Goal: Task Accomplishment & Management: Manage account settings

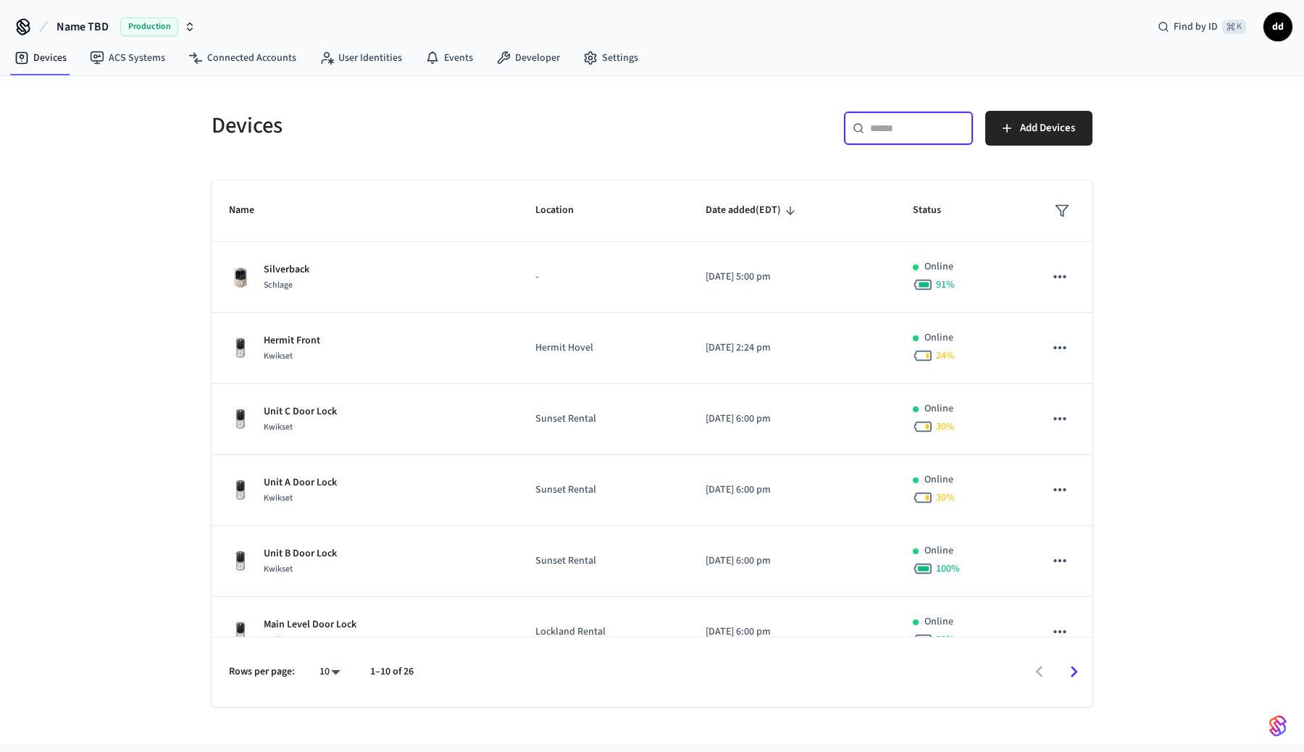
click at [906, 130] on input "text" at bounding box center [917, 128] width 94 height 14
paste input "**********"
type input "**********"
click at [1226, 272] on div "Devices ​ ​ Add Devices Name Location Date added (EDT) Status Silverback Schlag…" at bounding box center [652, 410] width 1304 height 668
click at [137, 28] on span "Production" at bounding box center [149, 26] width 58 height 19
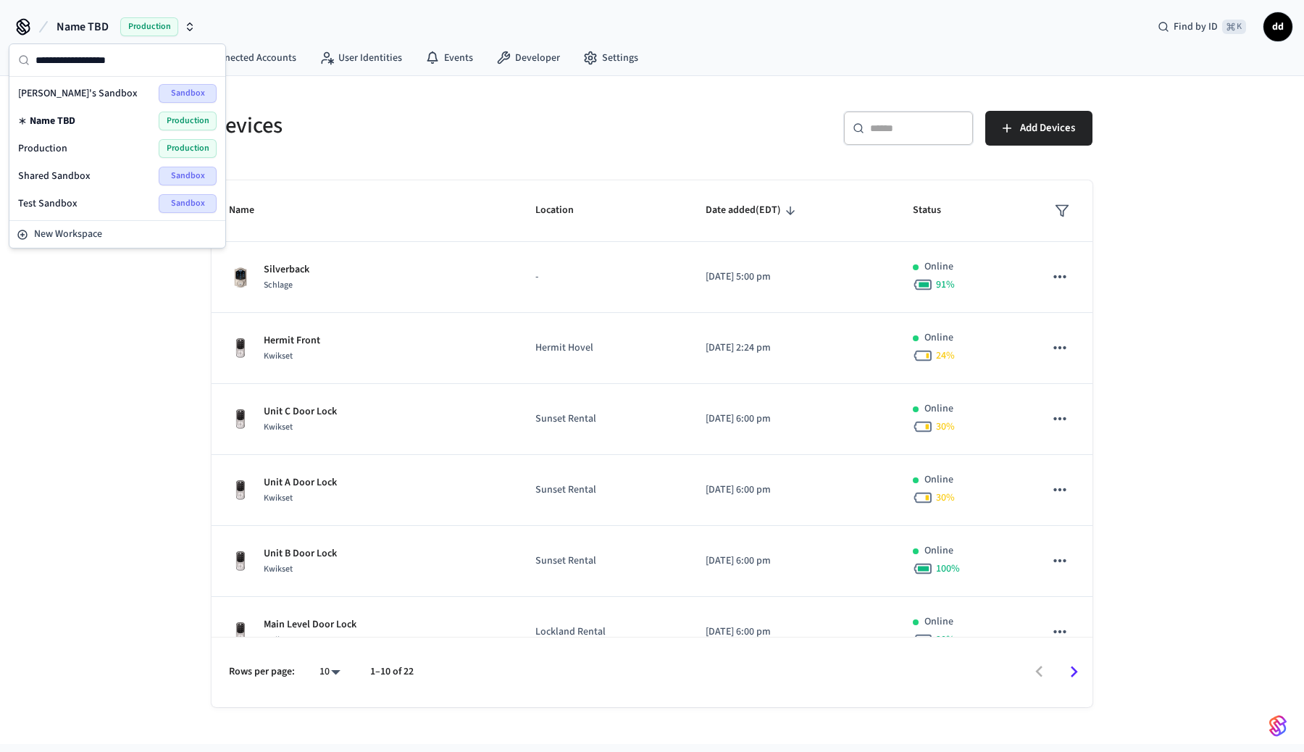
click at [58, 178] on span "Shared Sandbox" at bounding box center [54, 176] width 72 height 14
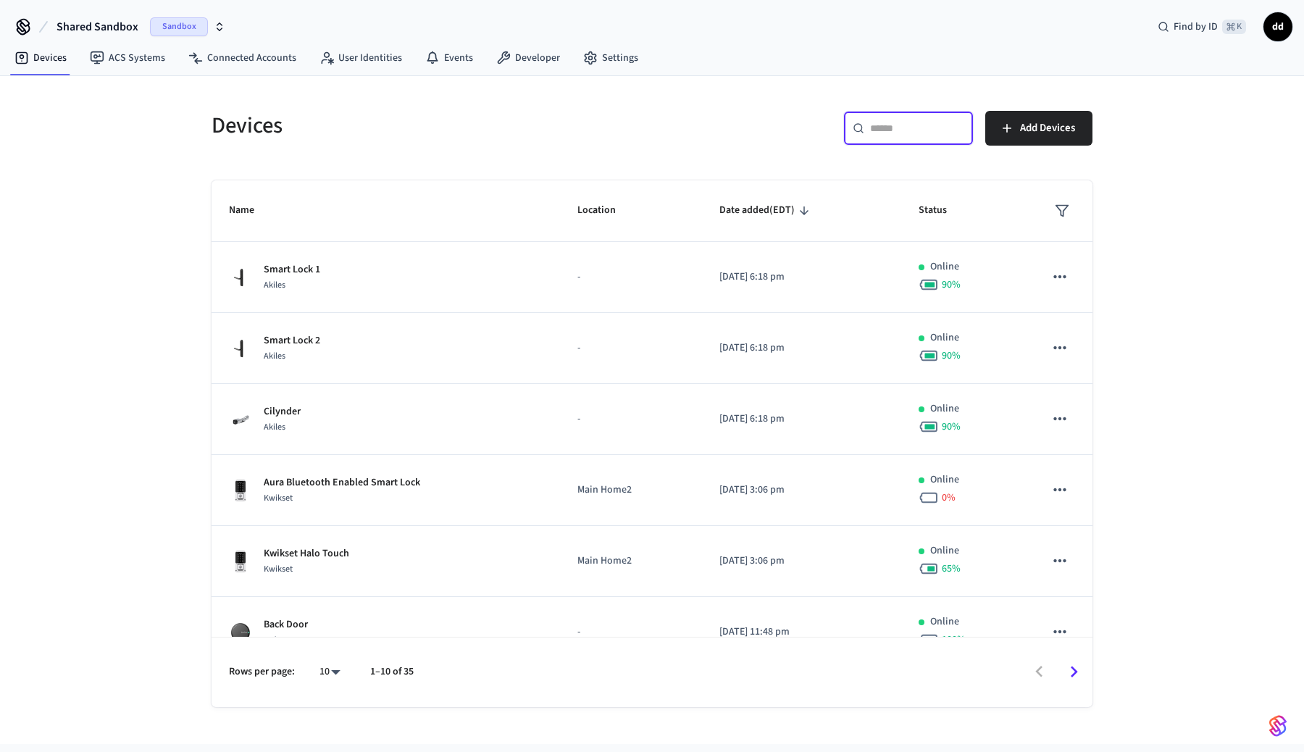
click at [935, 122] on input "text" at bounding box center [917, 128] width 94 height 14
paste input "**********"
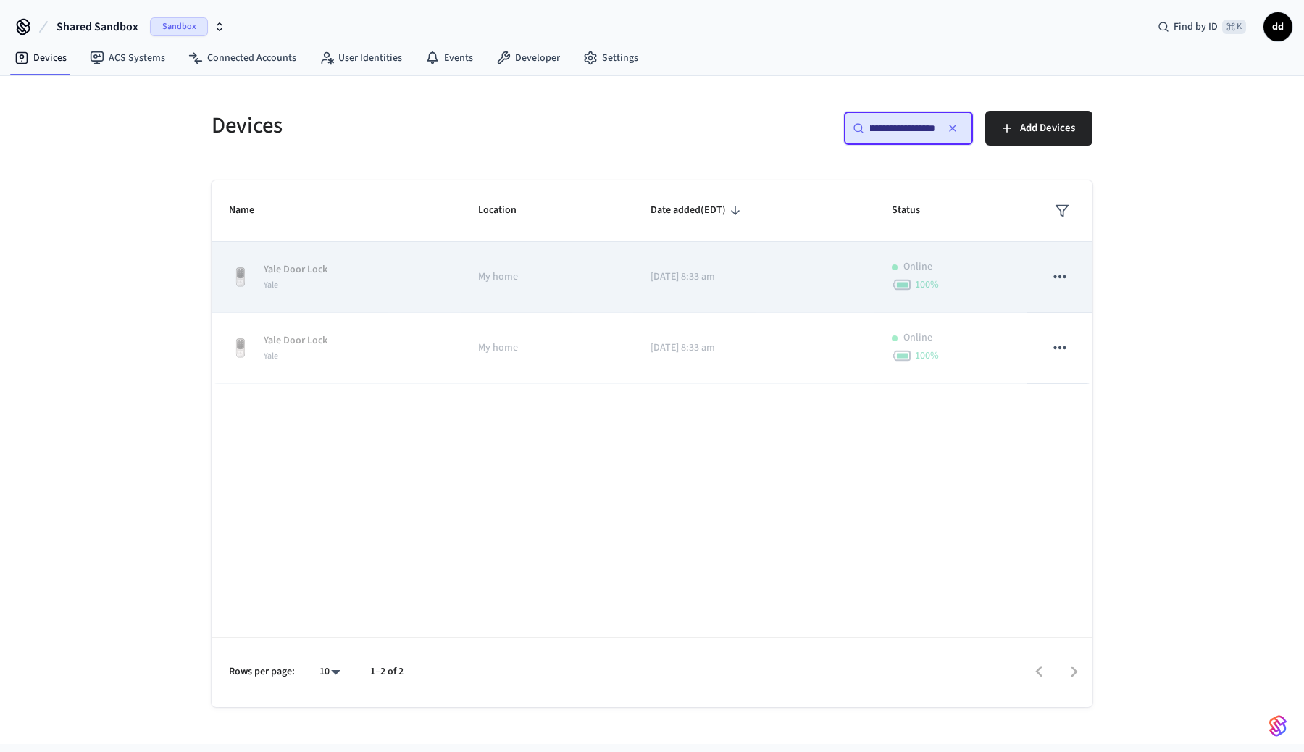
type input "**********"
click at [1055, 283] on icon "sticky table" at bounding box center [1060, 276] width 19 height 19
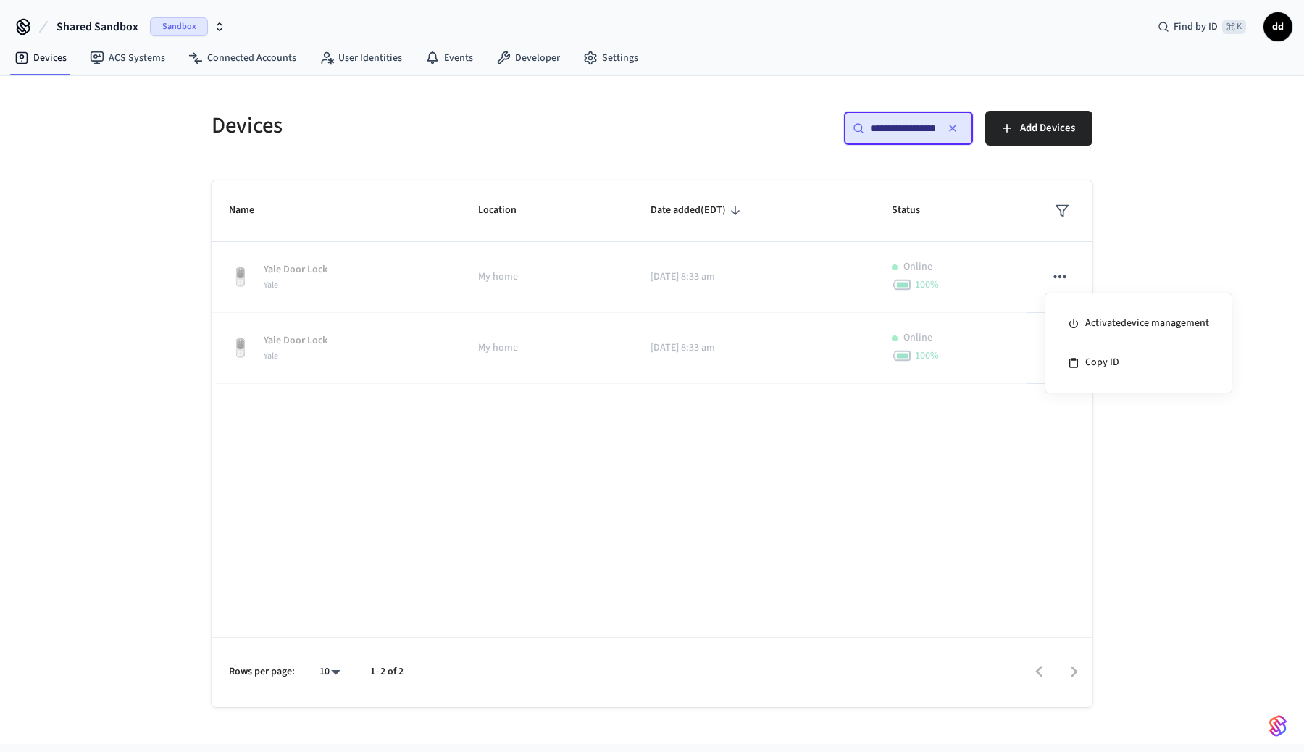
click at [1182, 207] on div at bounding box center [652, 376] width 1304 height 752
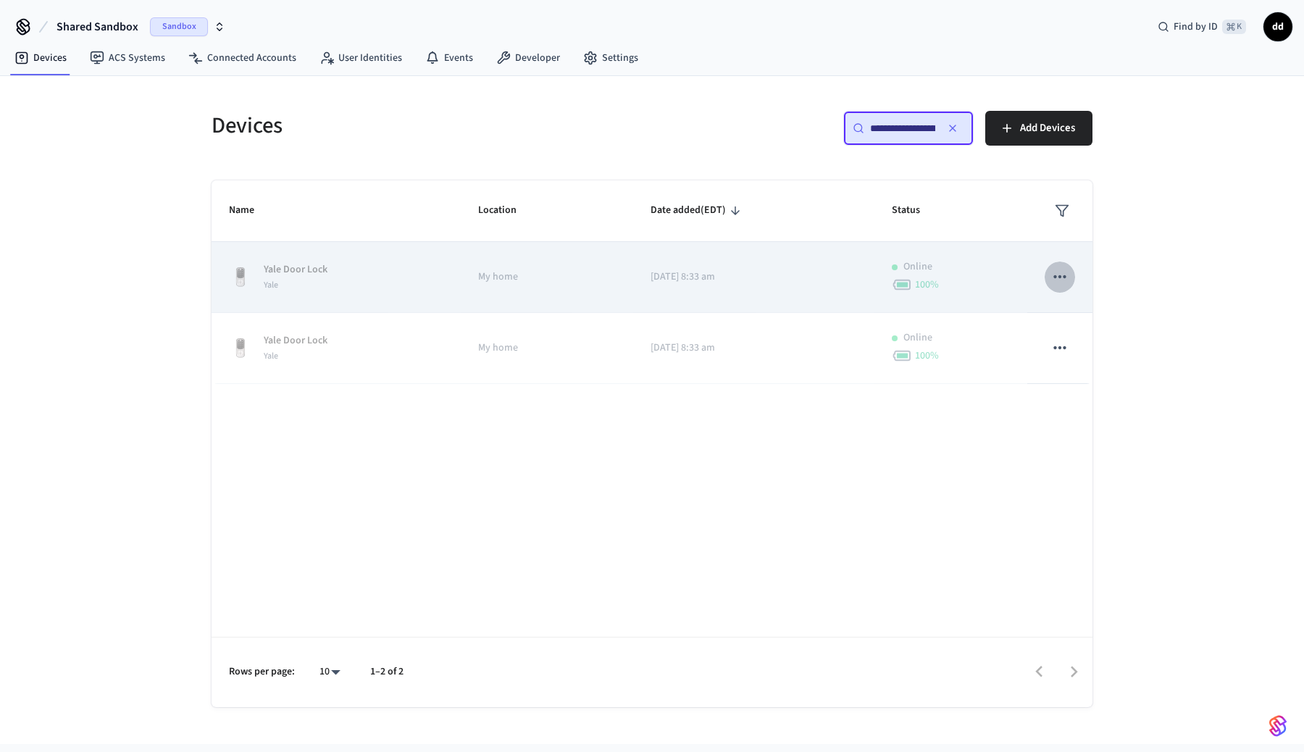
click at [1067, 273] on icon "sticky table" at bounding box center [1060, 276] width 19 height 19
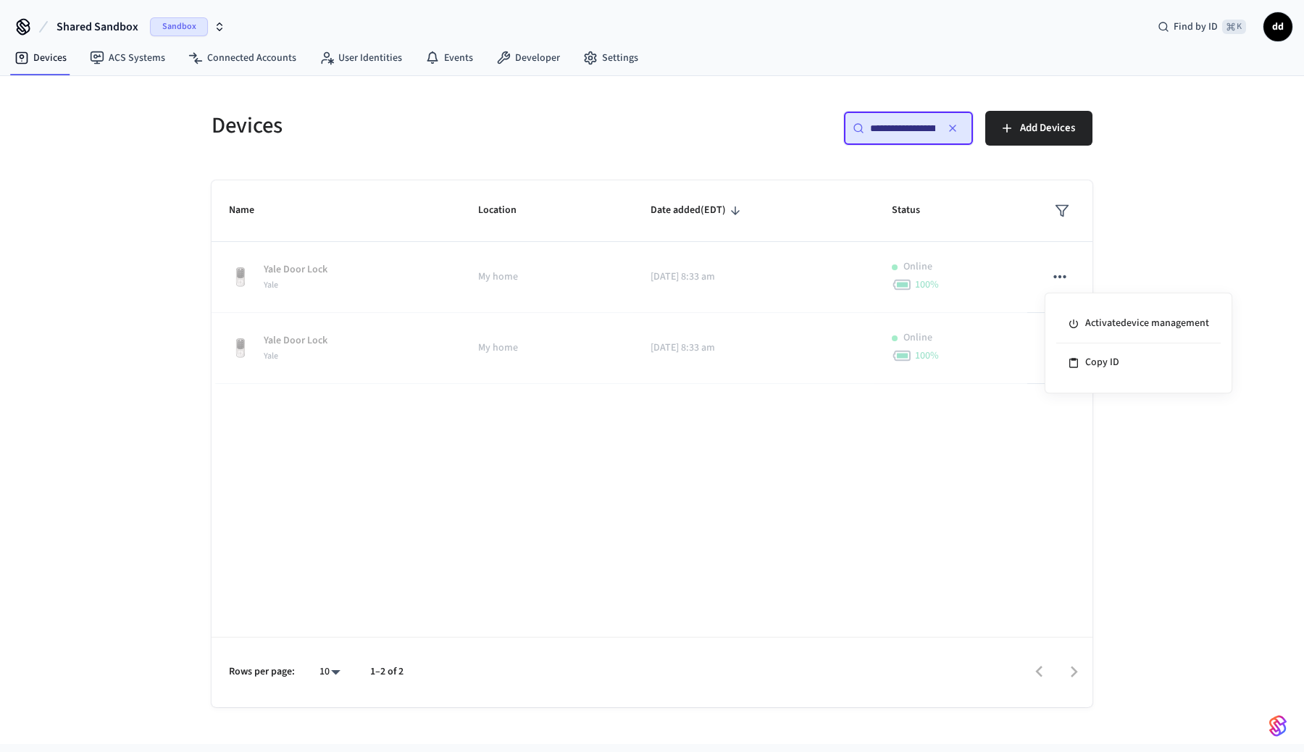
click at [1159, 224] on div at bounding box center [652, 376] width 1304 height 752
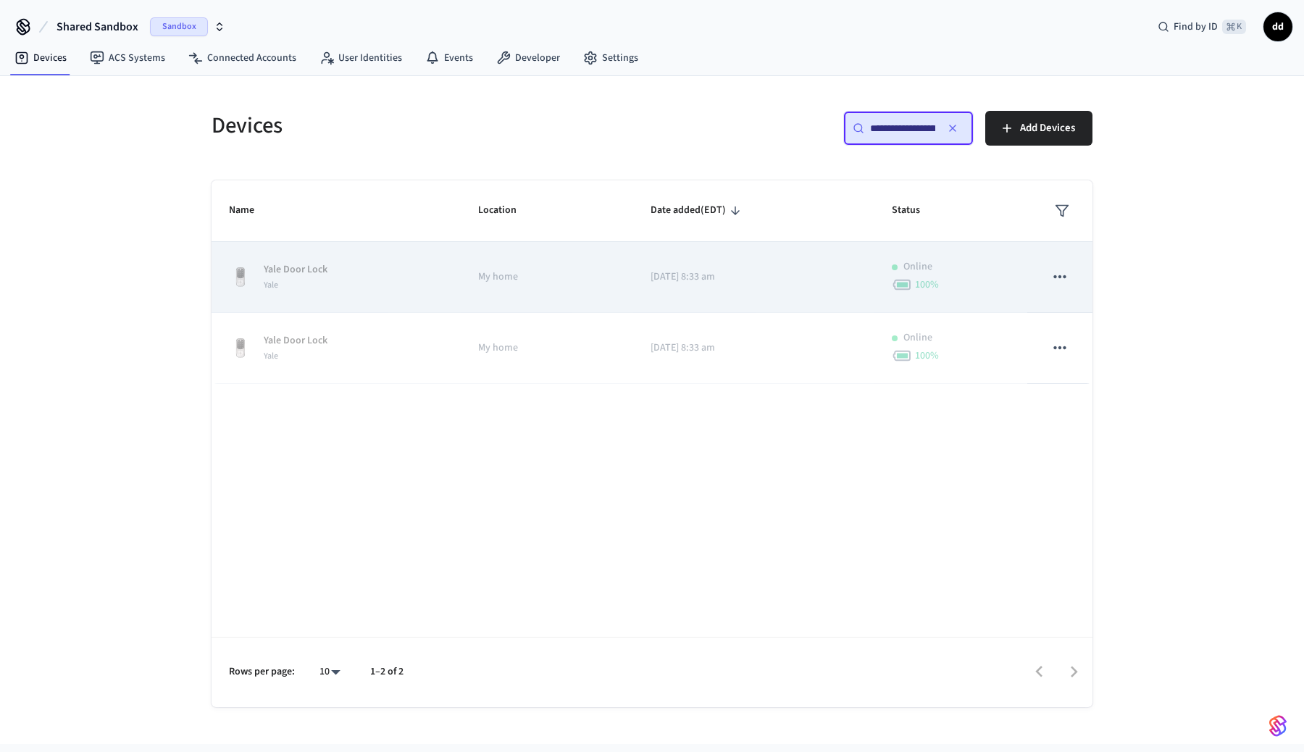
click at [1053, 278] on icon "sticky table" at bounding box center [1060, 276] width 19 height 19
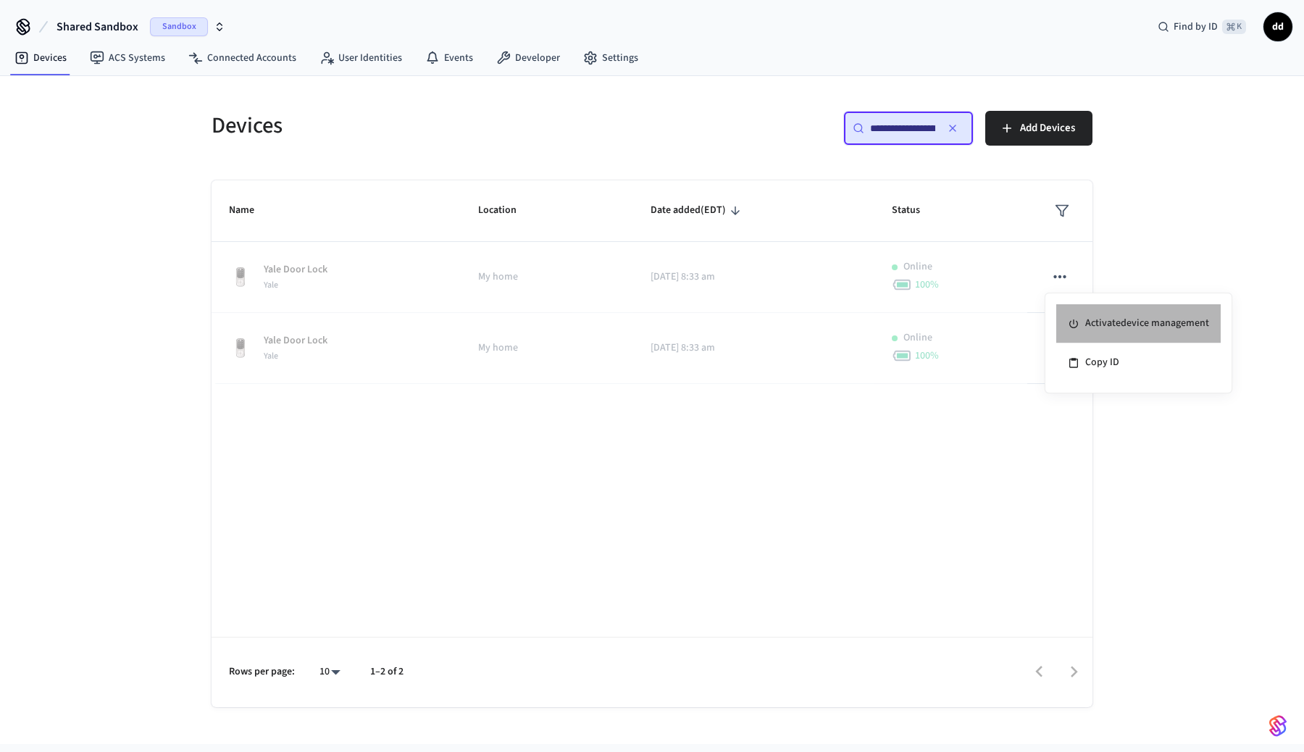
click at [1114, 317] on li "Activate device management" at bounding box center [1138, 323] width 164 height 39
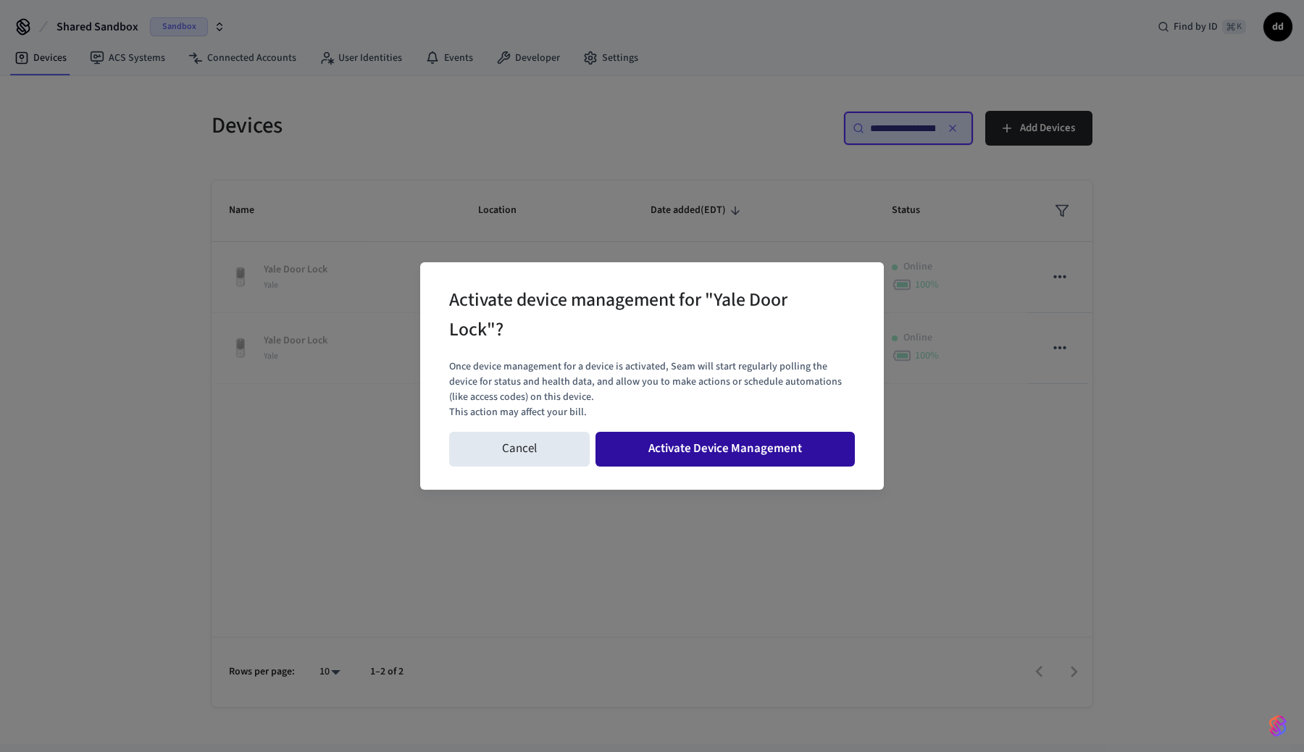
click at [710, 444] on button "Activate Device Management" at bounding box center [725, 449] width 259 height 35
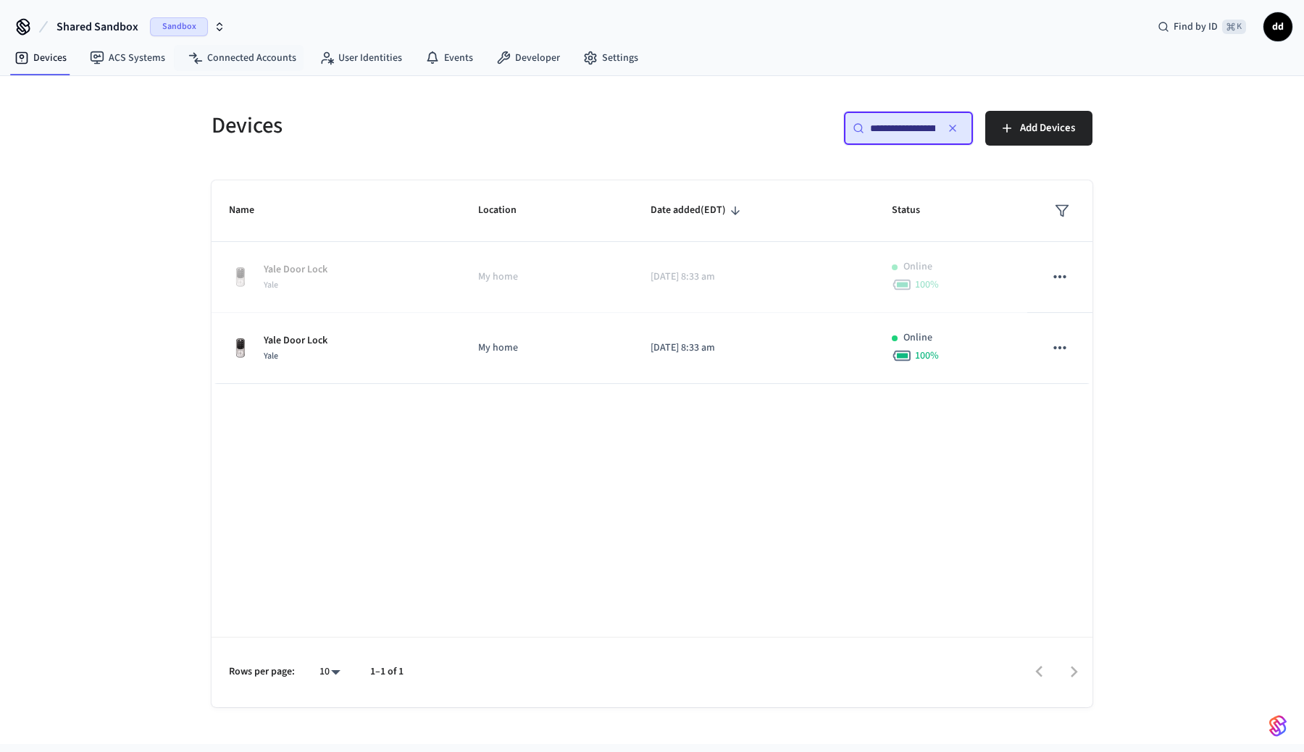
click at [256, 75] on div "Devices ACS Systems Connected Accounts User Identities Events Developer Settings" at bounding box center [652, 59] width 1304 height 34
click at [261, 62] on link "Connected Accounts" at bounding box center [242, 58] width 131 height 26
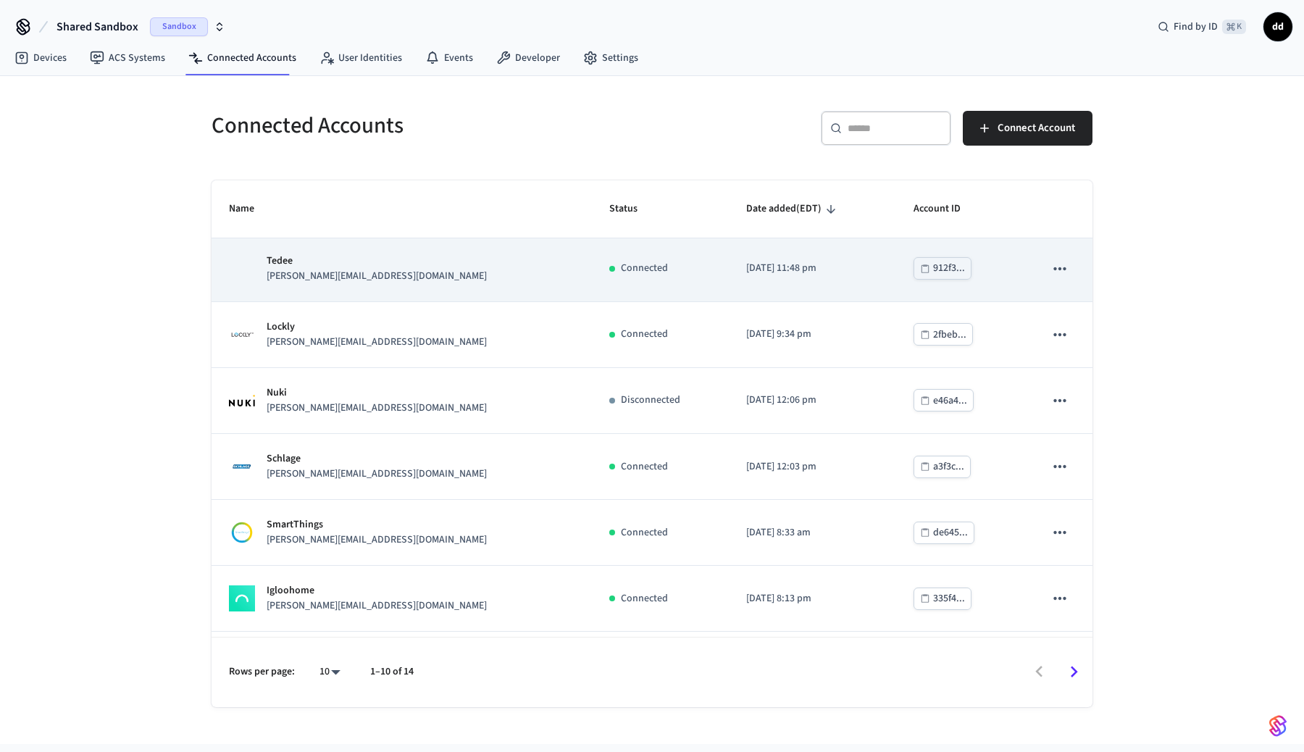
scroll to position [263, 0]
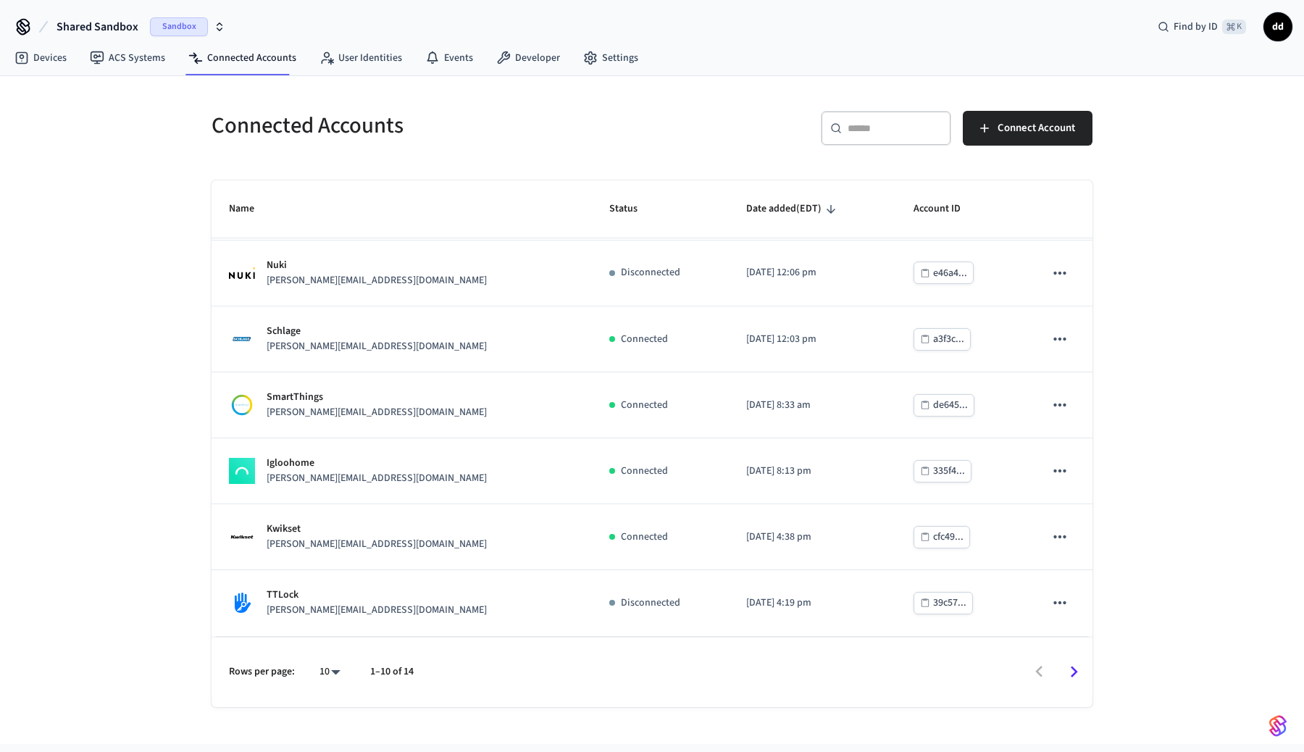
click at [877, 127] on input "text" at bounding box center [895, 128] width 94 height 14
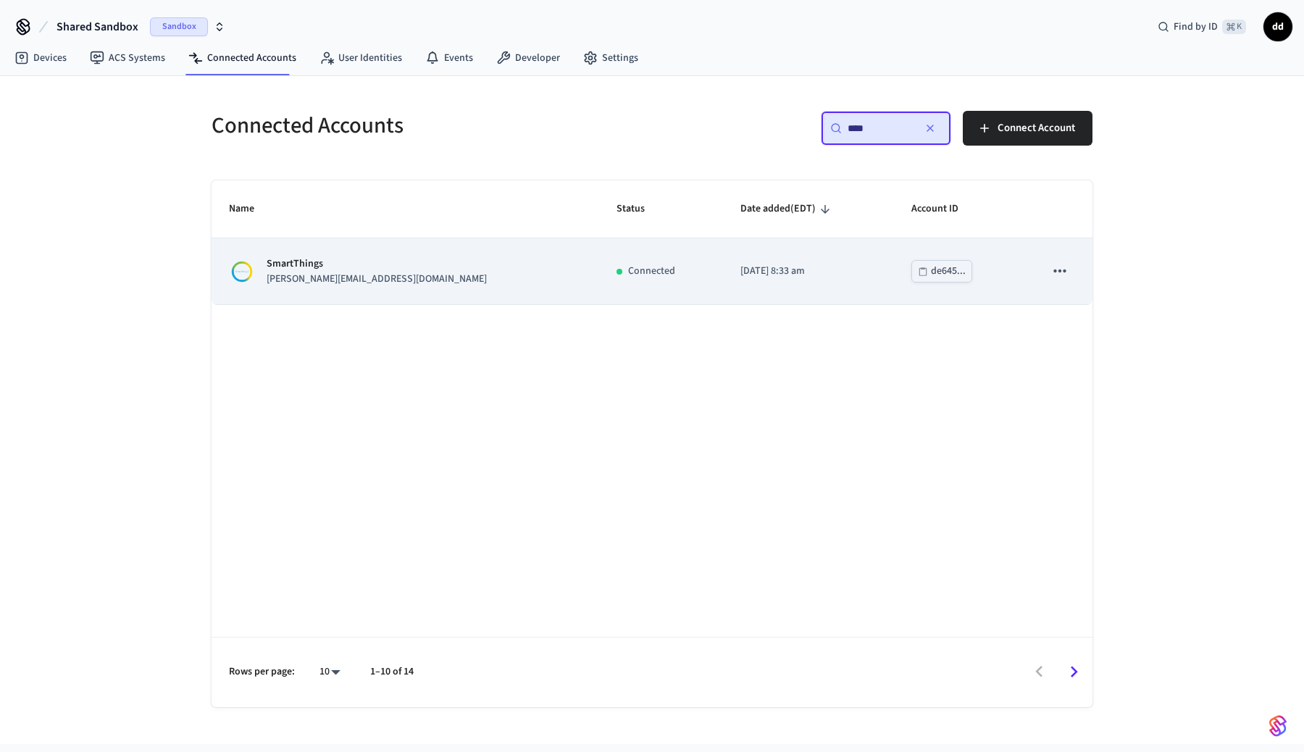
type input "****"
click at [380, 246] on td "SmartThings jane@example.com" at bounding box center [406, 271] width 388 height 66
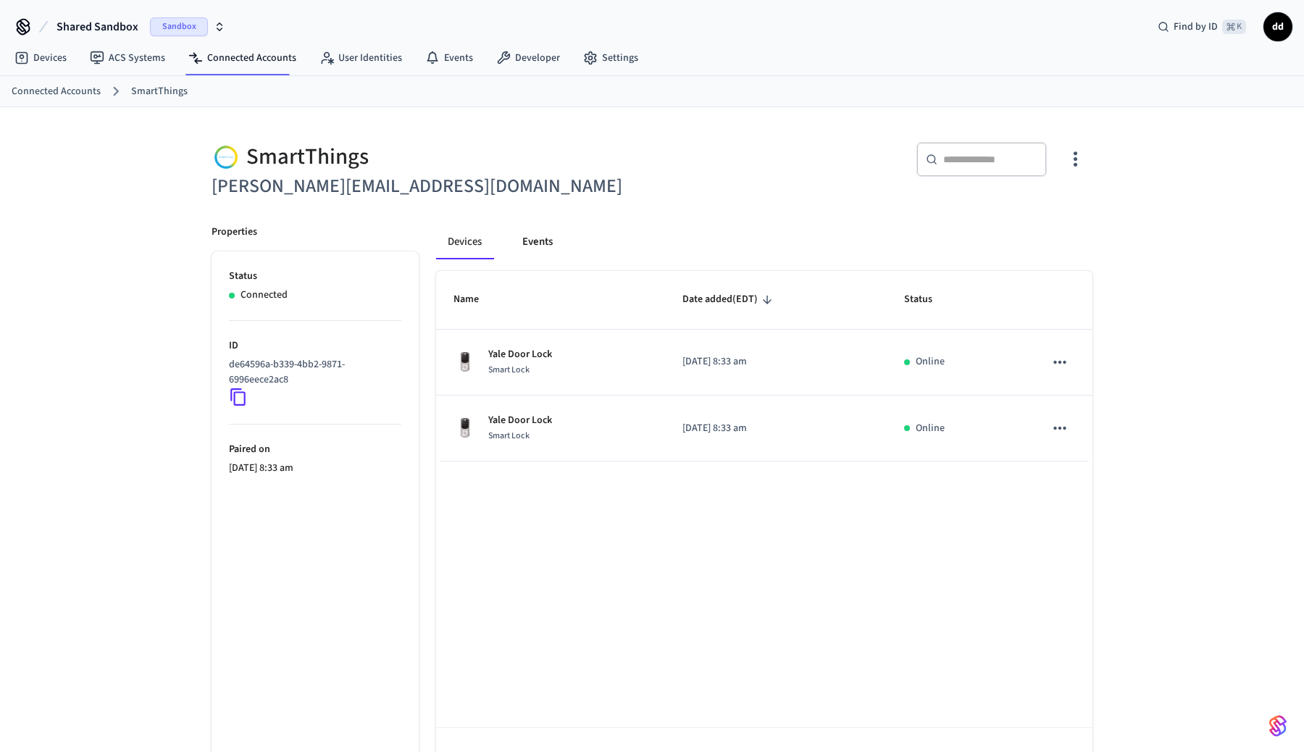
click at [546, 252] on button "Events" at bounding box center [538, 242] width 54 height 35
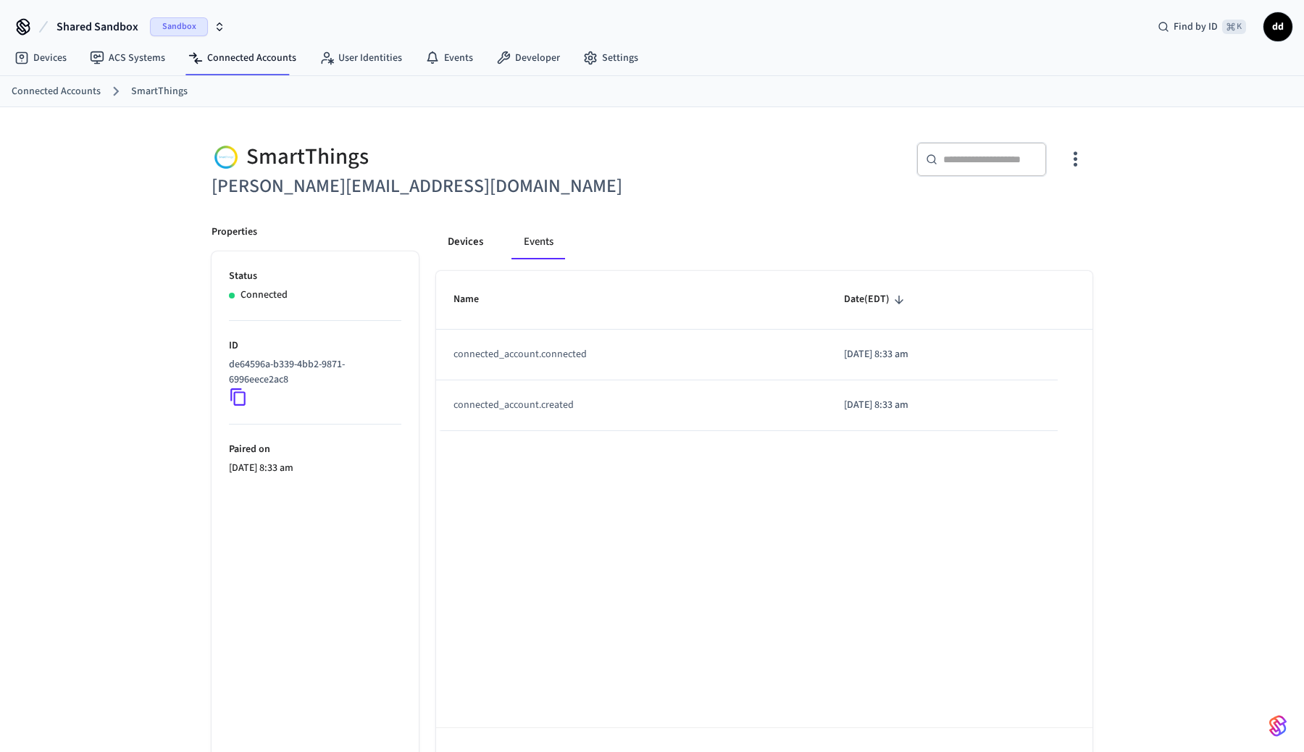
click at [483, 237] on button "Devices" at bounding box center [465, 242] width 59 height 35
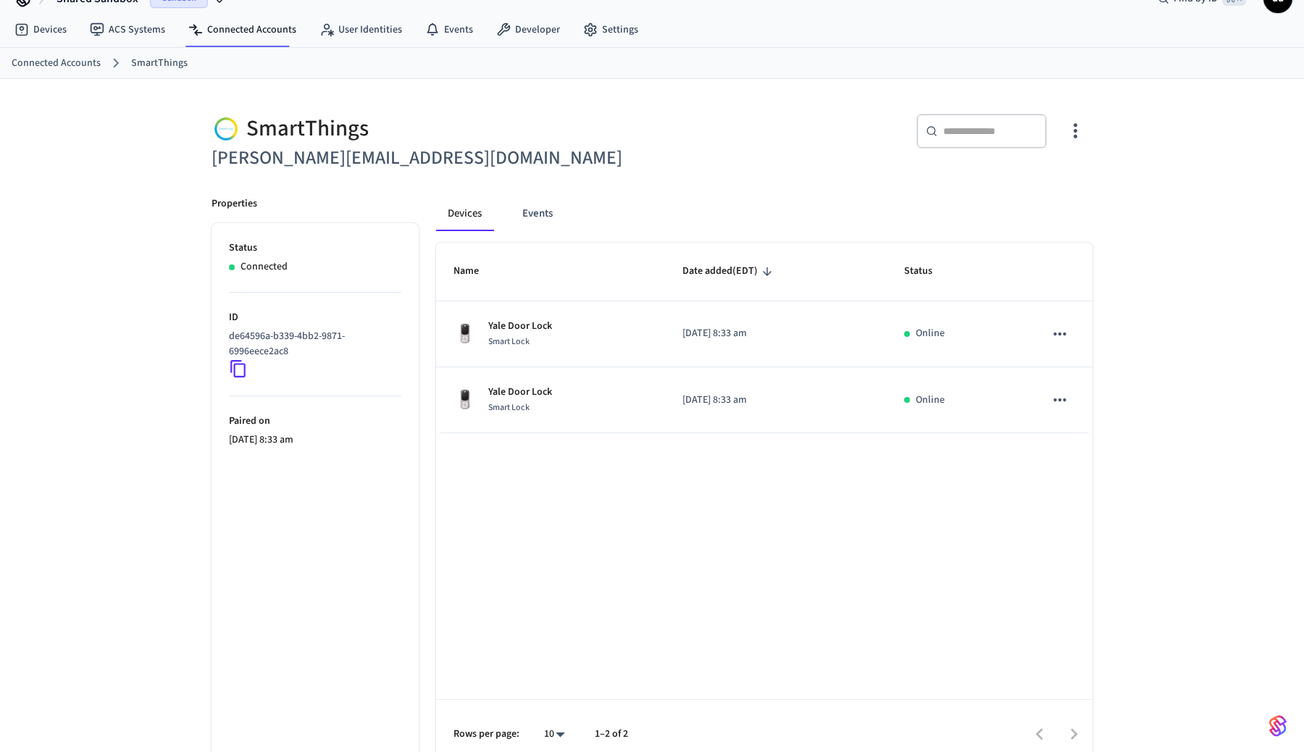
scroll to position [46, 0]
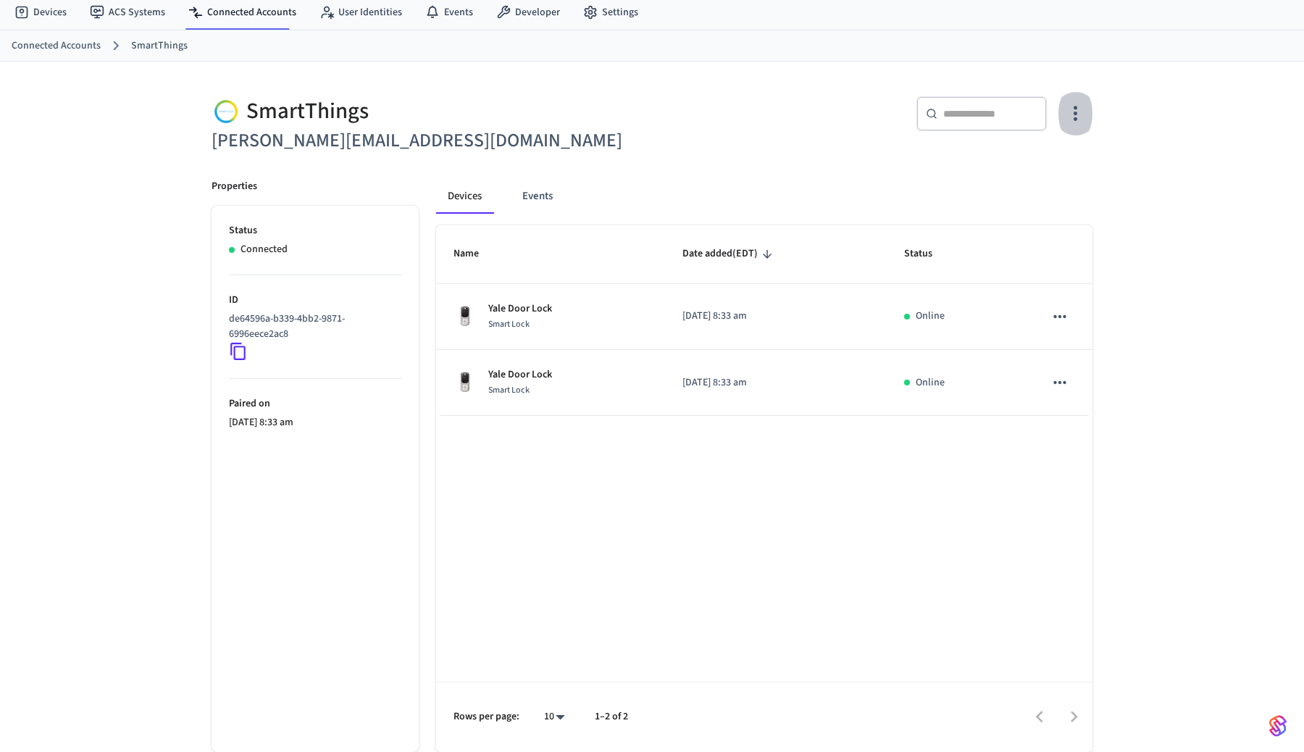
click at [1067, 122] on icon "button" at bounding box center [1075, 113] width 22 height 22
click at [1041, 167] on span "Sync Account" at bounding box center [1034, 173] width 59 height 14
click at [1170, 292] on div at bounding box center [652, 376] width 1304 height 752
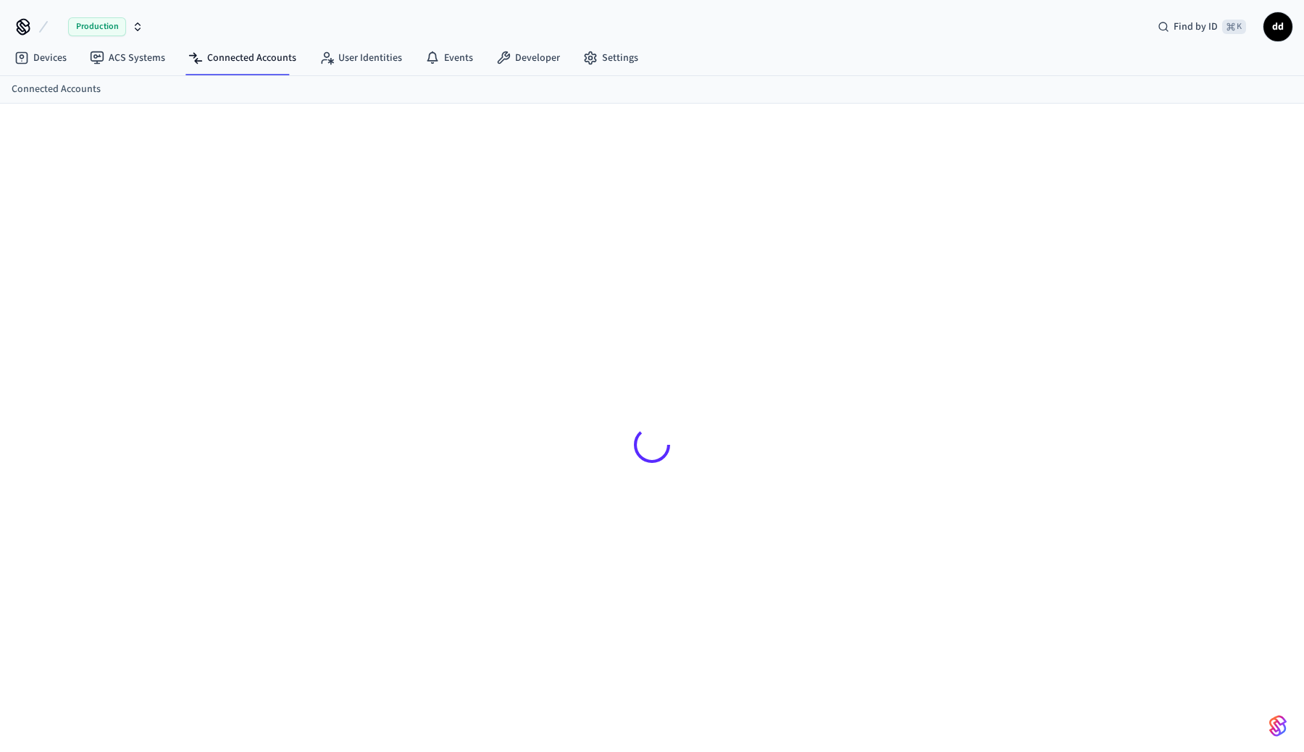
scroll to position [20, 0]
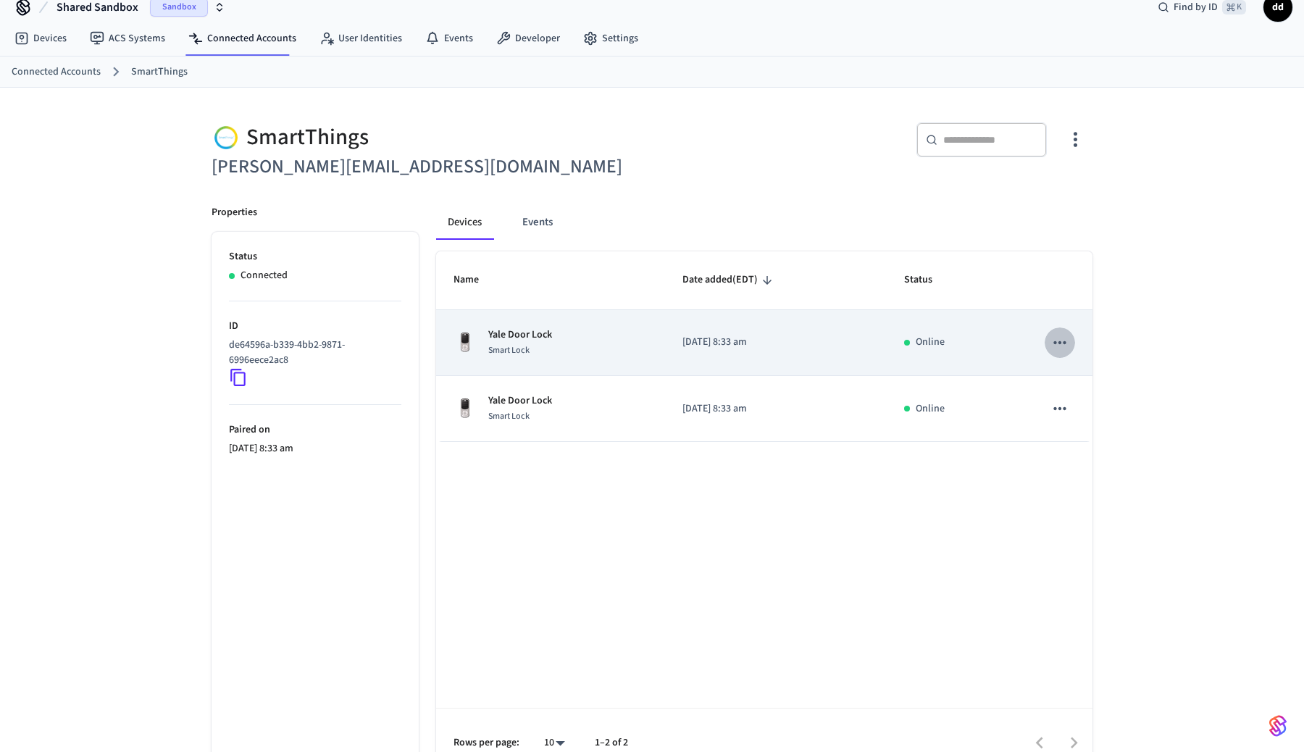
click at [1059, 344] on icon "sticky table" at bounding box center [1060, 342] width 19 height 19
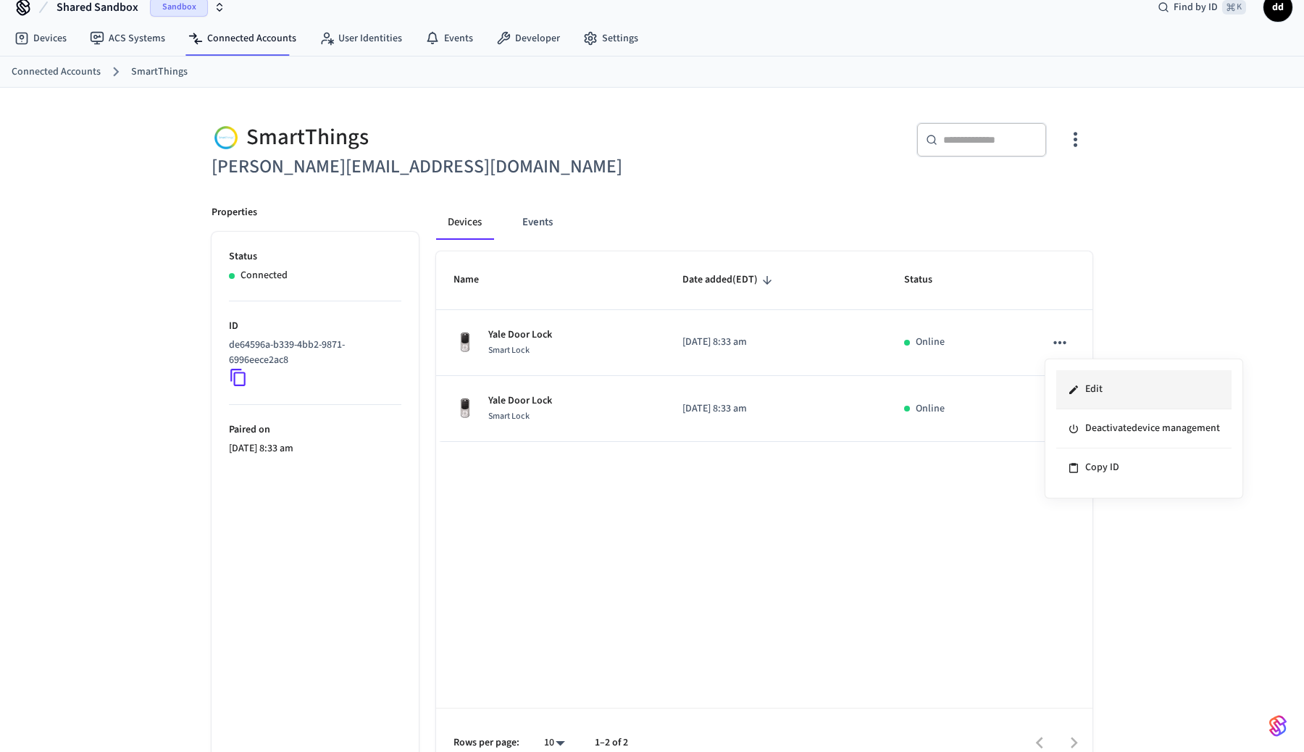
click at [1086, 385] on li "Edit" at bounding box center [1143, 389] width 175 height 39
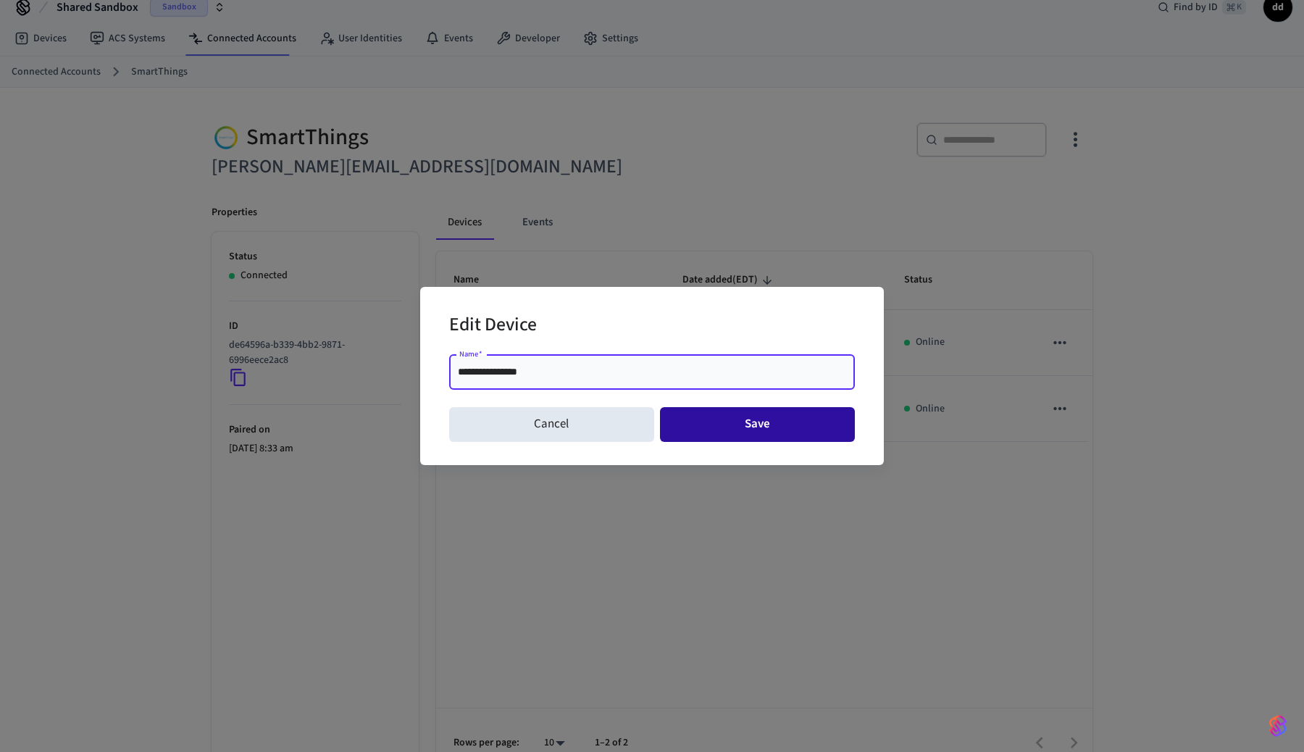
type input "**********"
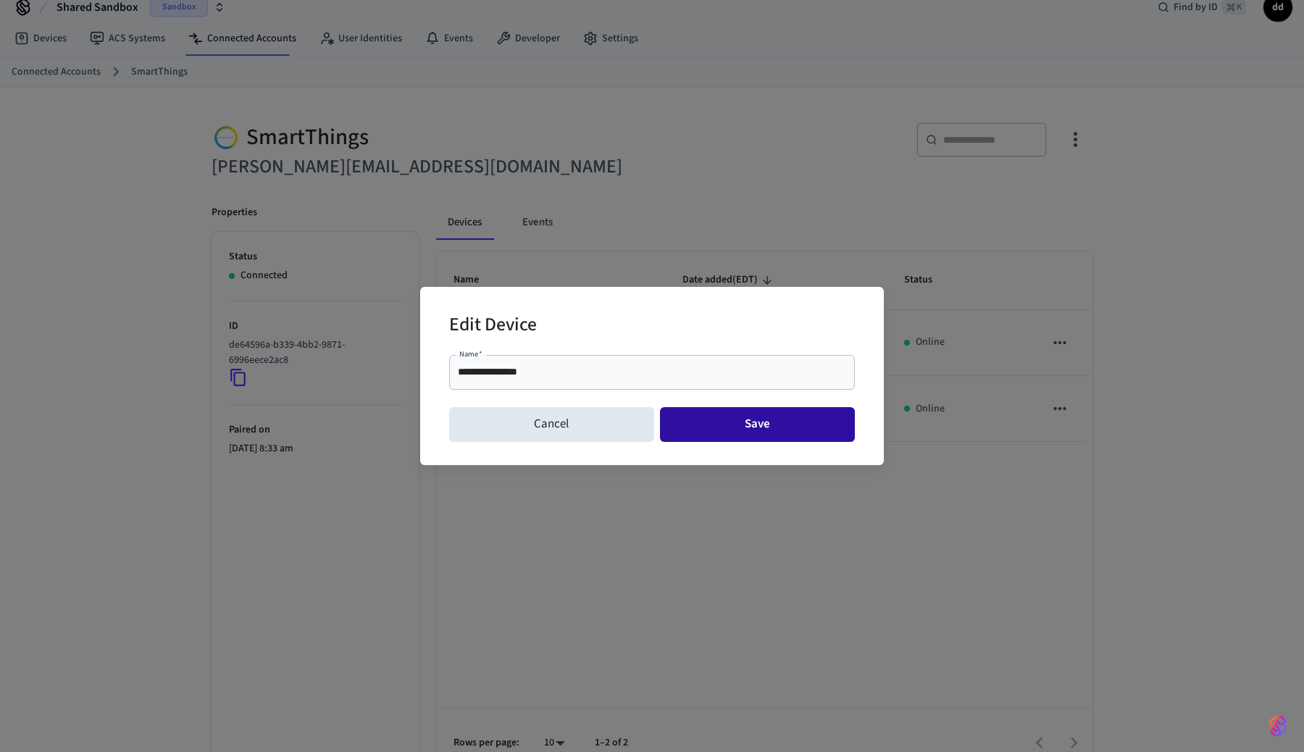
click at [760, 427] on button "Save" at bounding box center [758, 424] width 196 height 35
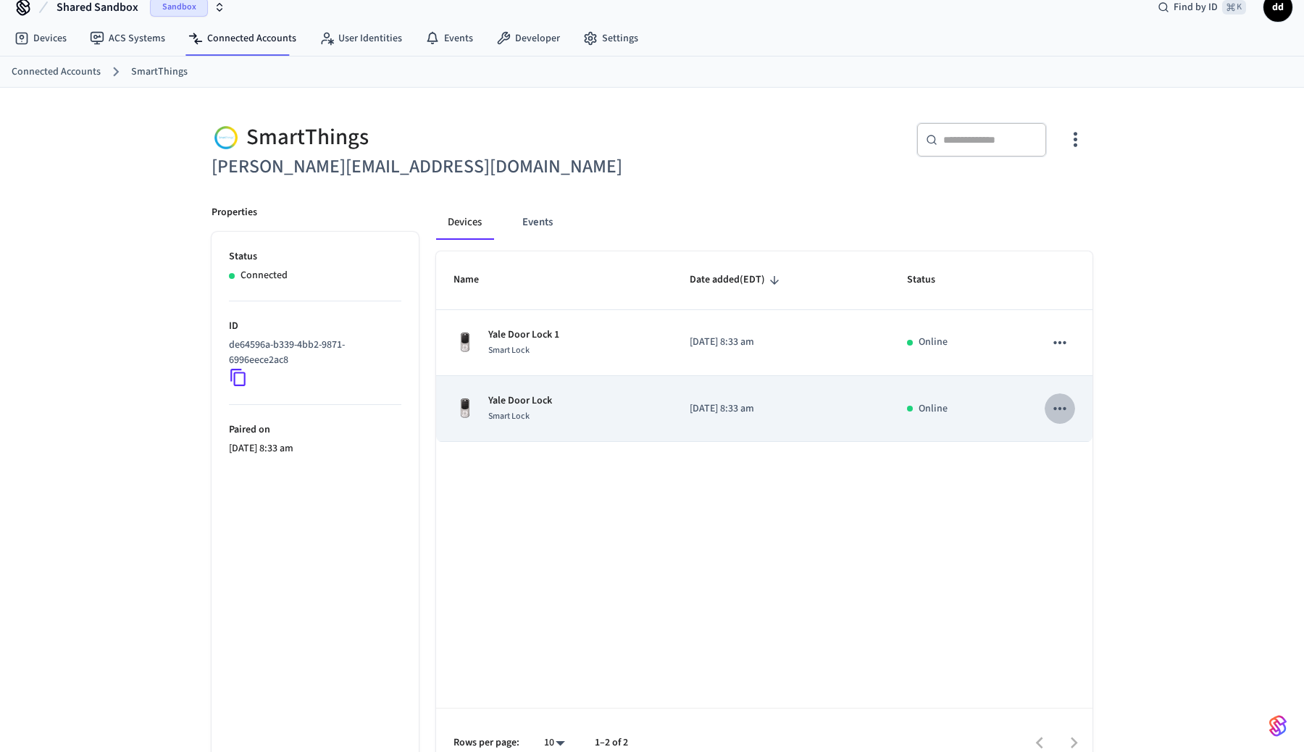
click at [1057, 411] on icon "sticky table" at bounding box center [1060, 408] width 19 height 19
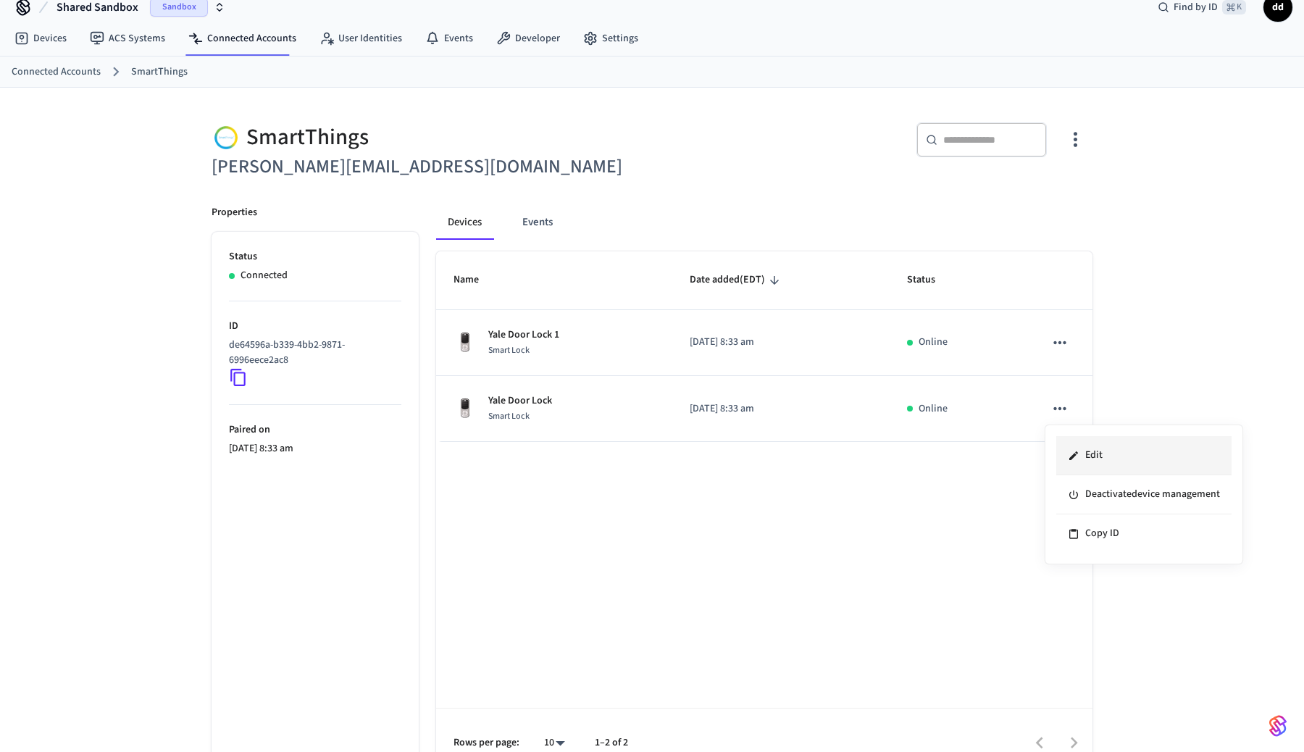
click at [1072, 439] on li "Edit" at bounding box center [1143, 455] width 175 height 39
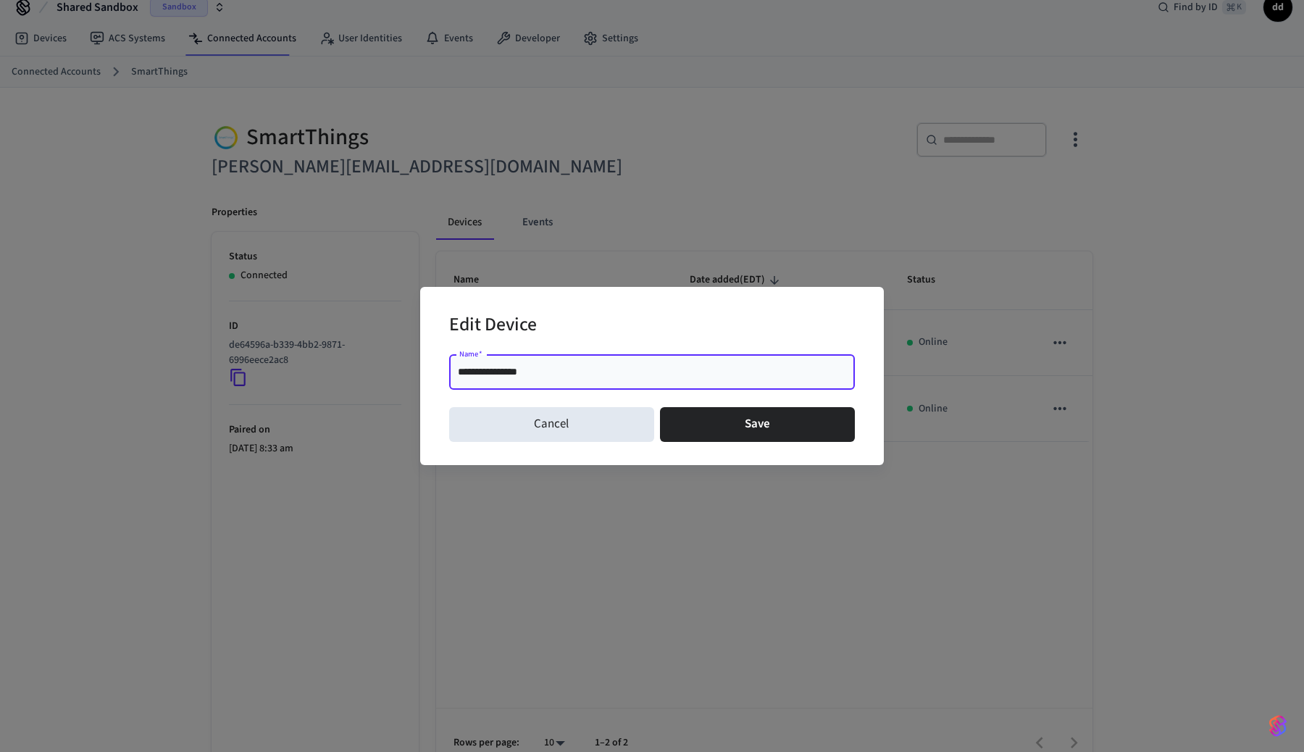
click at [775, 366] on input "**********" at bounding box center [652, 372] width 388 height 14
click at [580, 430] on button "Cancel" at bounding box center [551, 424] width 205 height 35
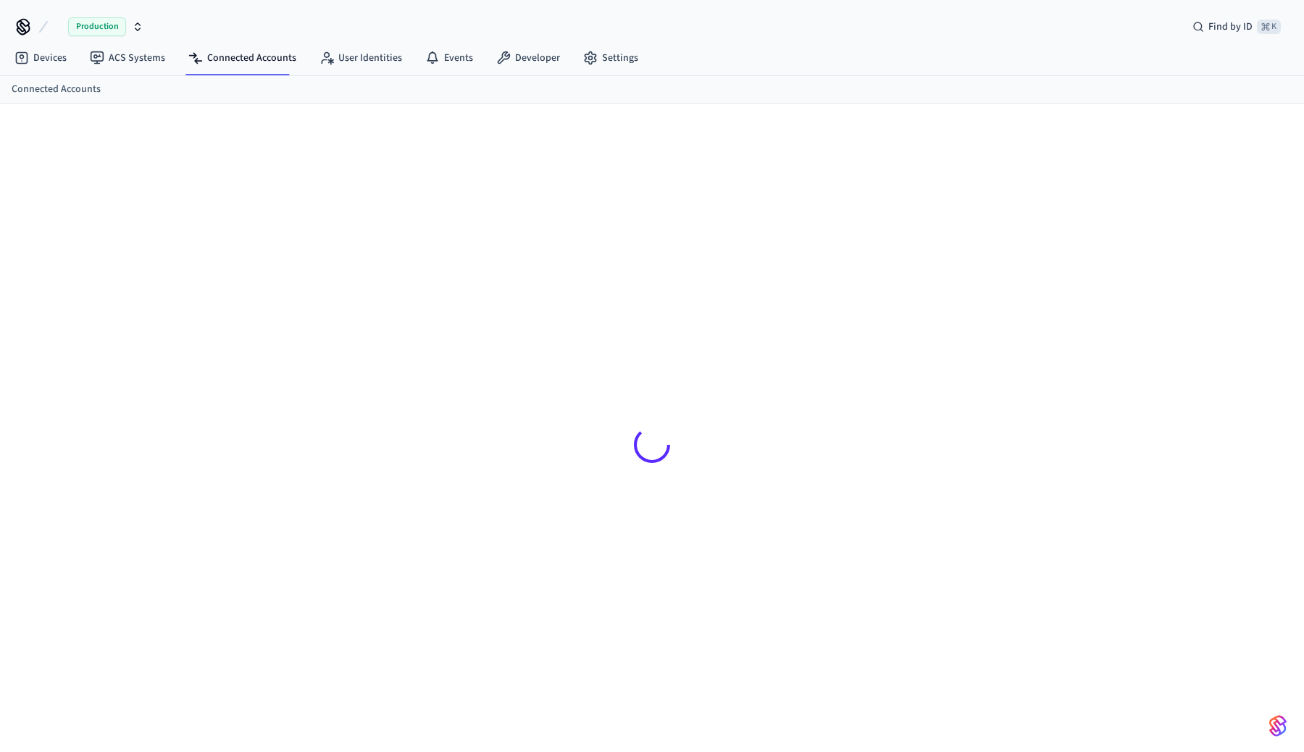
scroll to position [20, 0]
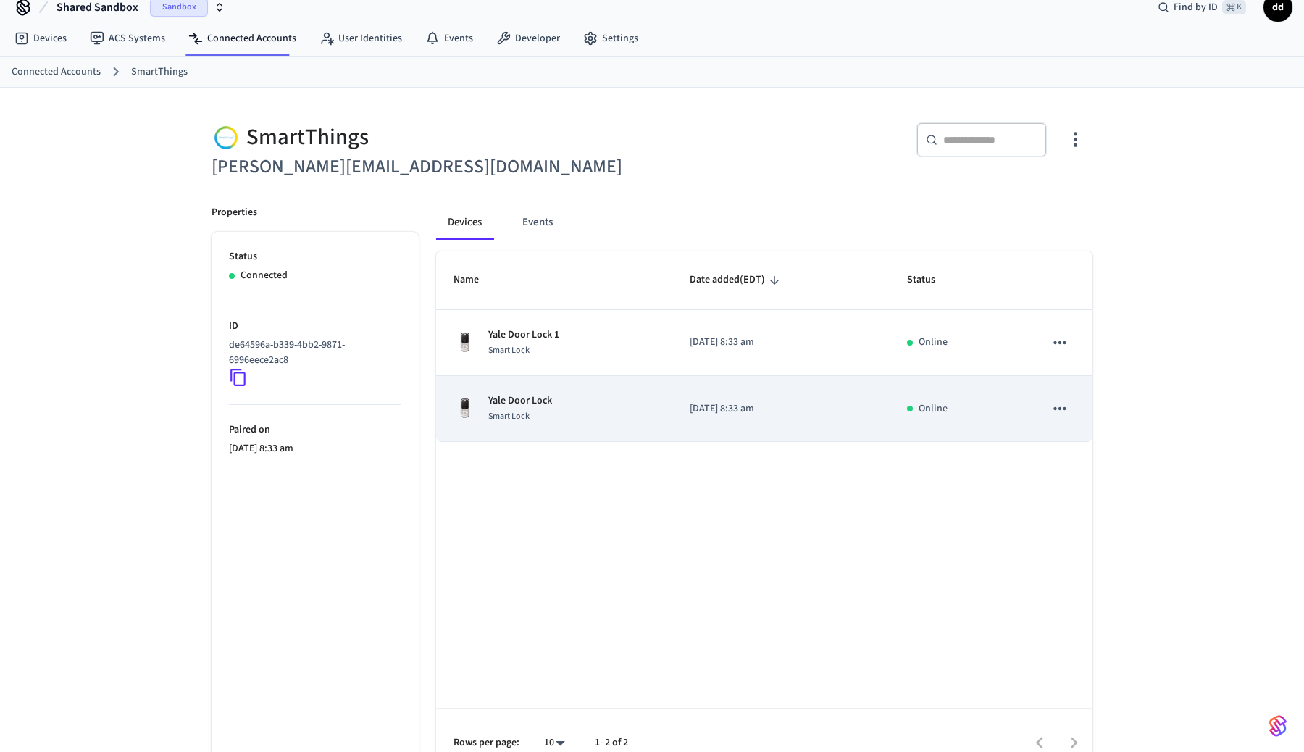
click at [1063, 414] on icon "sticky table" at bounding box center [1060, 408] width 19 height 19
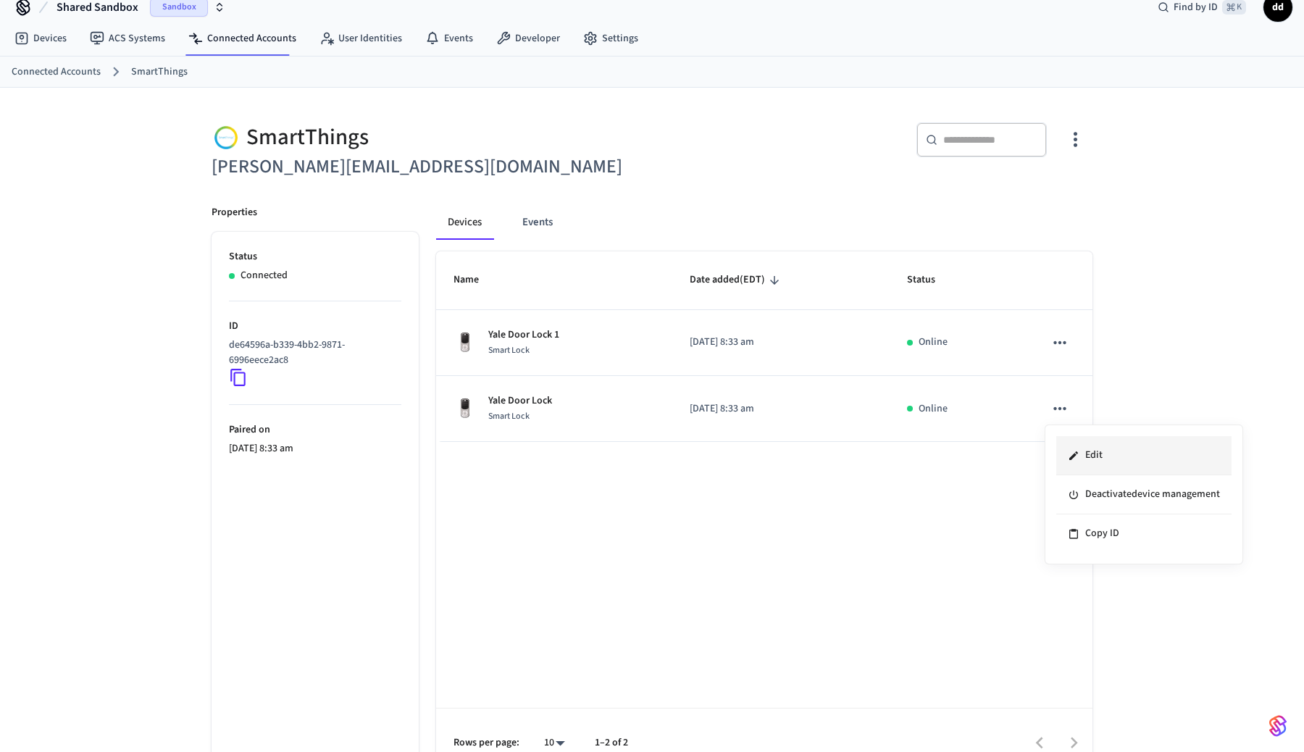
click at [1082, 454] on li "Edit" at bounding box center [1143, 455] width 175 height 39
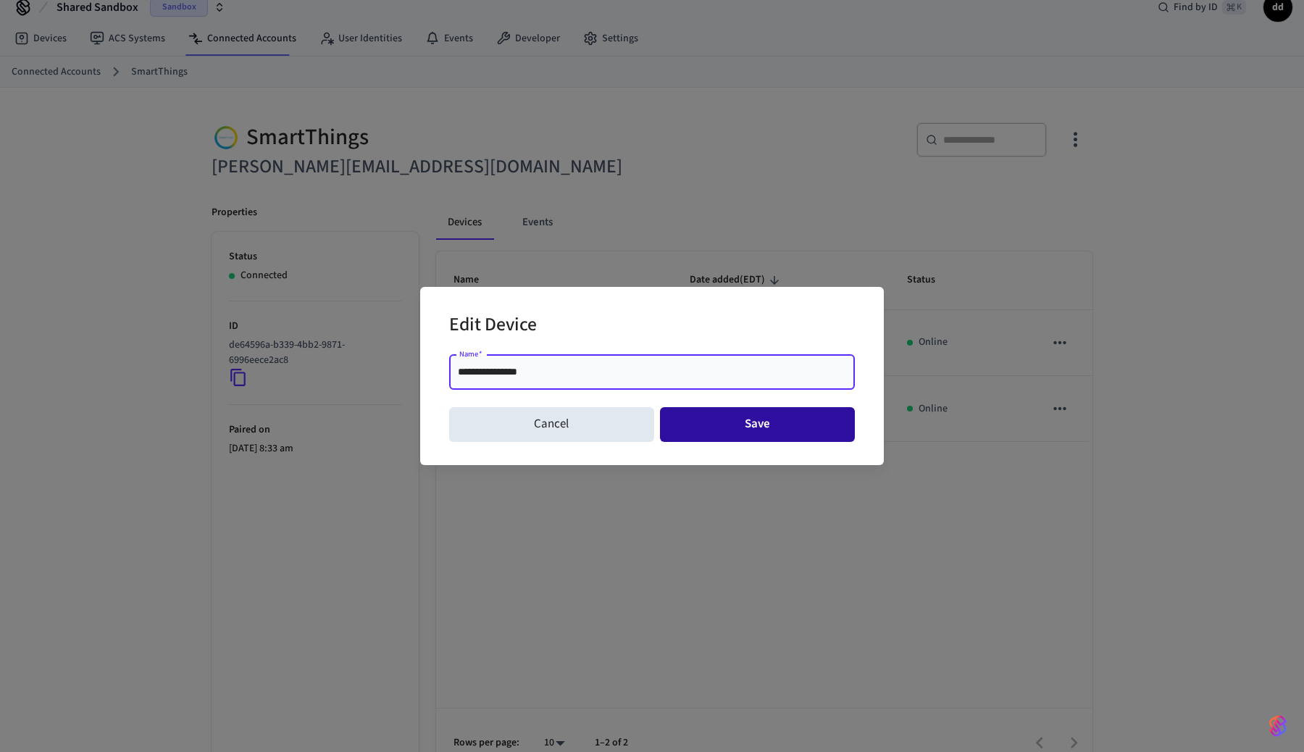
type input "**********"
click at [751, 420] on button "Save" at bounding box center [758, 424] width 196 height 35
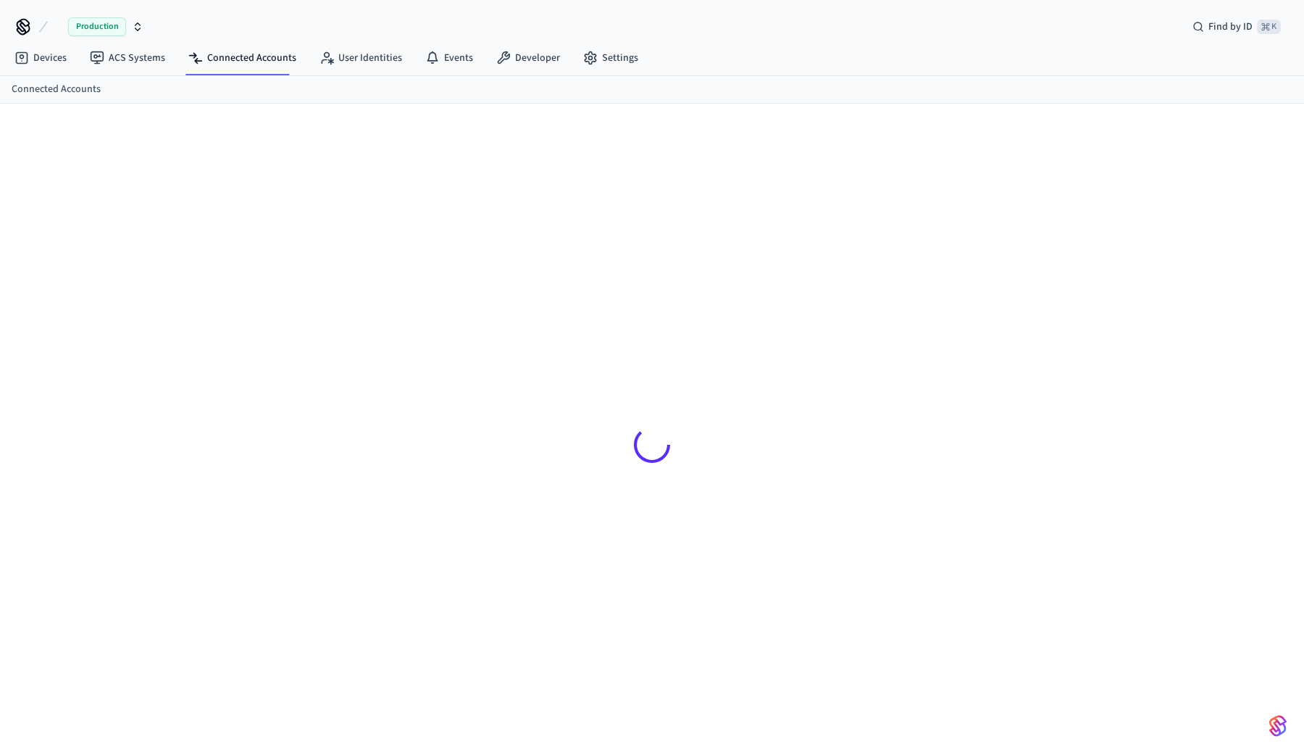
scroll to position [20, 0]
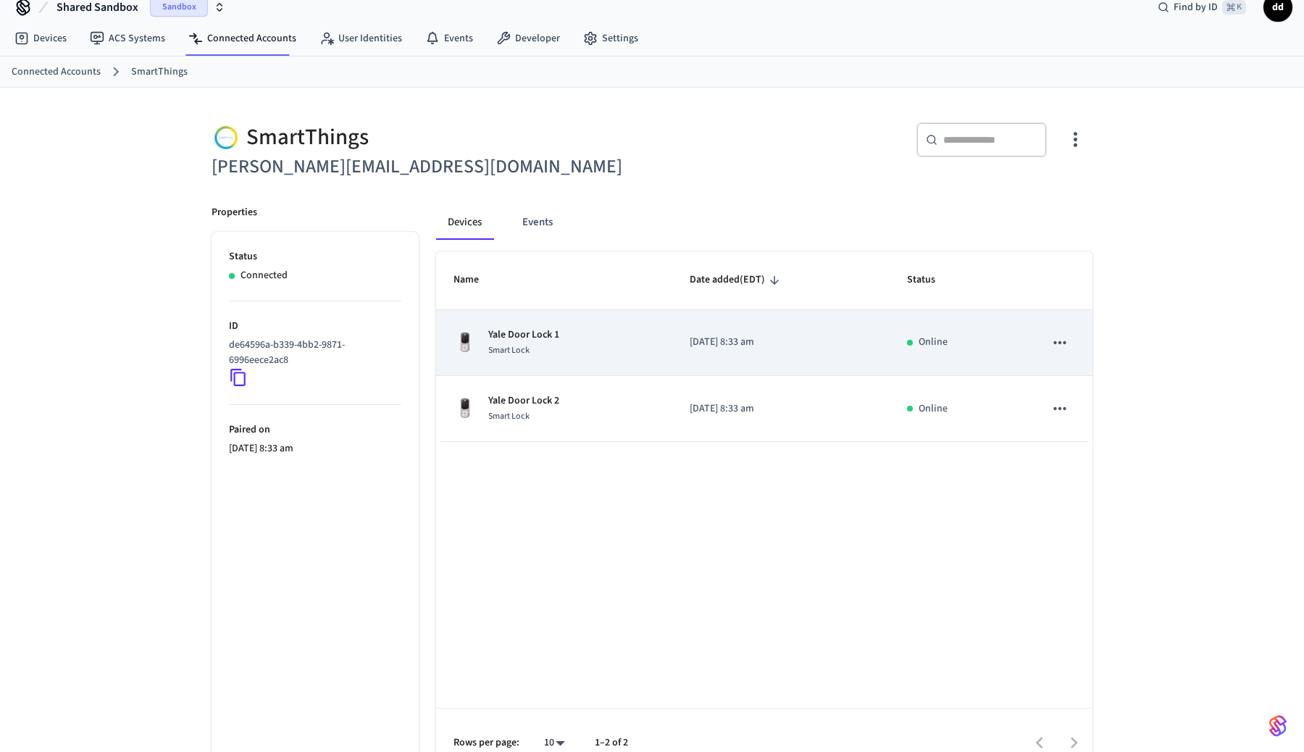
click at [522, 354] on span "Smart Lock" at bounding box center [508, 350] width 41 height 12
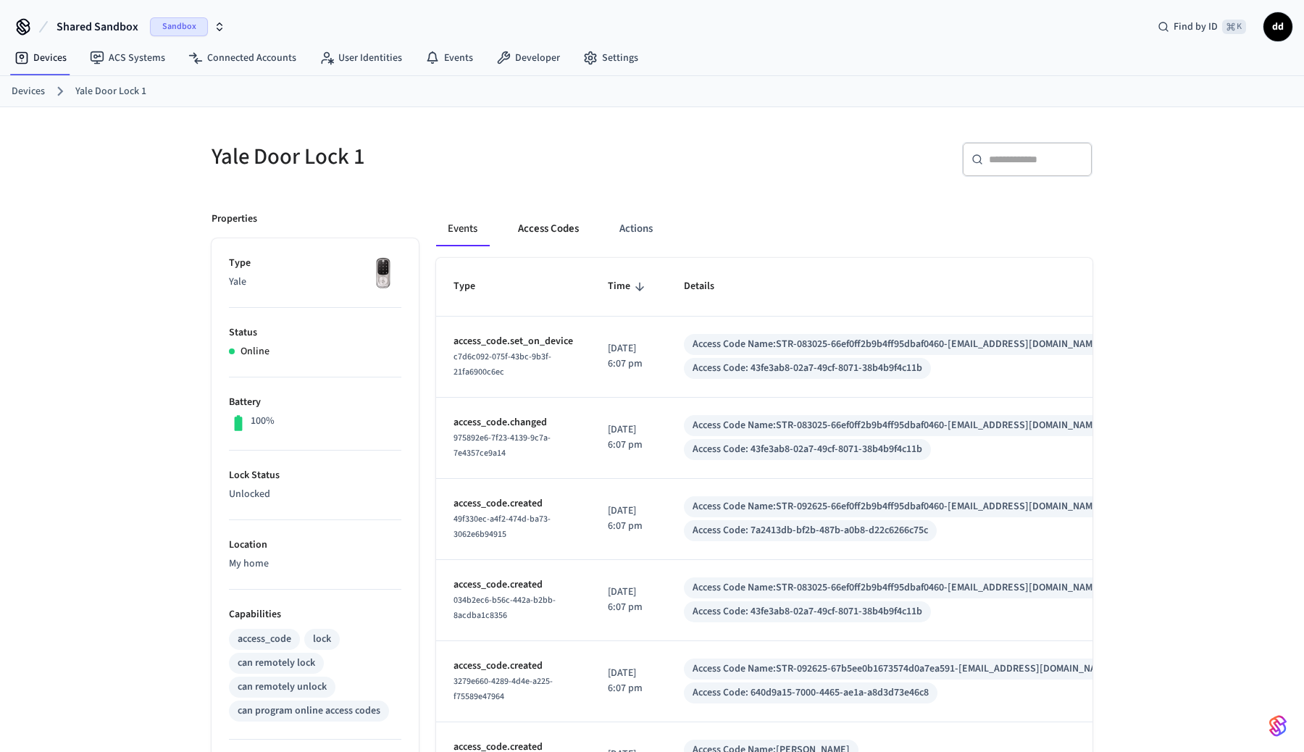
click at [555, 219] on button "Access Codes" at bounding box center [548, 229] width 84 height 35
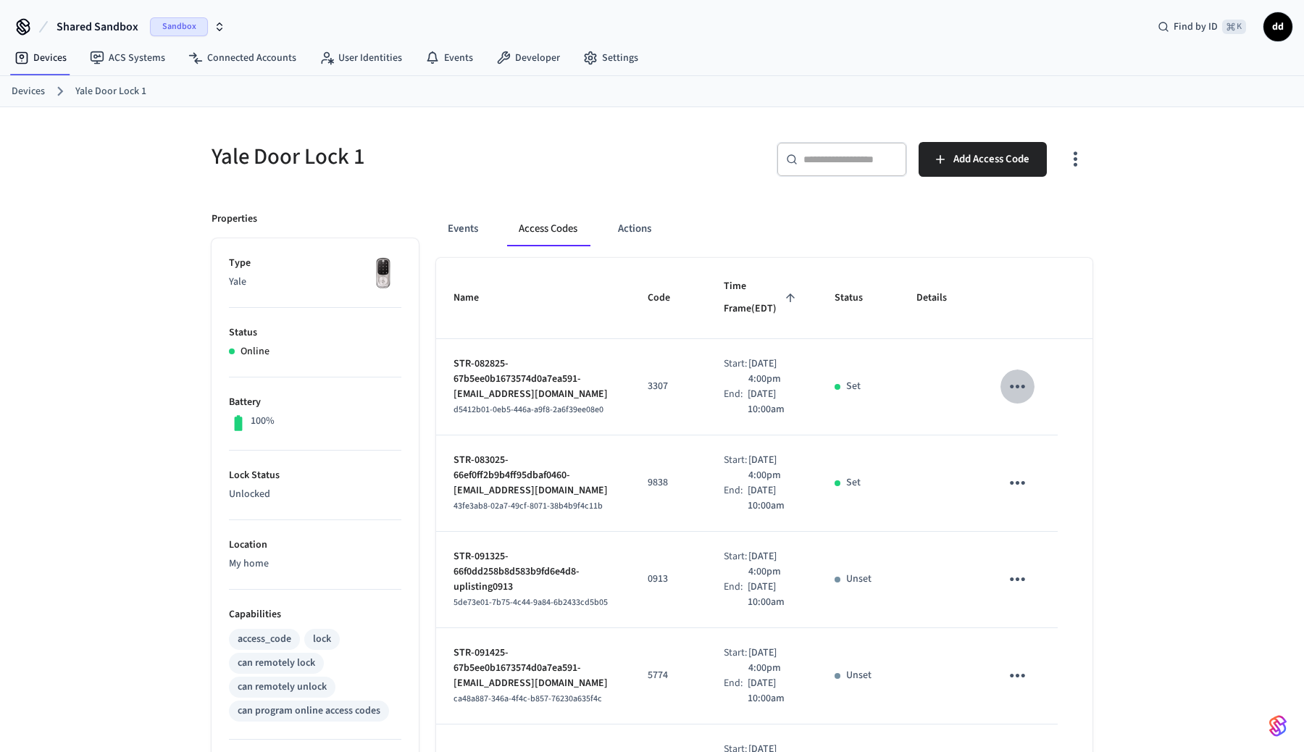
click at [1029, 398] on icon "sticky table" at bounding box center [1017, 386] width 22 height 22
click at [1111, 509] on li "Delete" at bounding box center [1104, 506] width 69 height 38
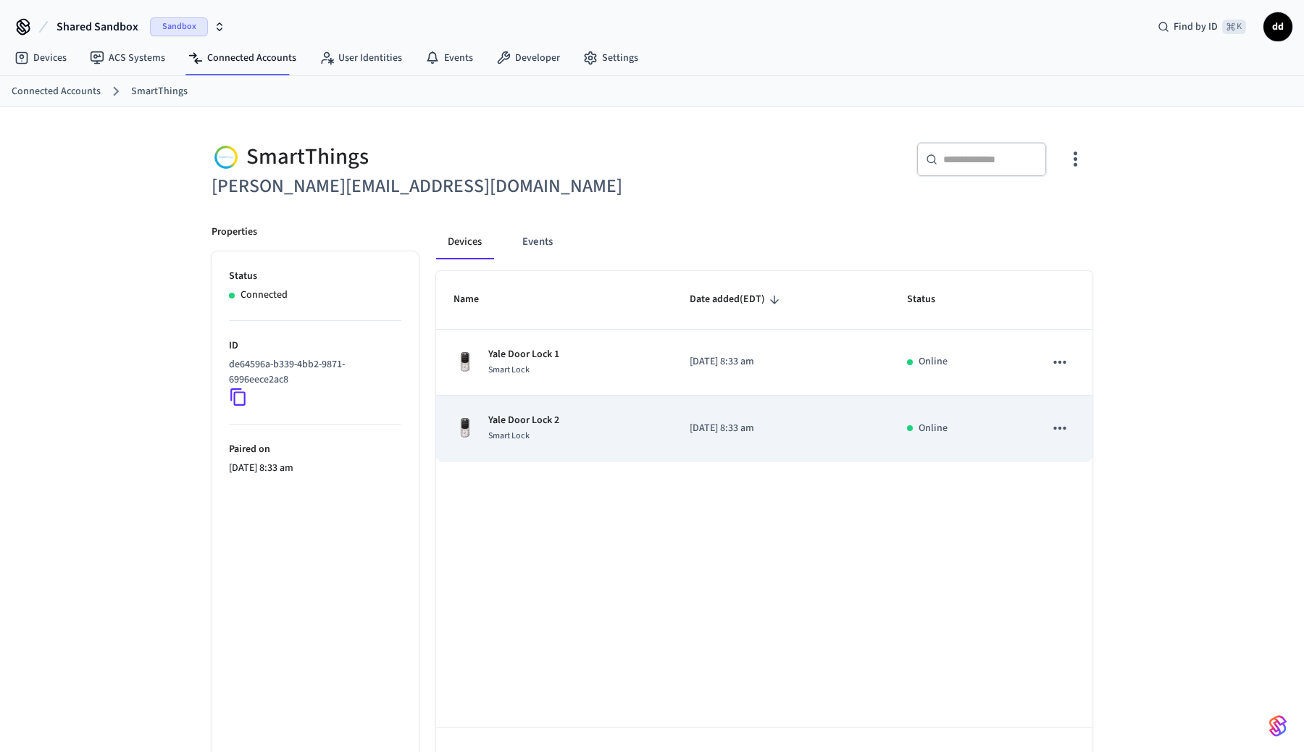
click at [536, 417] on p "Yale Door Lock 2" at bounding box center [523, 420] width 71 height 15
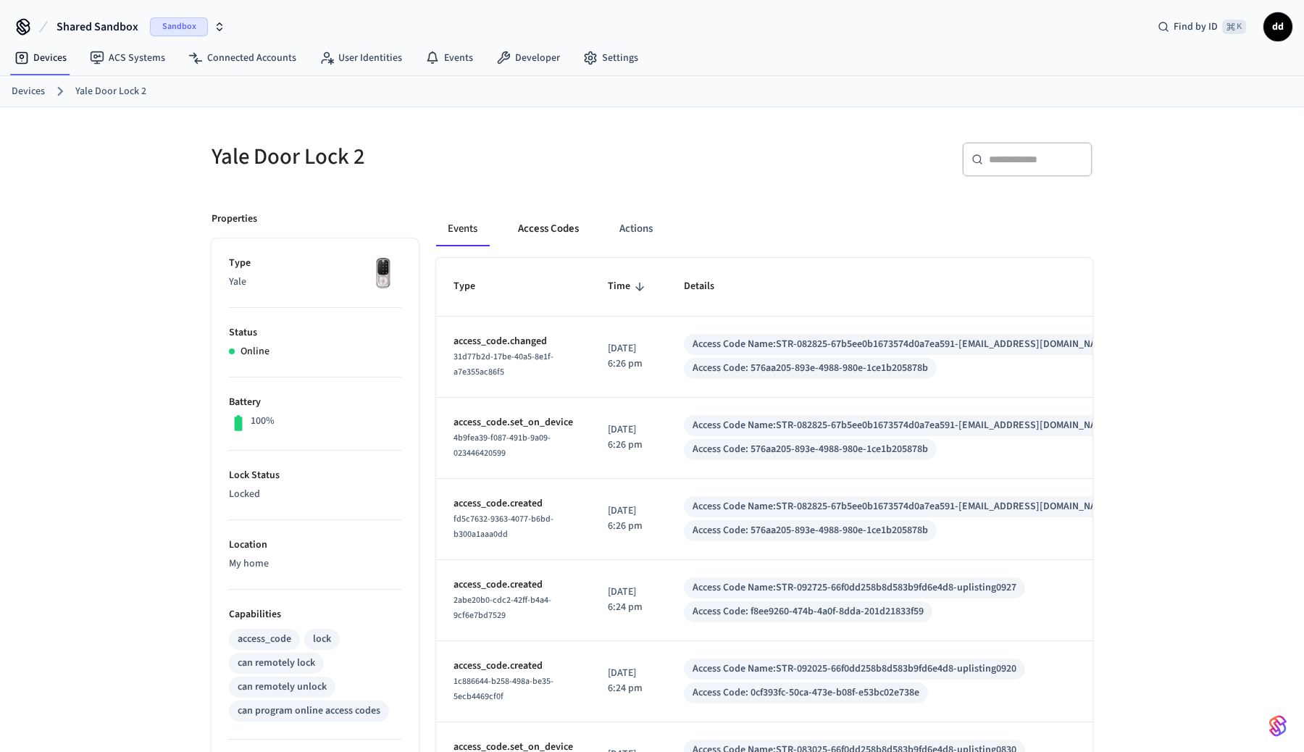
click at [547, 243] on button "Access Codes" at bounding box center [548, 229] width 84 height 35
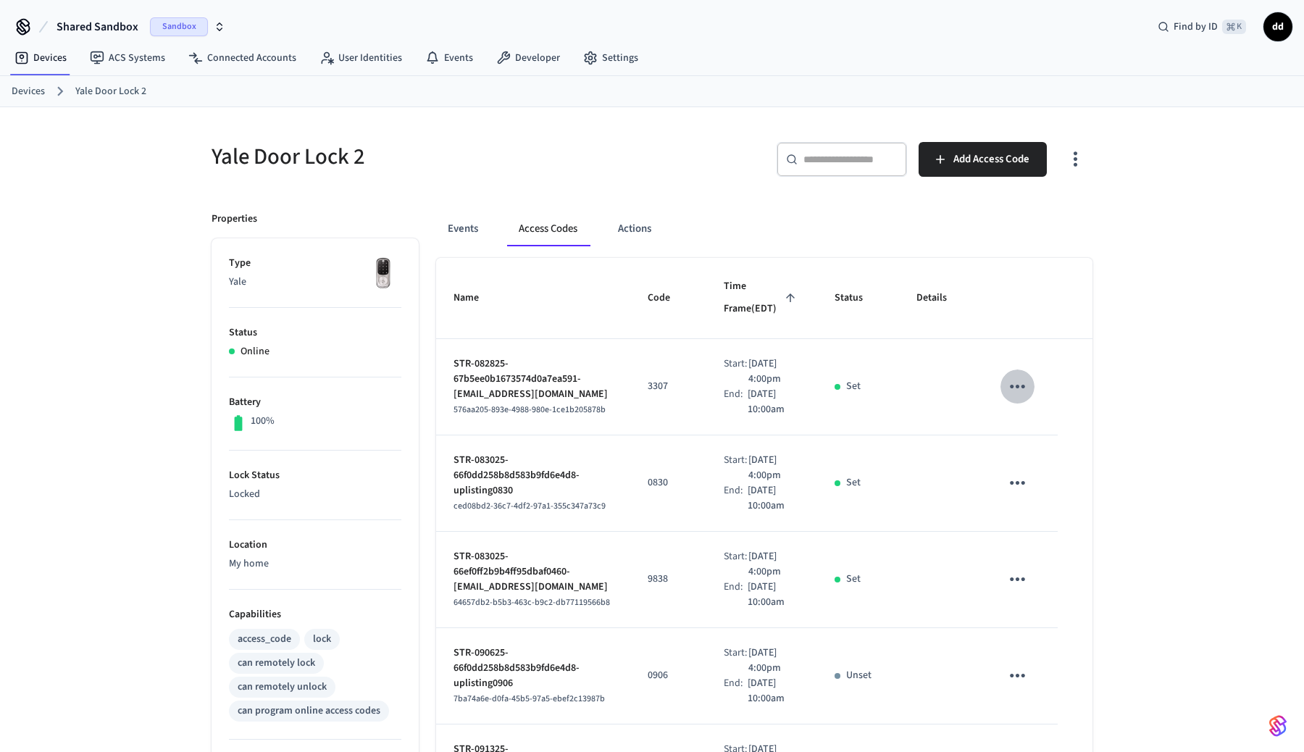
click at [1025, 388] on icon "sticky table" at bounding box center [1017, 387] width 15 height 4
click at [1085, 485] on li "Delete" at bounding box center [1108, 496] width 69 height 38
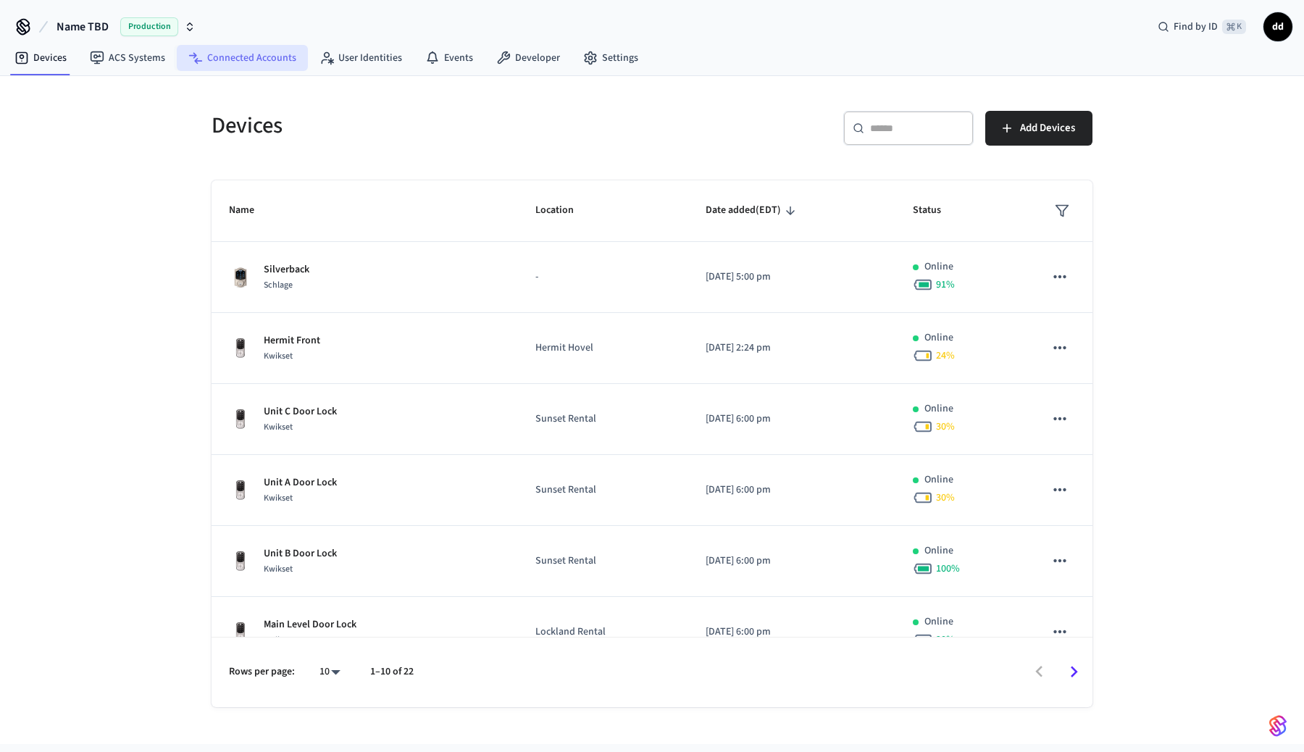
click at [247, 59] on link "Connected Accounts" at bounding box center [242, 58] width 131 height 26
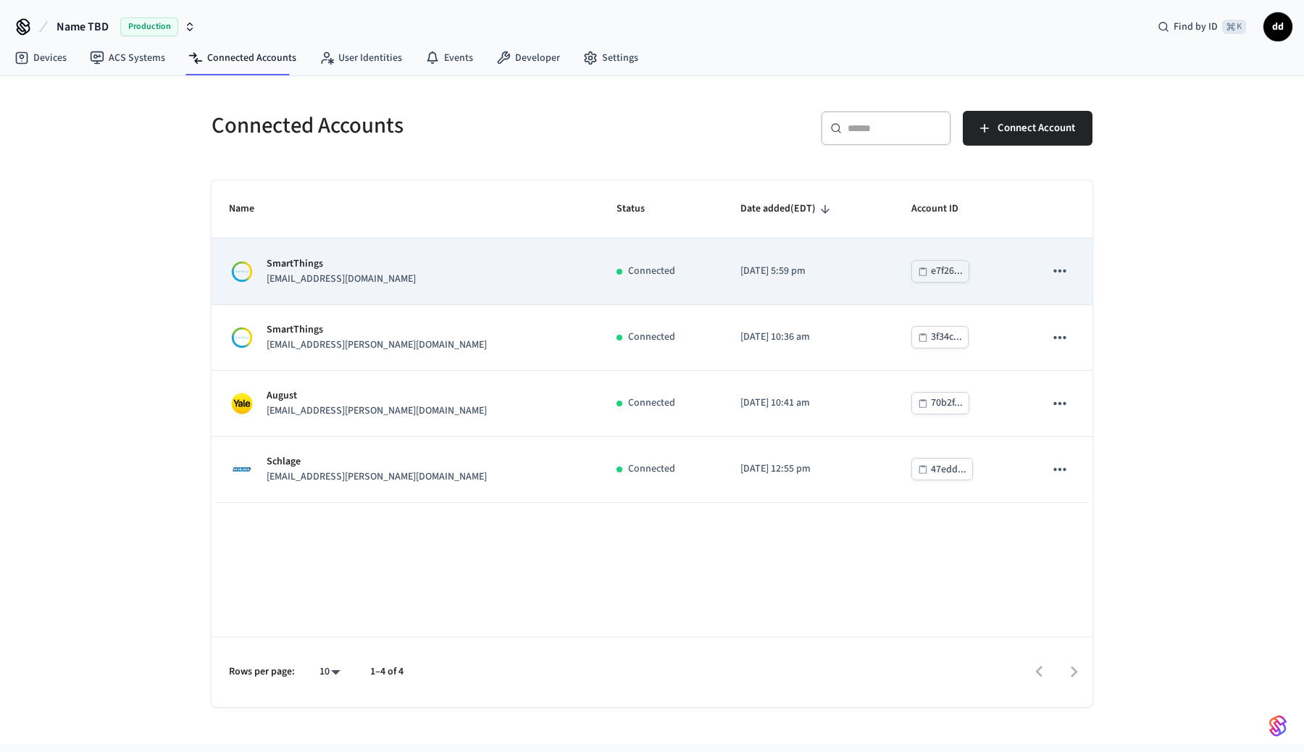
click at [334, 276] on p "[EMAIL_ADDRESS][DOMAIN_NAME]" at bounding box center [341, 279] width 149 height 15
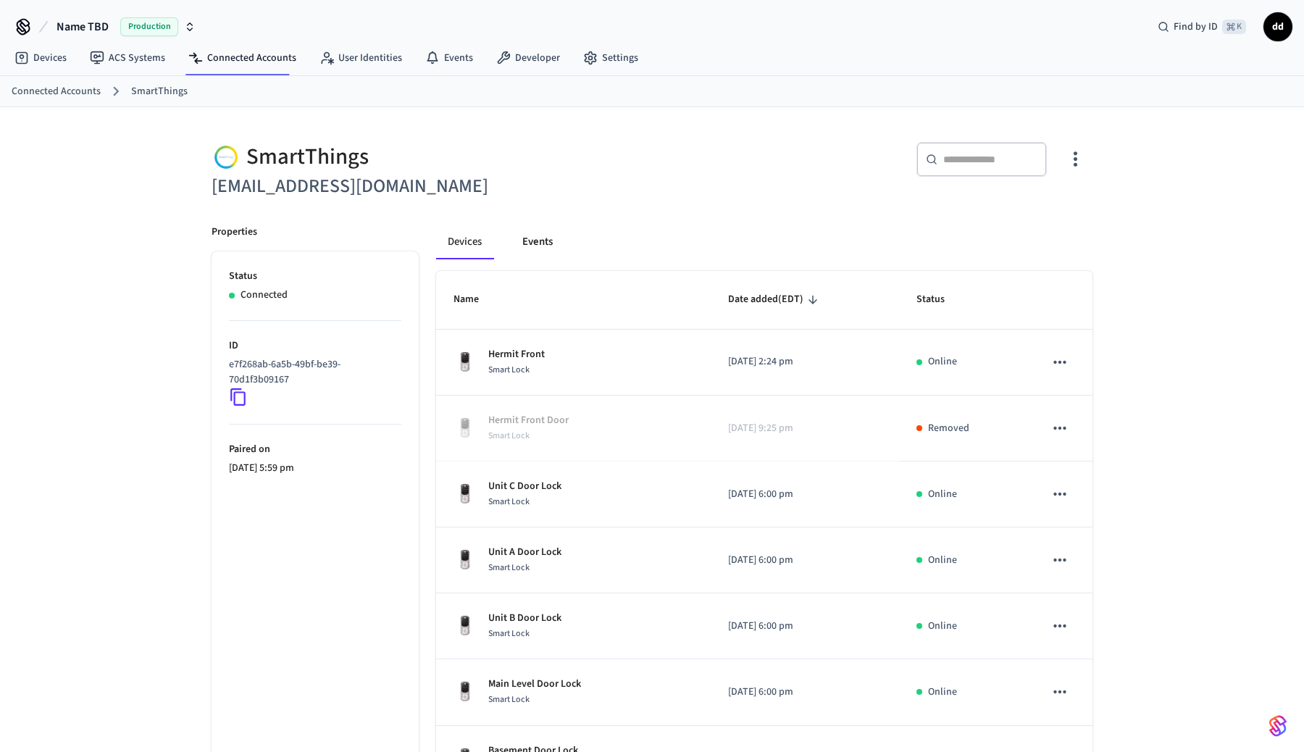
click at [532, 249] on button "Events" at bounding box center [538, 242] width 54 height 35
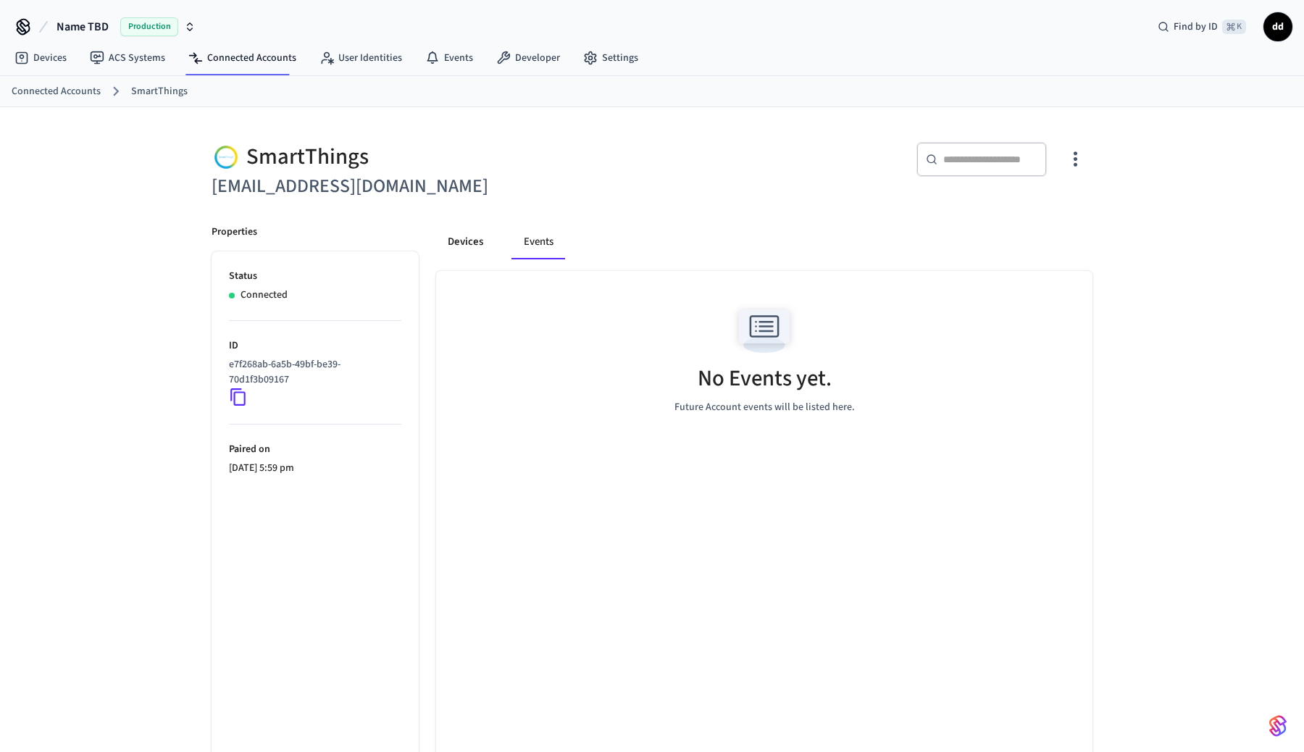
click at [460, 242] on button "Devices" at bounding box center [465, 242] width 59 height 35
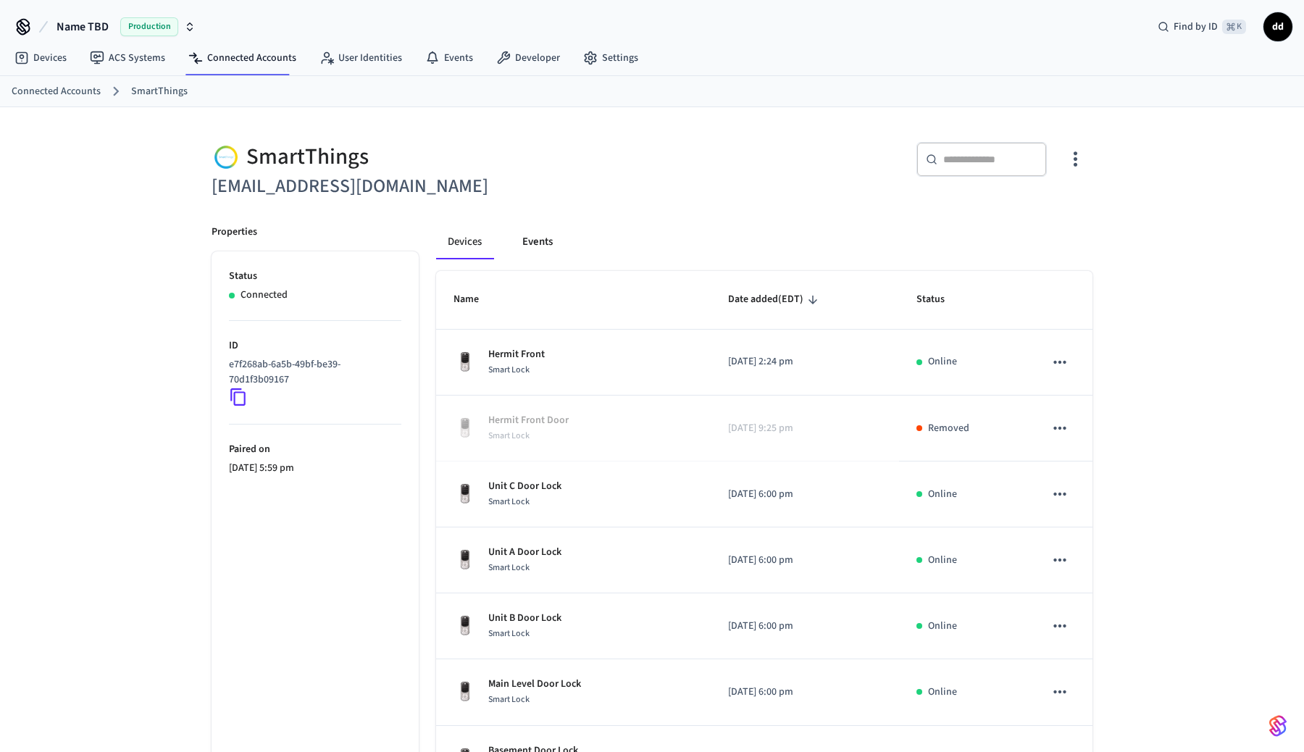
click at [545, 247] on button "Events" at bounding box center [538, 242] width 54 height 35
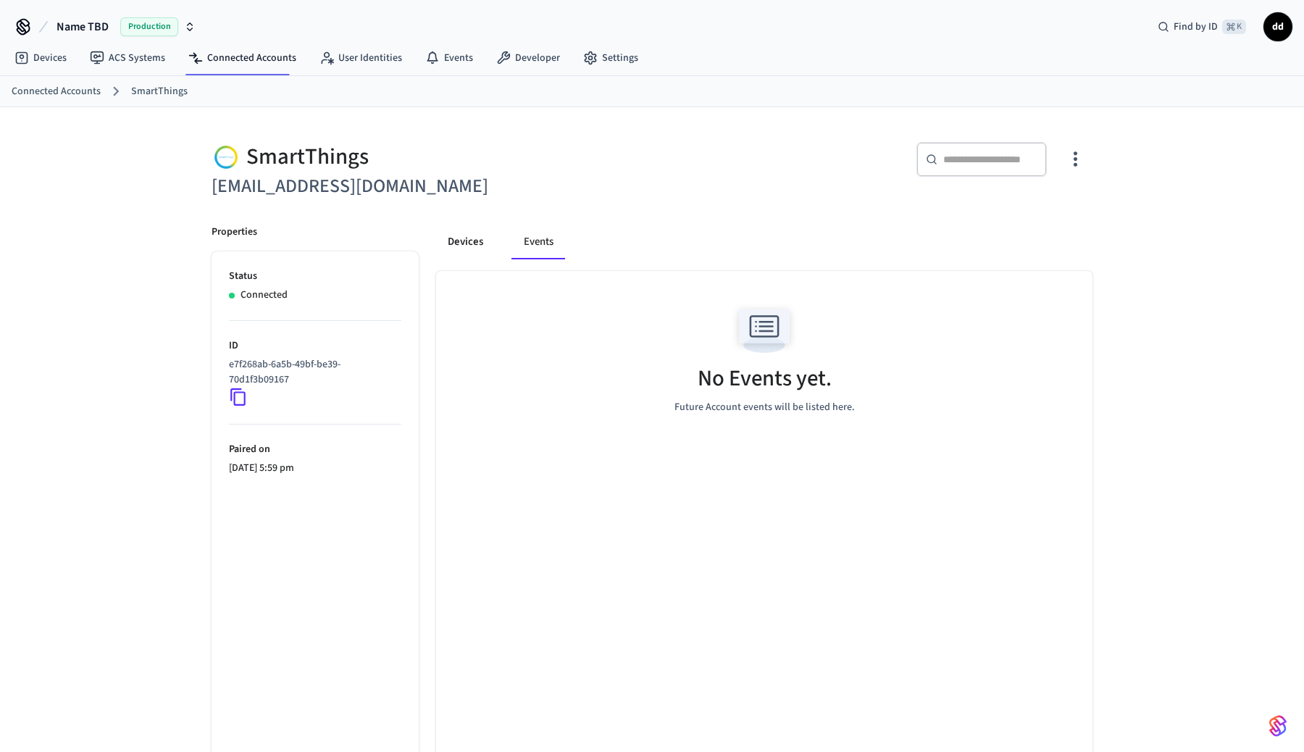
click at [468, 243] on button "Devices" at bounding box center [465, 242] width 59 height 35
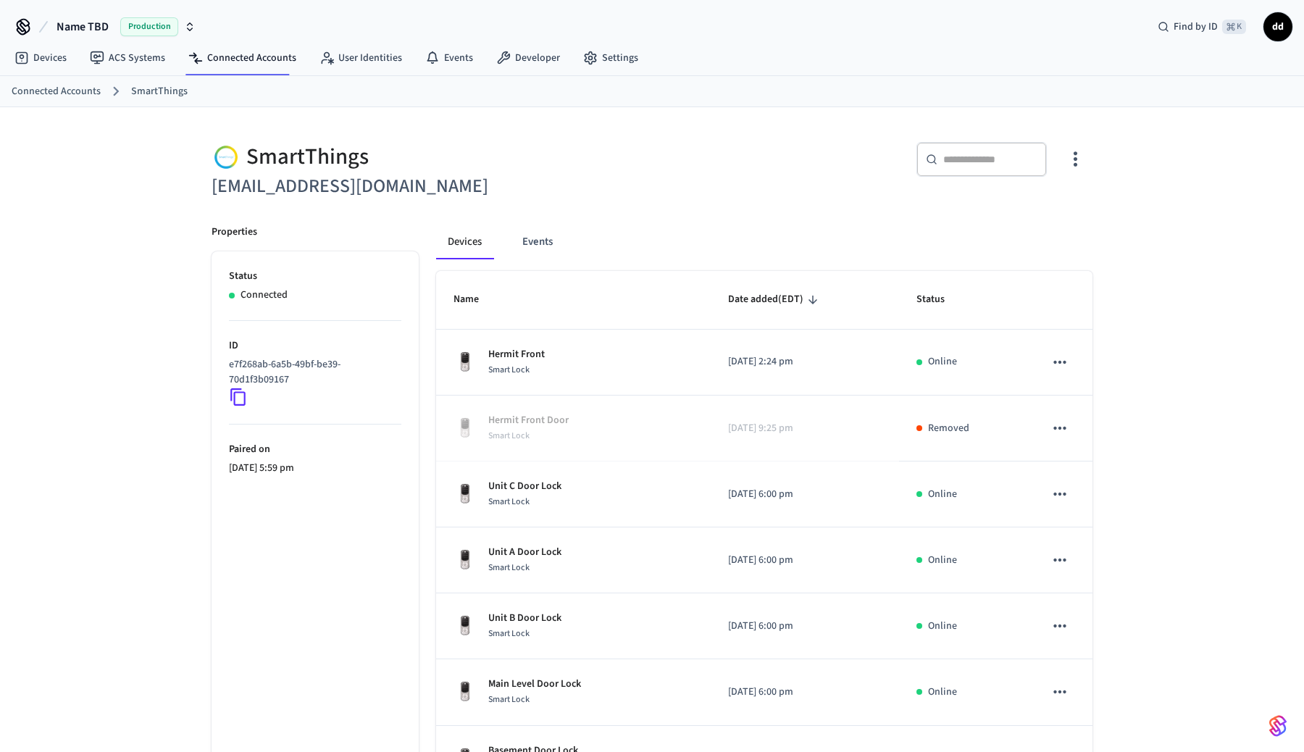
click at [510, 243] on div "Devices Events" at bounding box center [764, 242] width 656 height 35
click at [542, 243] on button "Events" at bounding box center [538, 242] width 54 height 35
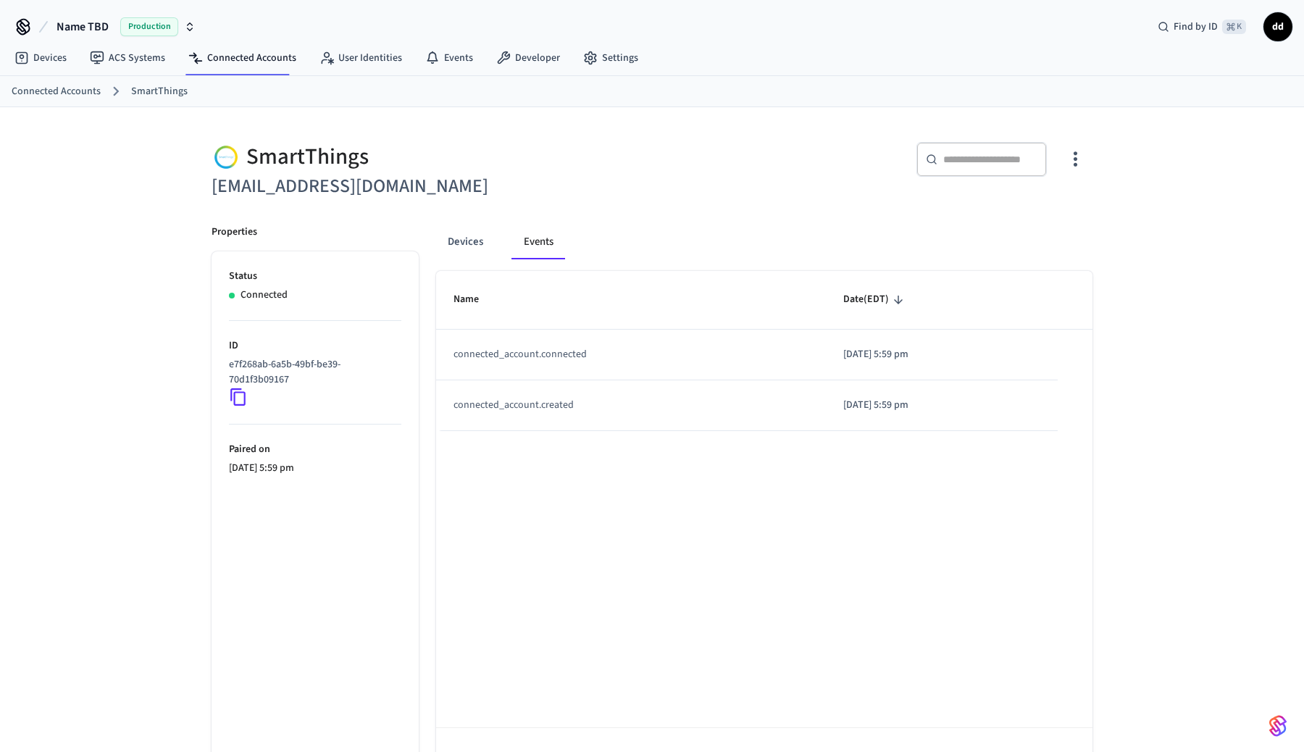
click at [1070, 151] on icon "button" at bounding box center [1075, 159] width 22 height 22
click at [1206, 170] on div at bounding box center [652, 376] width 1304 height 752
click at [459, 243] on button "Devices" at bounding box center [465, 242] width 59 height 35
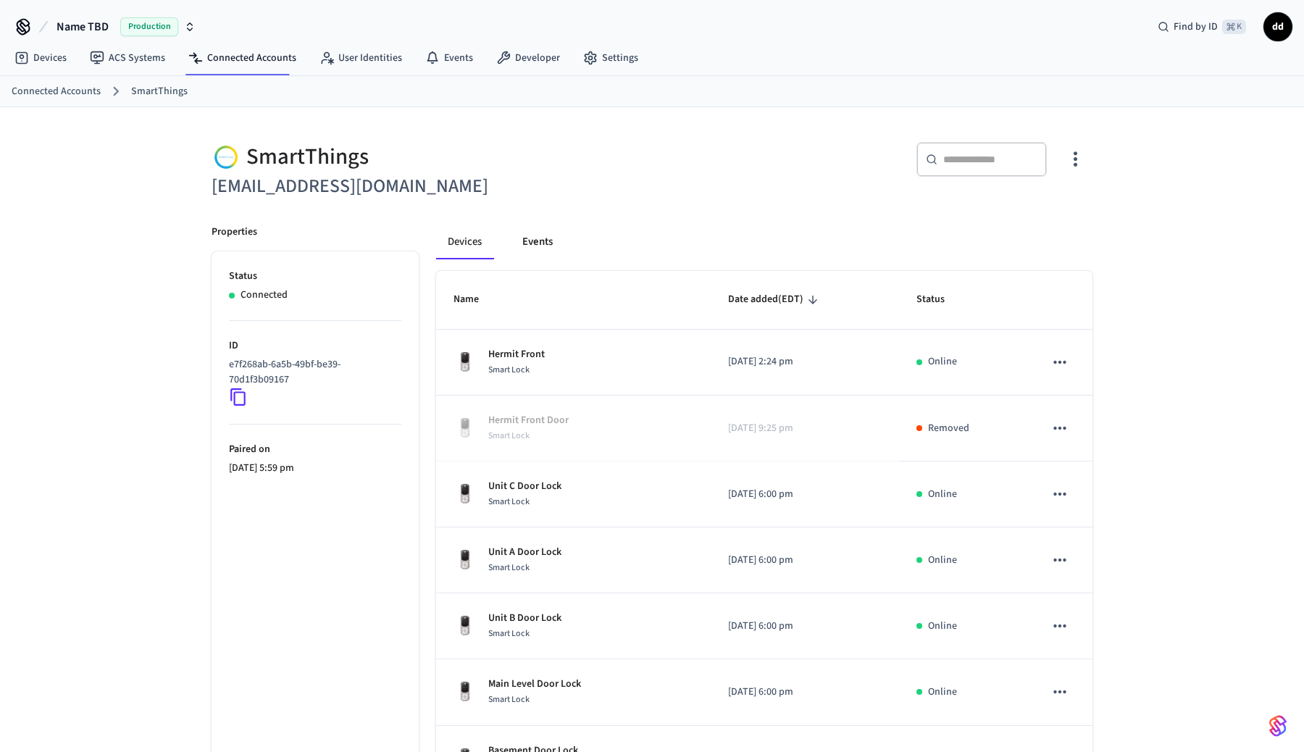
click at [540, 236] on button "Events" at bounding box center [538, 242] width 54 height 35
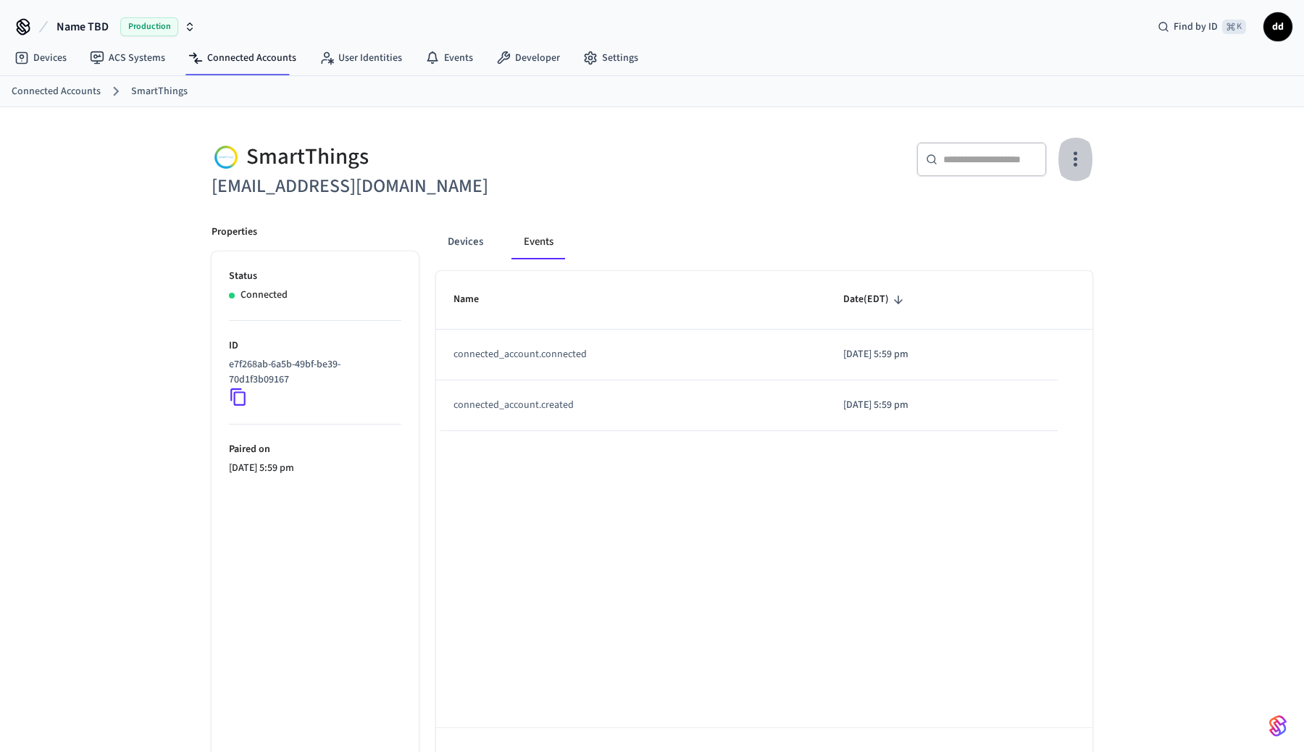
click at [1075, 160] on icon "button" at bounding box center [1076, 159] width 4 height 15
click at [661, 121] on div at bounding box center [652, 376] width 1304 height 752
click at [480, 243] on button "Devices" at bounding box center [465, 242] width 59 height 35
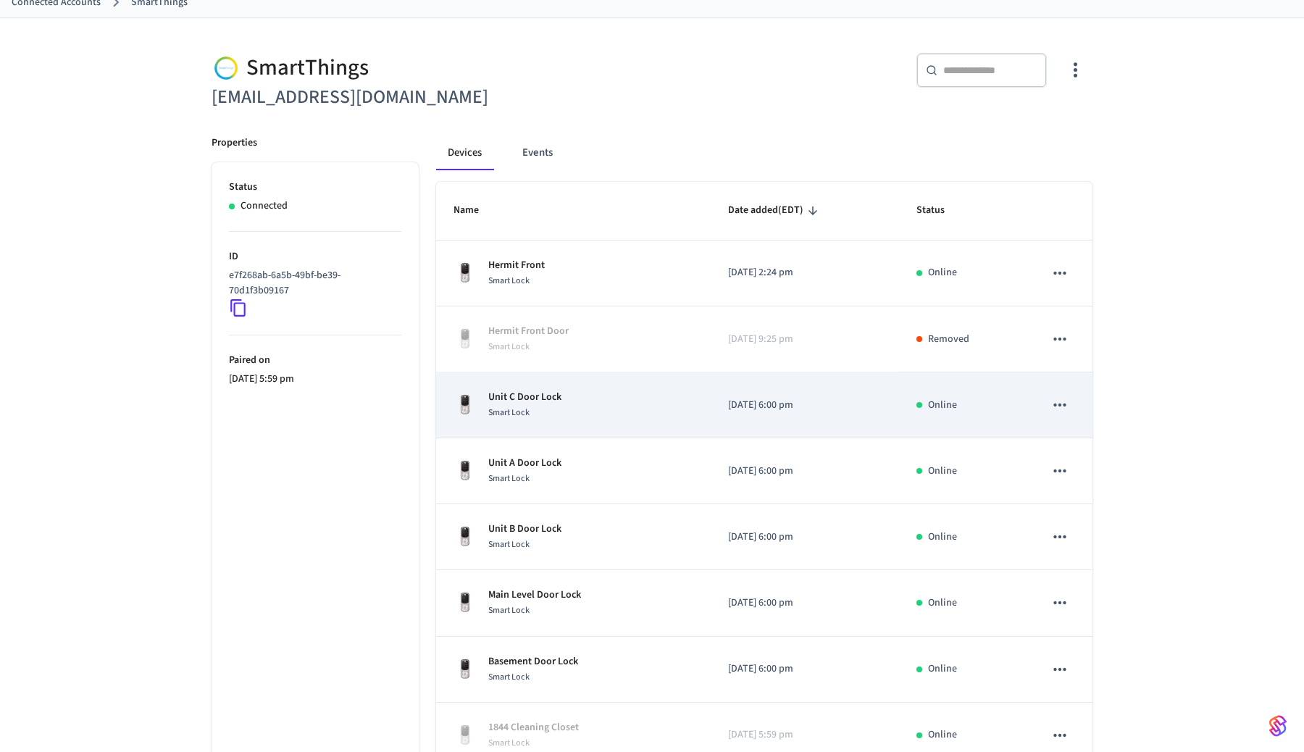
scroll to position [94, 0]
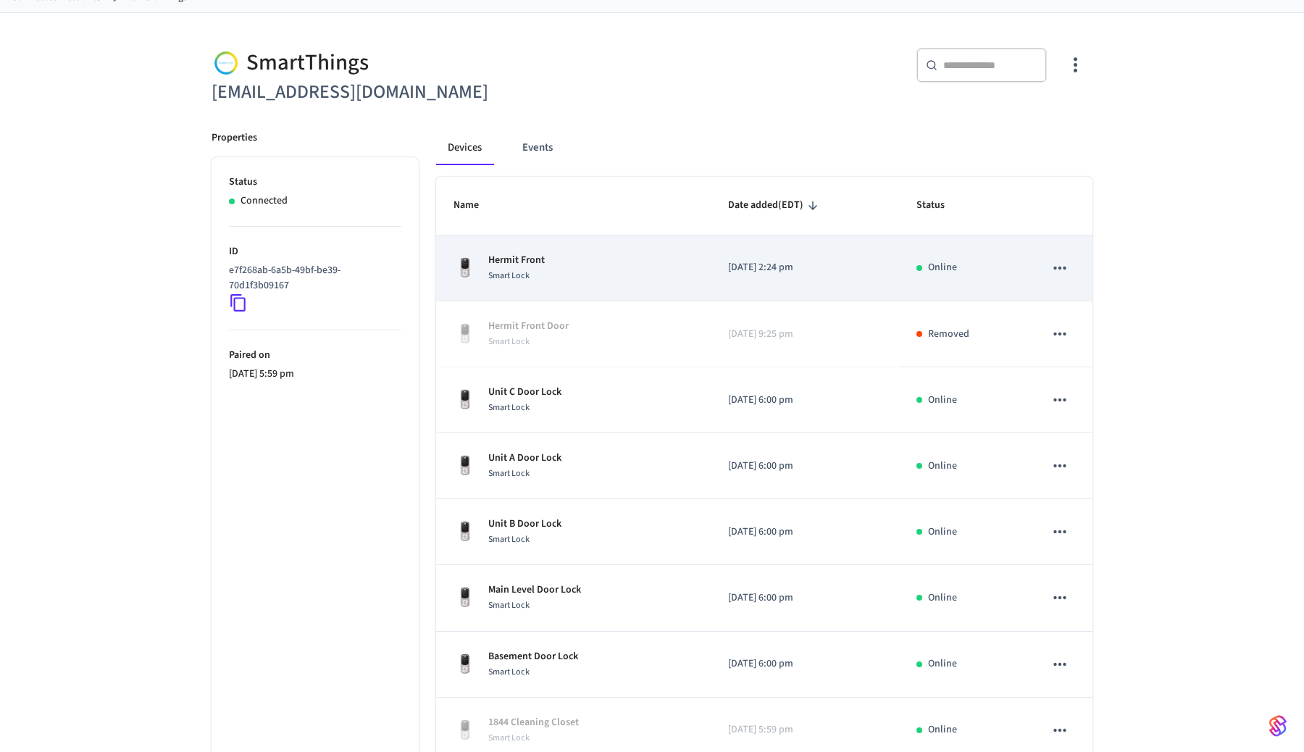
click at [627, 265] on div "Hermit Front Smart Lock" at bounding box center [574, 268] width 240 height 30
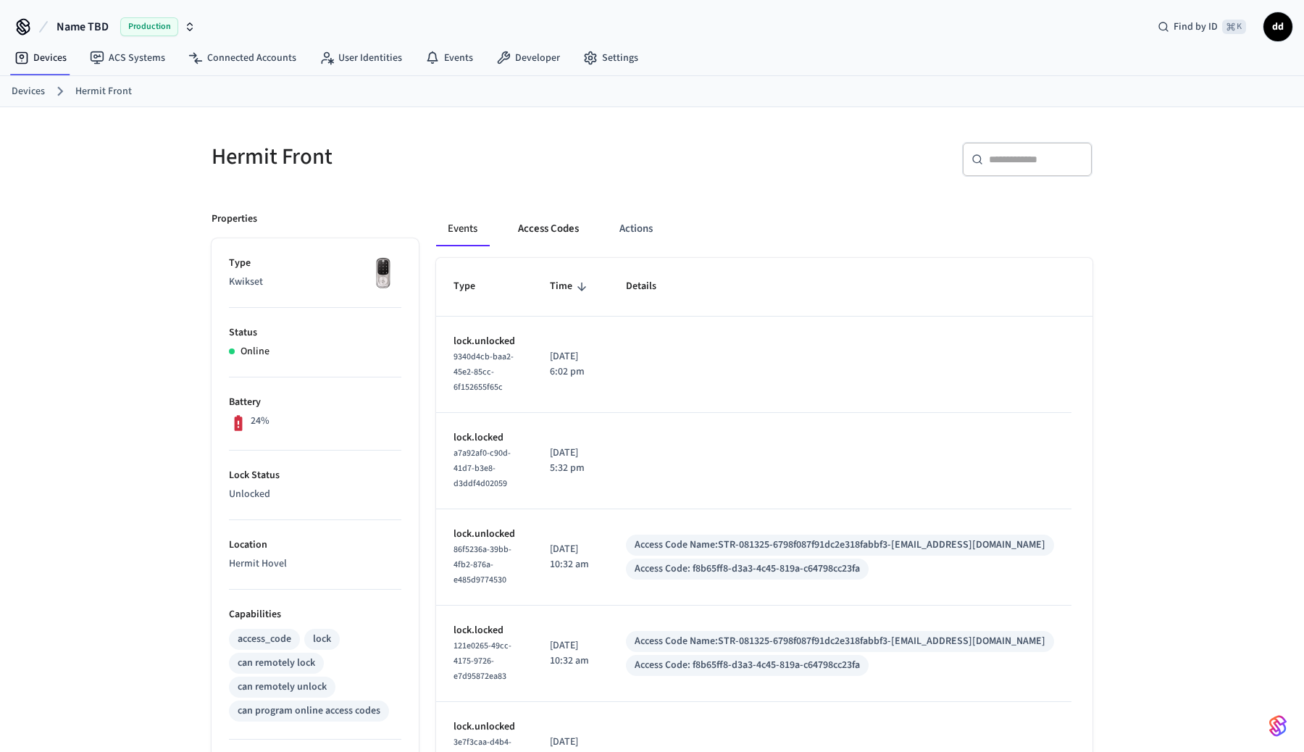
click at [548, 240] on button "Access Codes" at bounding box center [548, 229] width 84 height 35
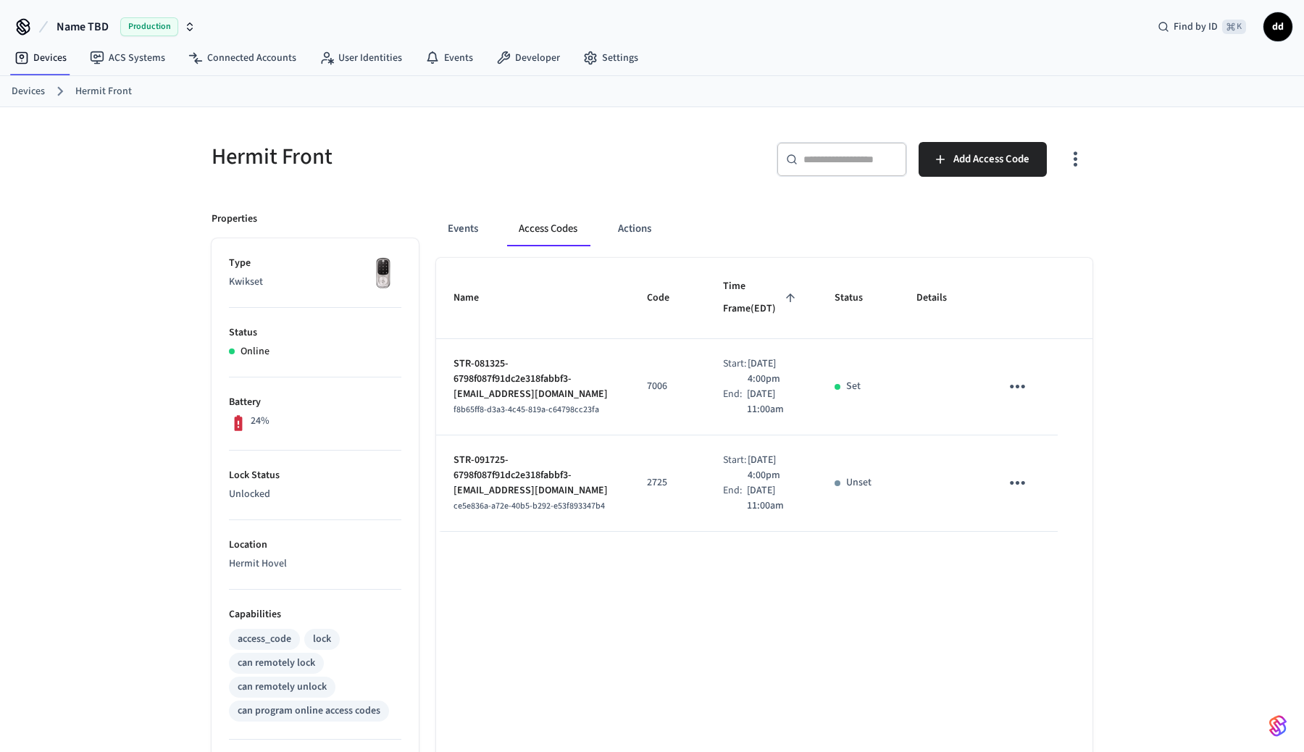
scroll to position [94, 0]
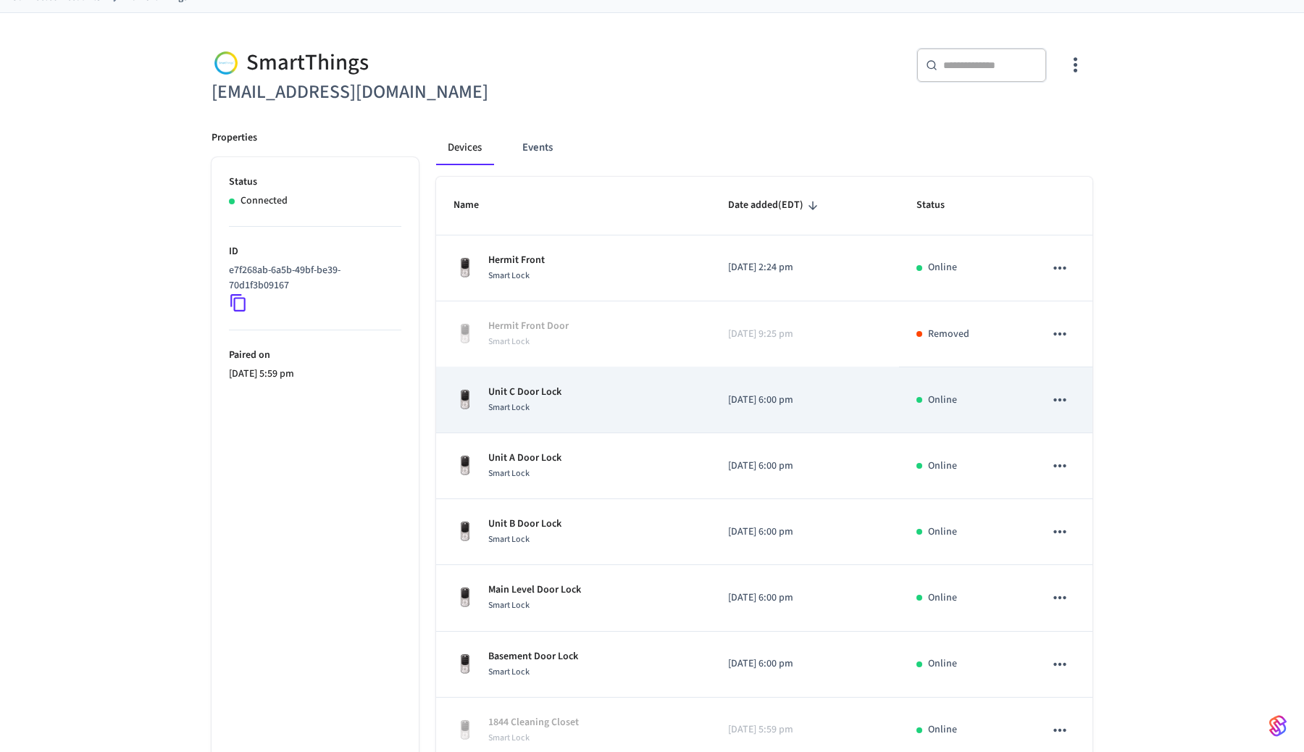
click at [557, 386] on p "Unit C Door Lock" at bounding box center [524, 392] width 73 height 15
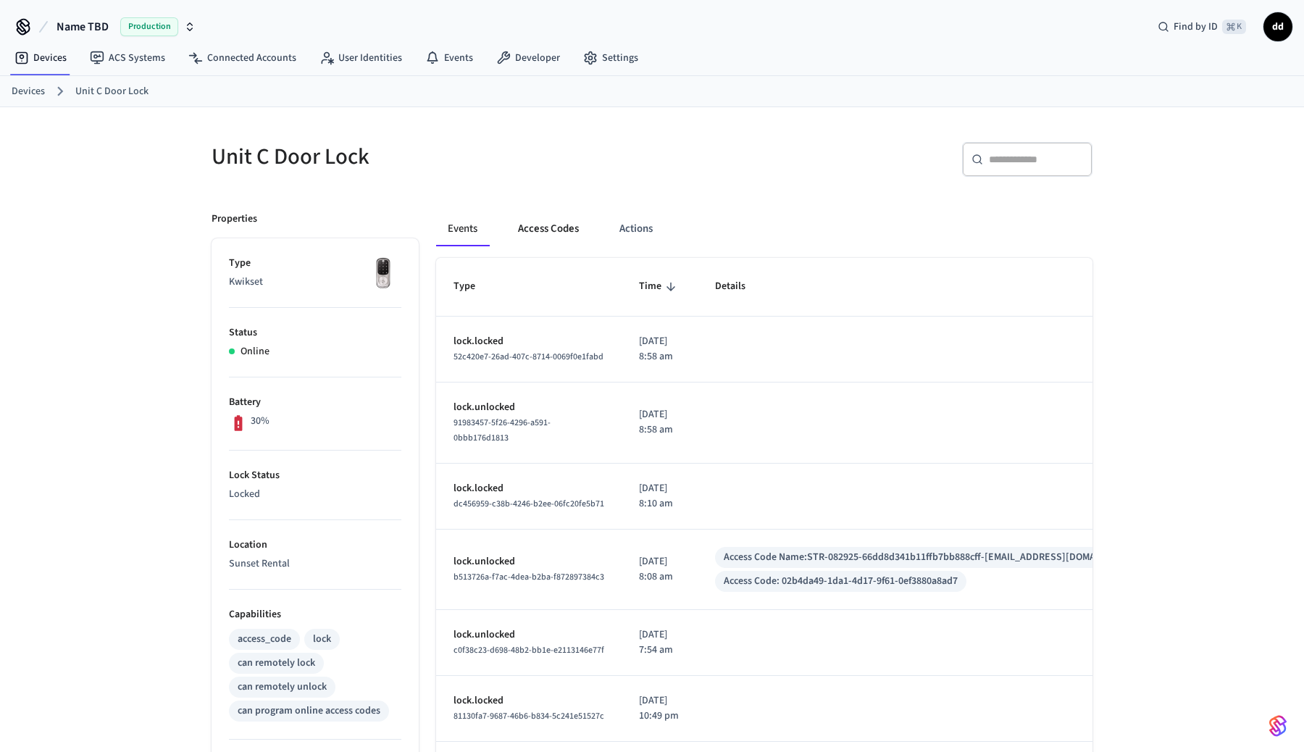
click at [555, 231] on button "Access Codes" at bounding box center [548, 229] width 84 height 35
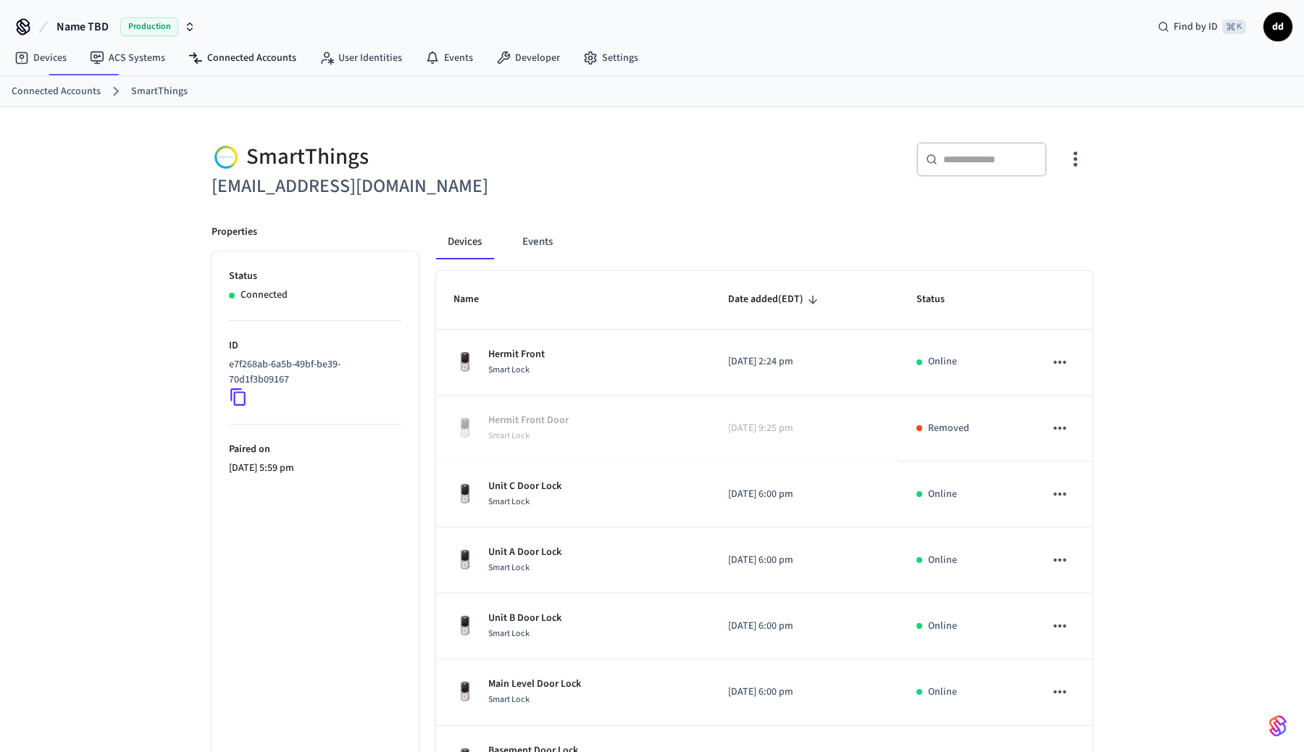
scroll to position [94, 0]
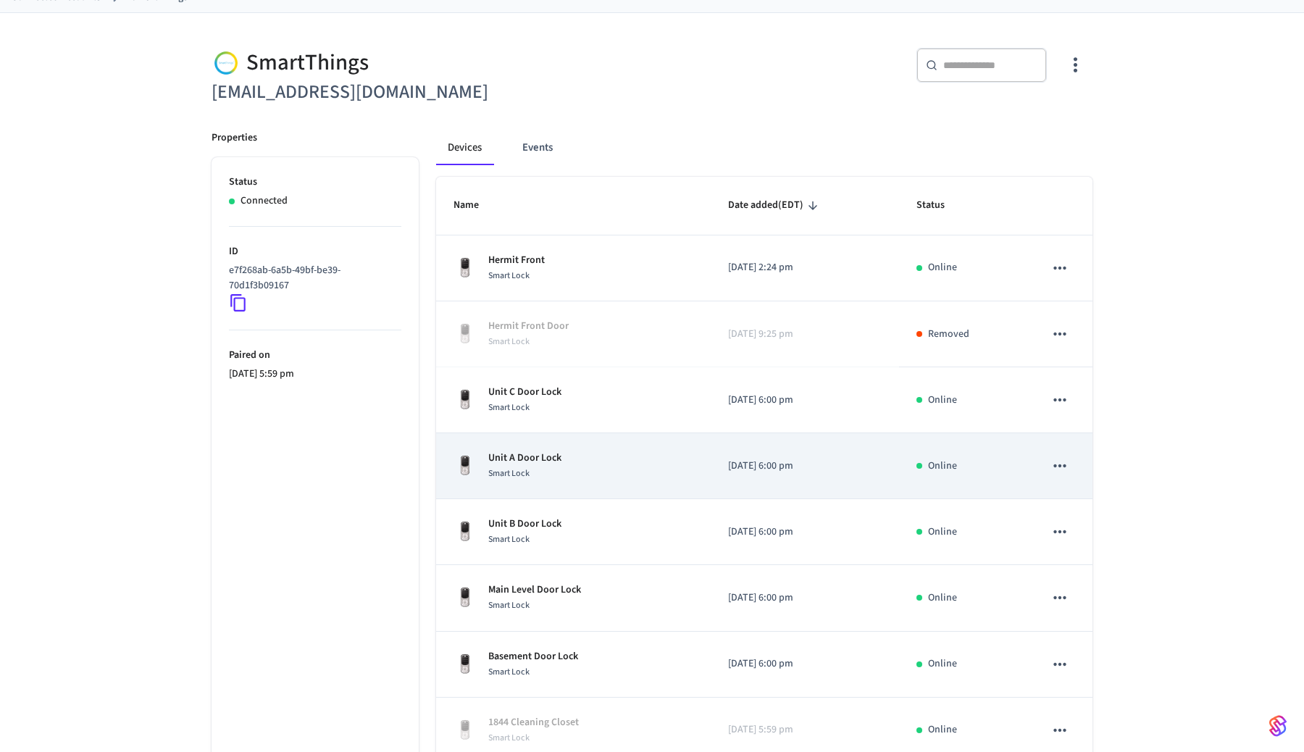
click at [520, 461] on p "Unit A Door Lock" at bounding box center [524, 458] width 73 height 15
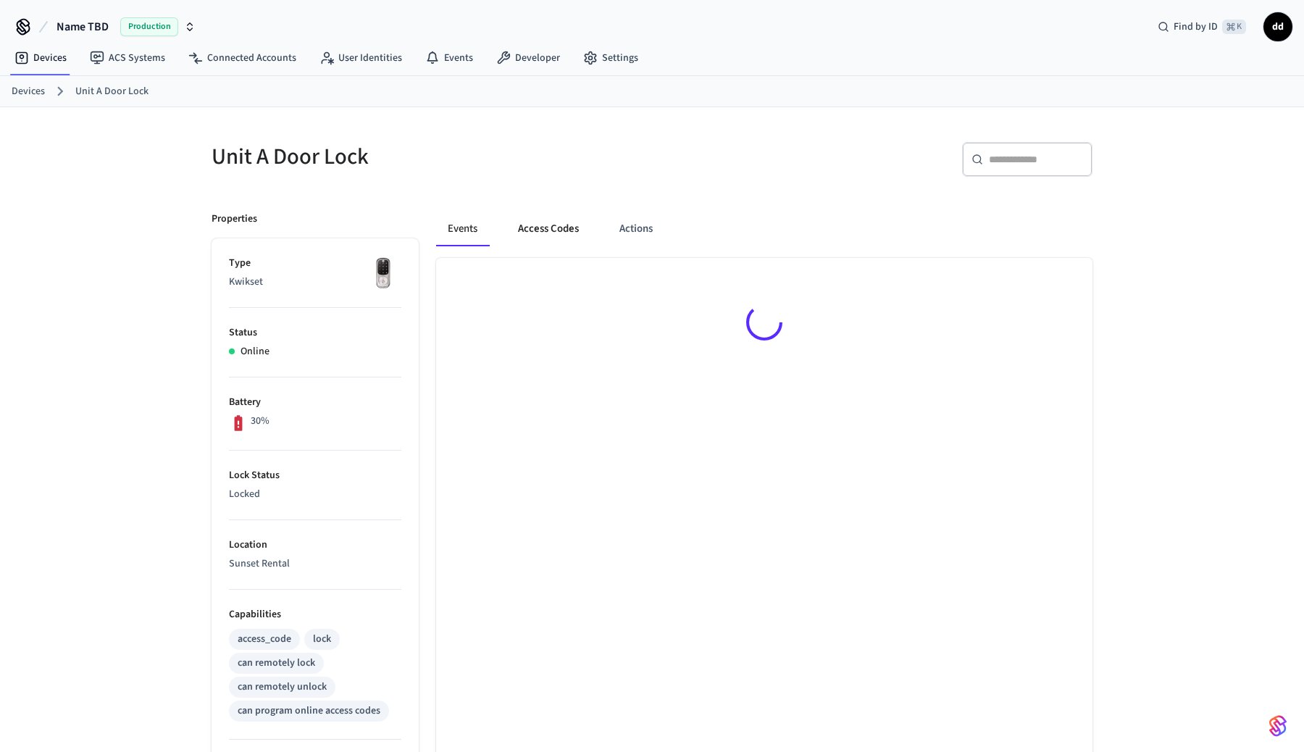
click at [542, 232] on button "Access Codes" at bounding box center [548, 229] width 84 height 35
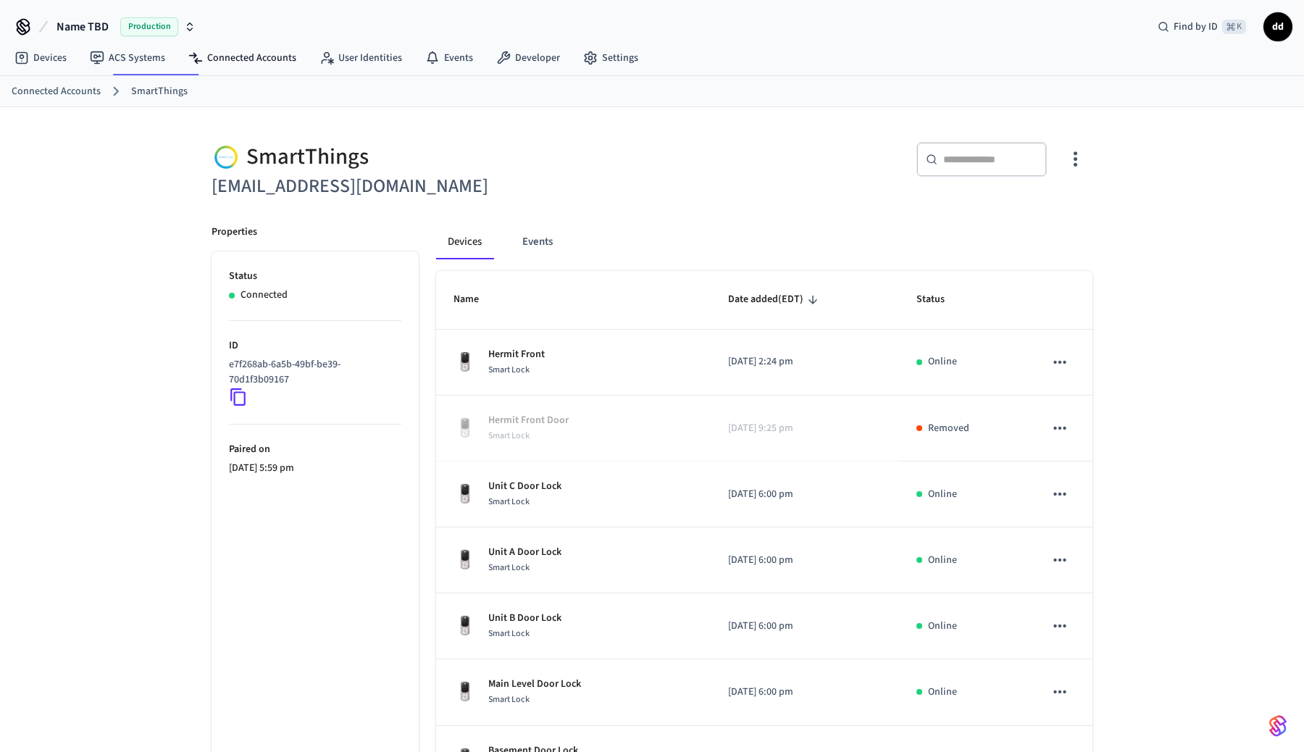
scroll to position [94, 0]
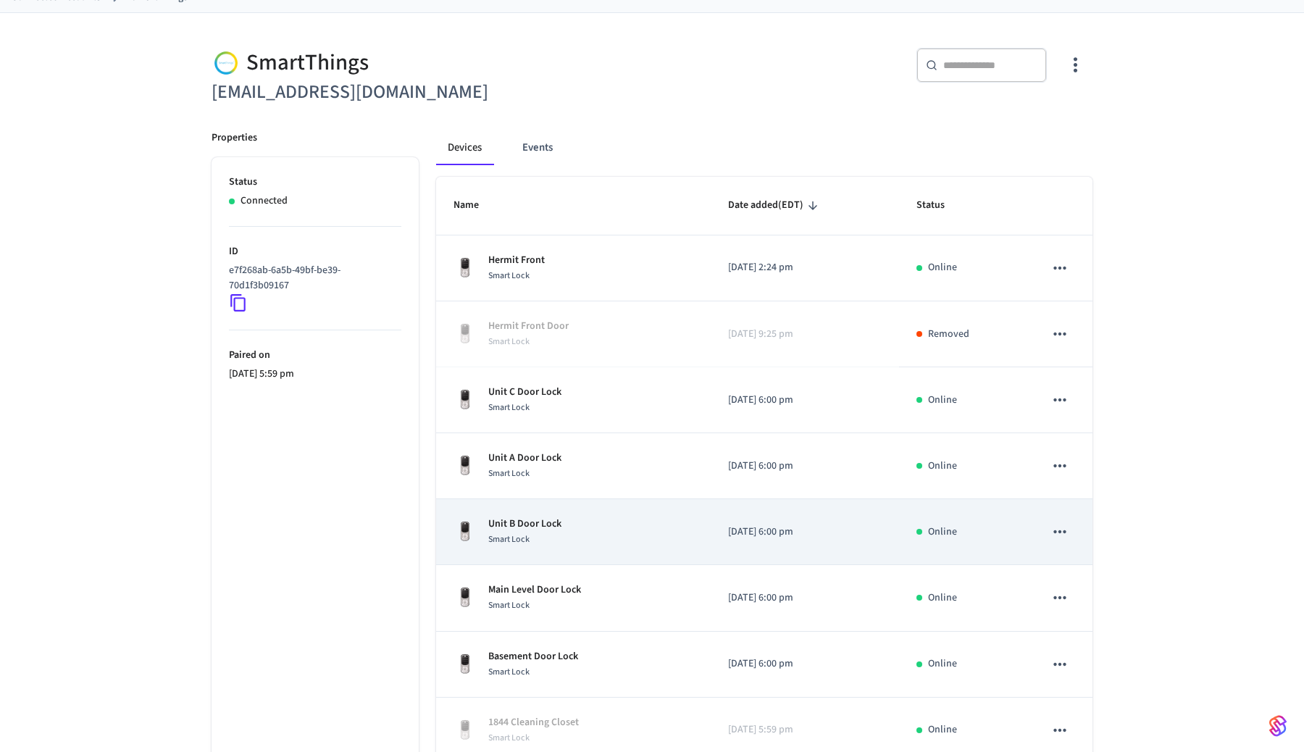
click at [529, 537] on span "Smart Lock" at bounding box center [508, 539] width 41 height 12
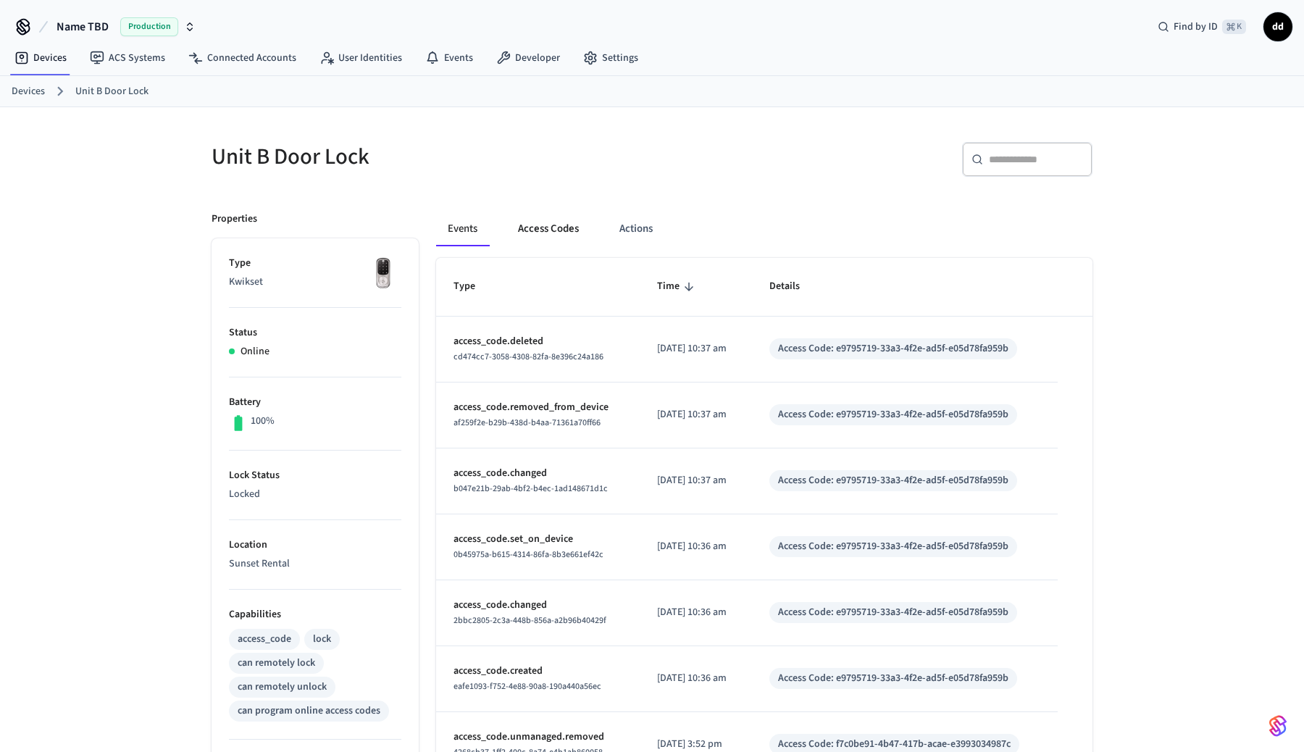
click at [549, 235] on button "Access Codes" at bounding box center [548, 229] width 84 height 35
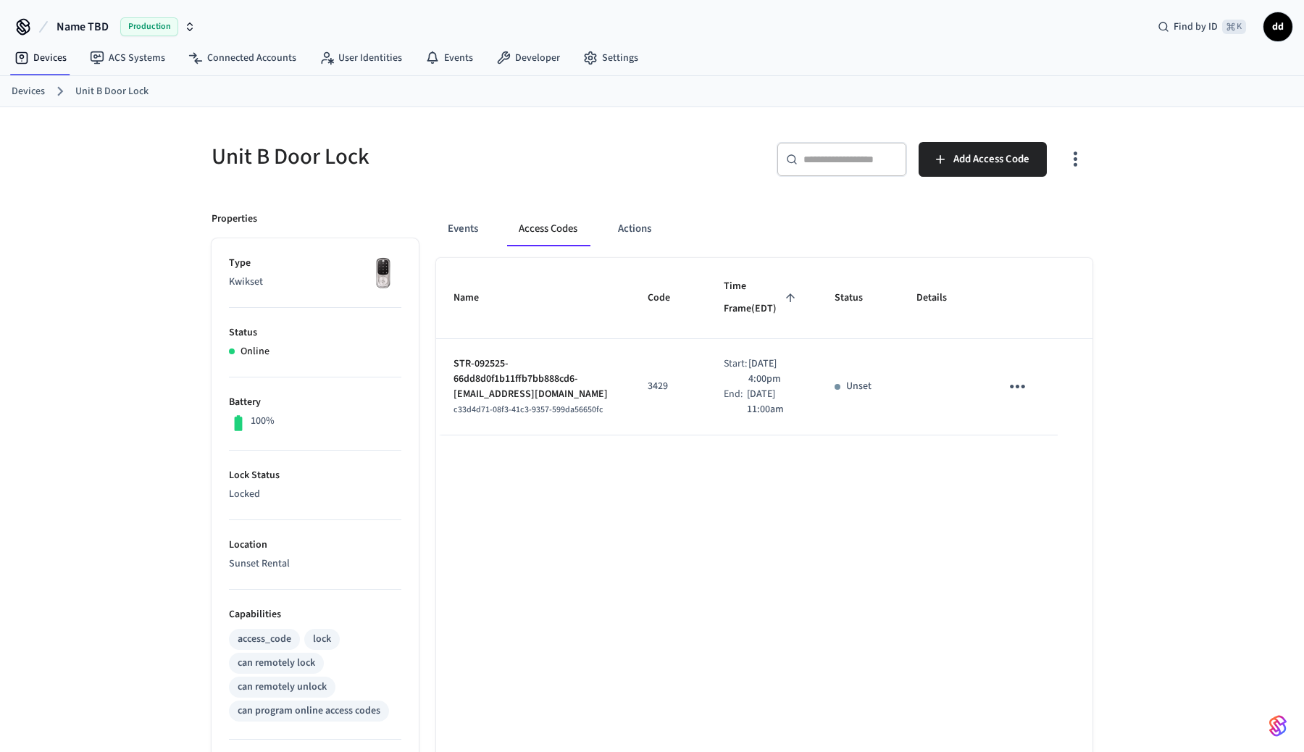
scroll to position [94, 0]
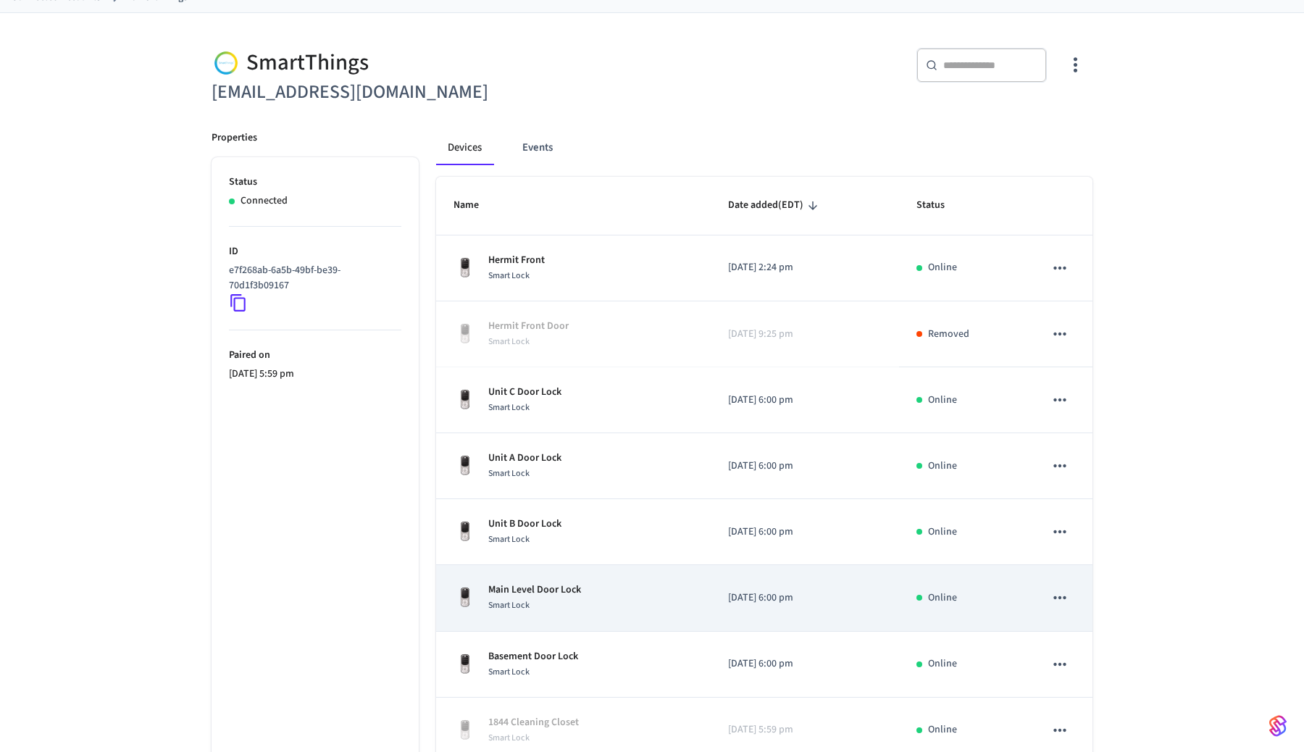
click at [539, 595] on p "Main Level Door Lock" at bounding box center [534, 590] width 93 height 15
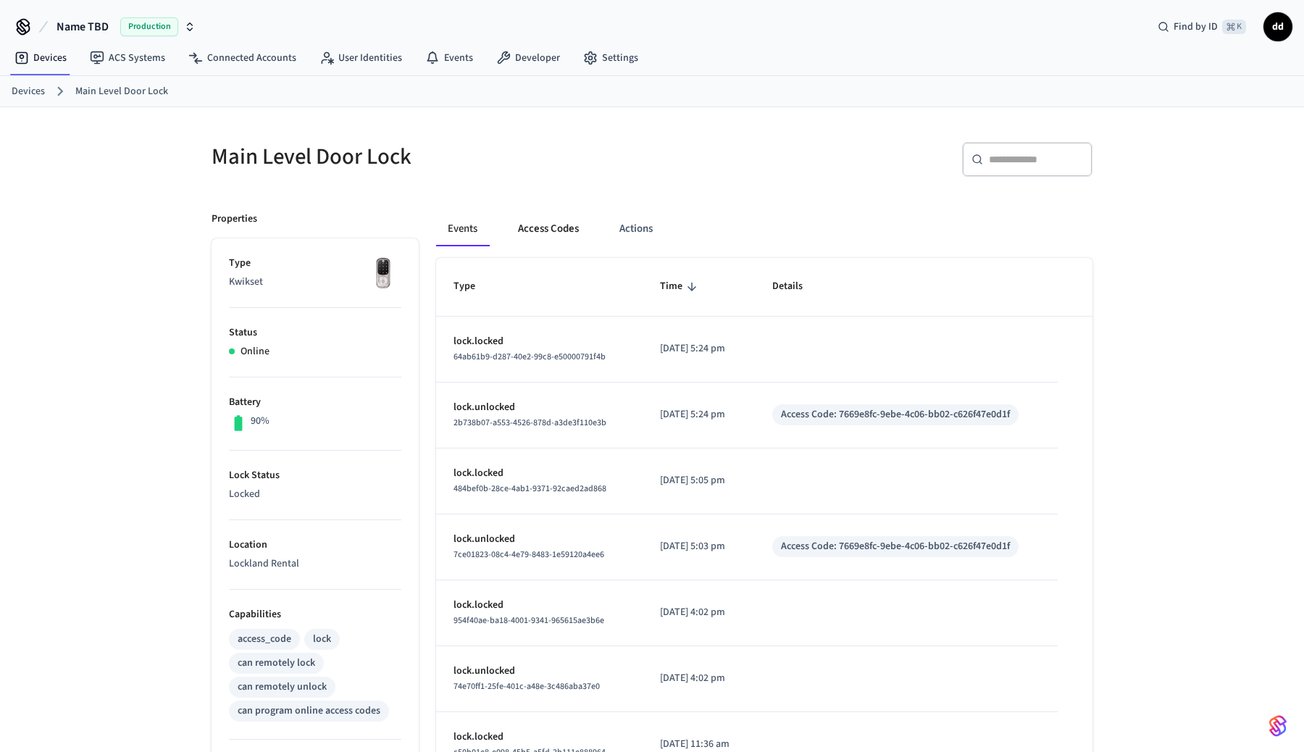
click at [551, 230] on button "Access Codes" at bounding box center [548, 229] width 84 height 35
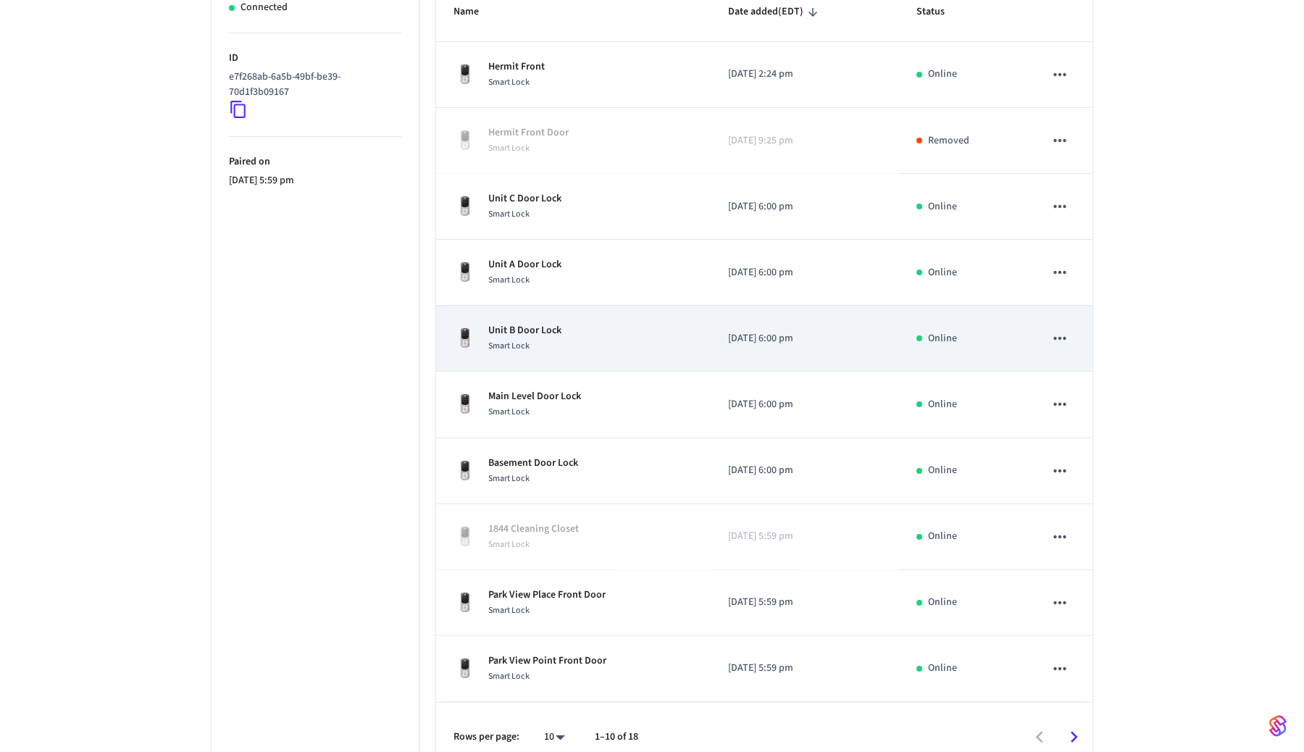
scroll to position [309, 0]
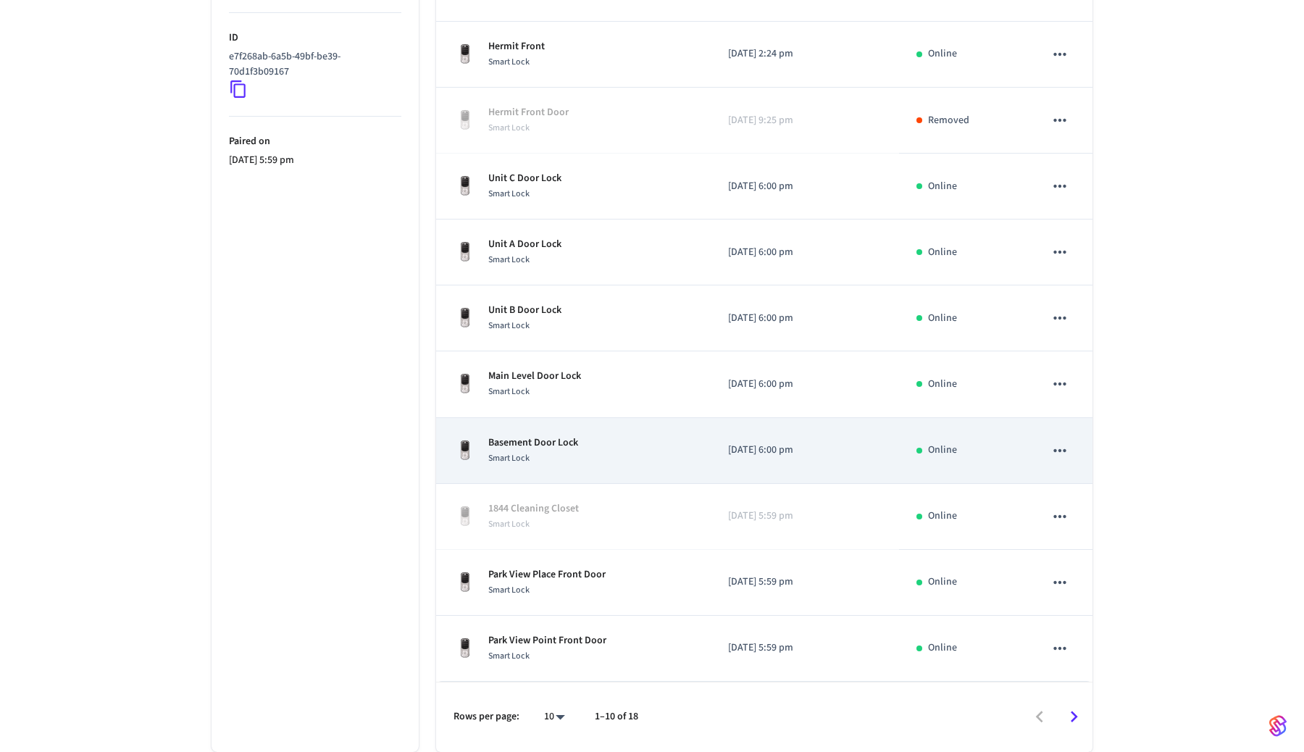
click at [523, 443] on p "Basement Door Lock" at bounding box center [533, 442] width 90 height 15
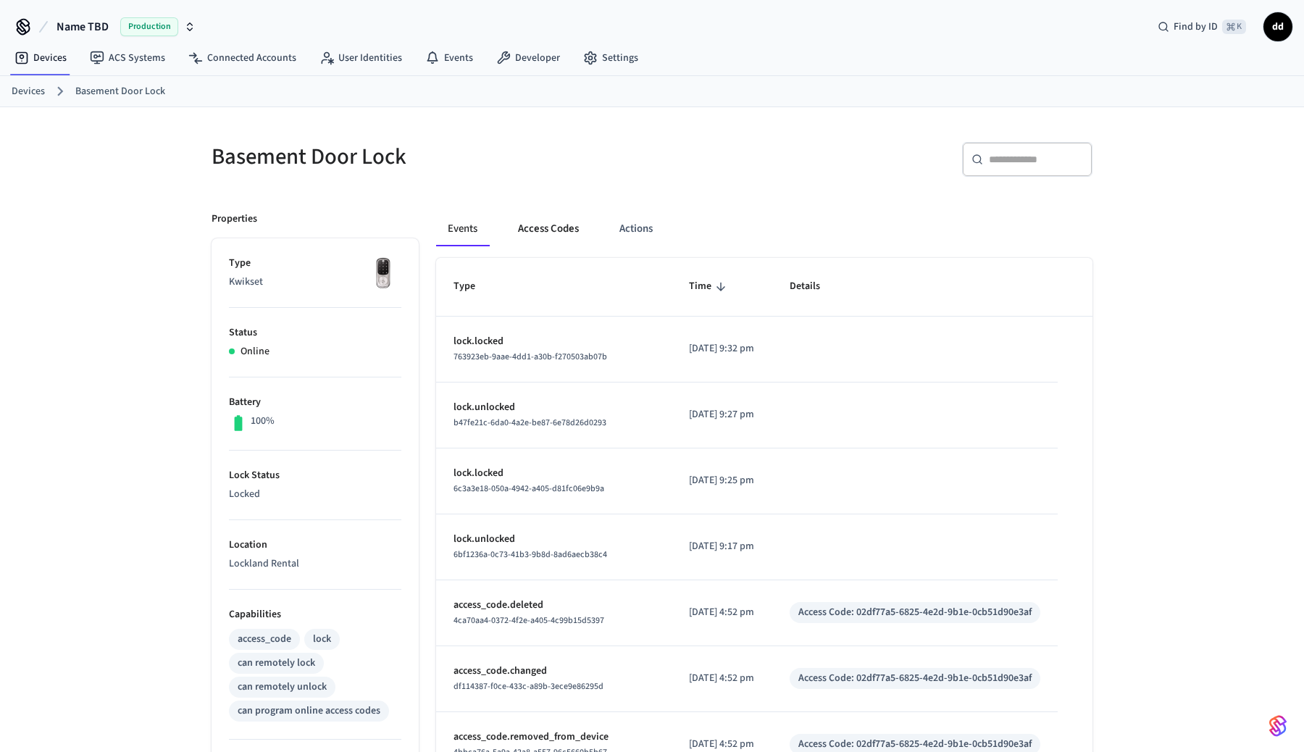
click at [546, 229] on button "Access Codes" at bounding box center [548, 229] width 84 height 35
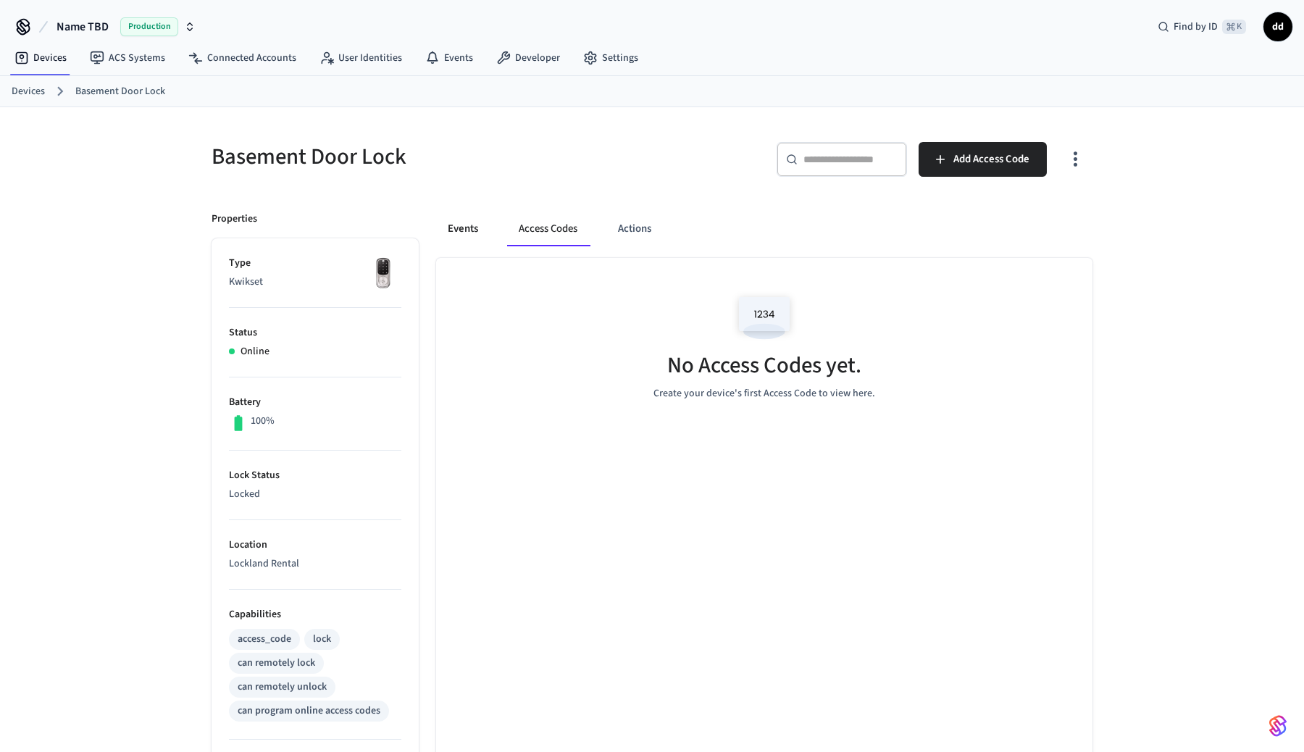
click at [462, 234] on button "Events" at bounding box center [463, 229] width 54 height 35
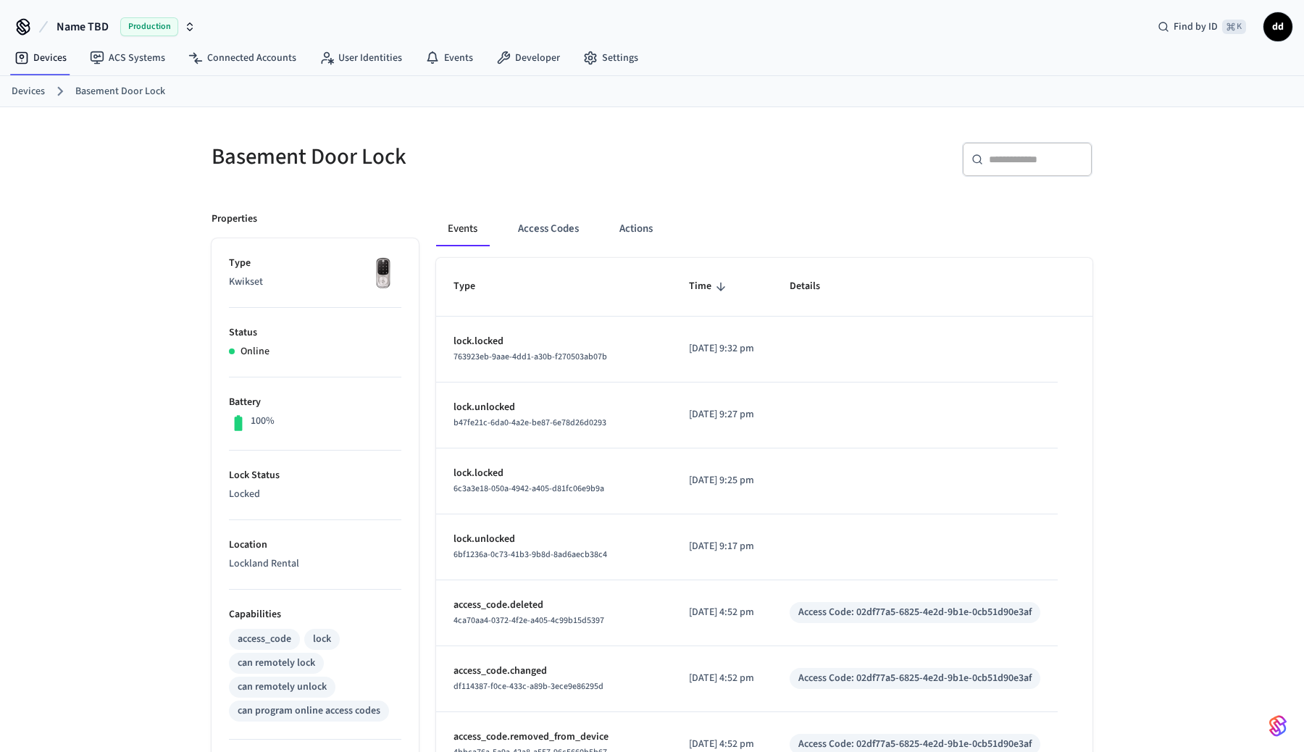
scroll to position [309, 0]
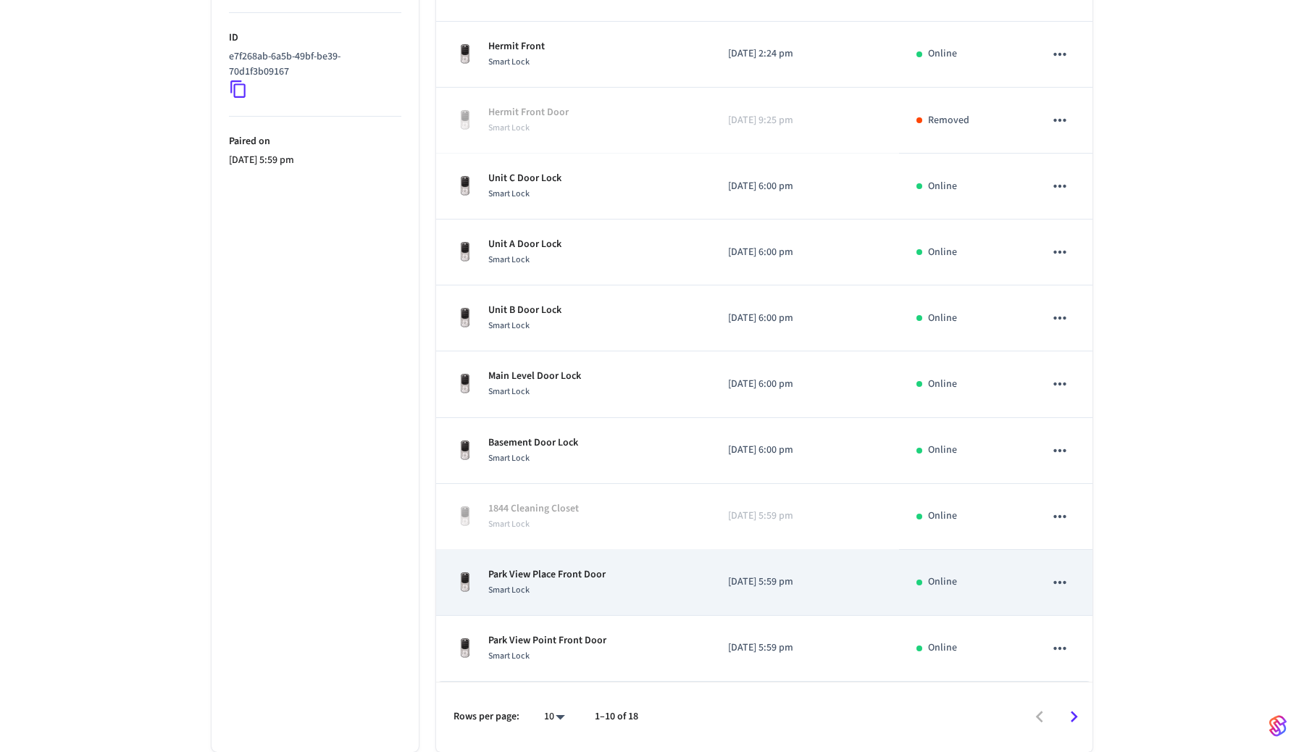
click at [553, 579] on p "Park View Place Front Door" at bounding box center [546, 574] width 117 height 15
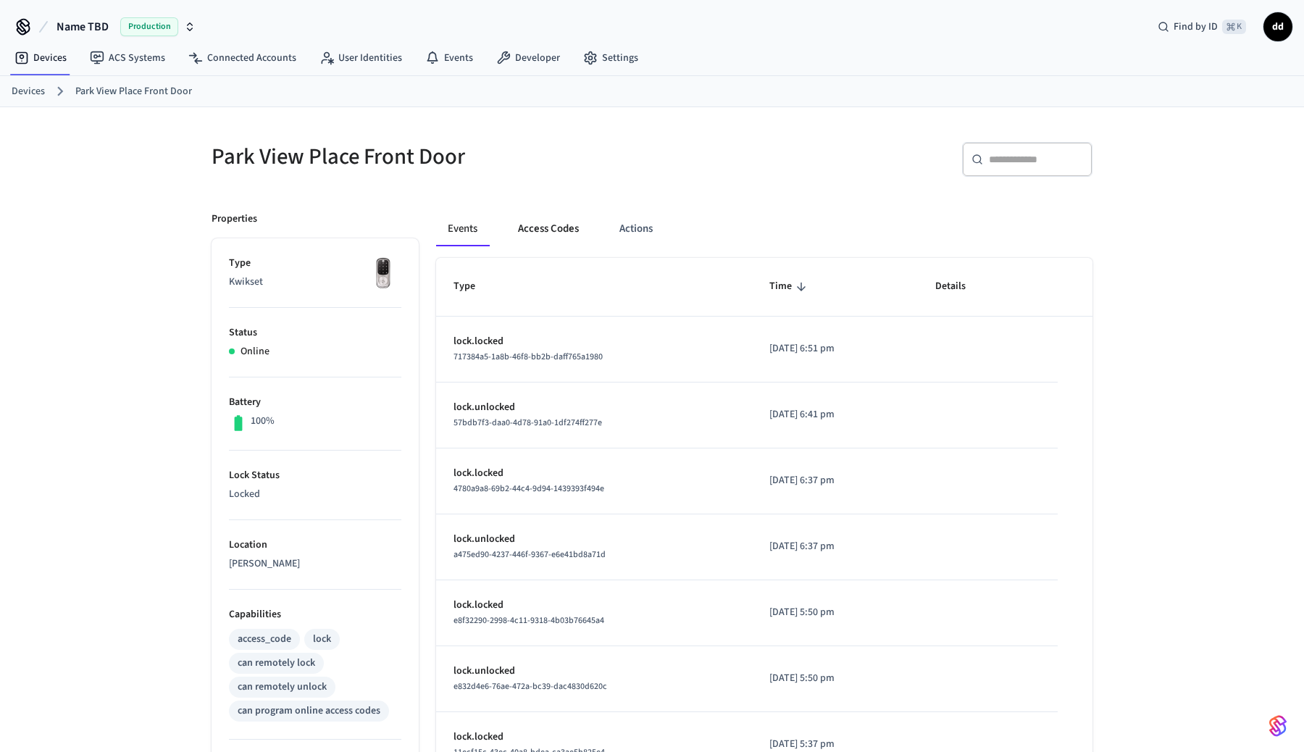
click at [549, 233] on button "Access Codes" at bounding box center [548, 229] width 84 height 35
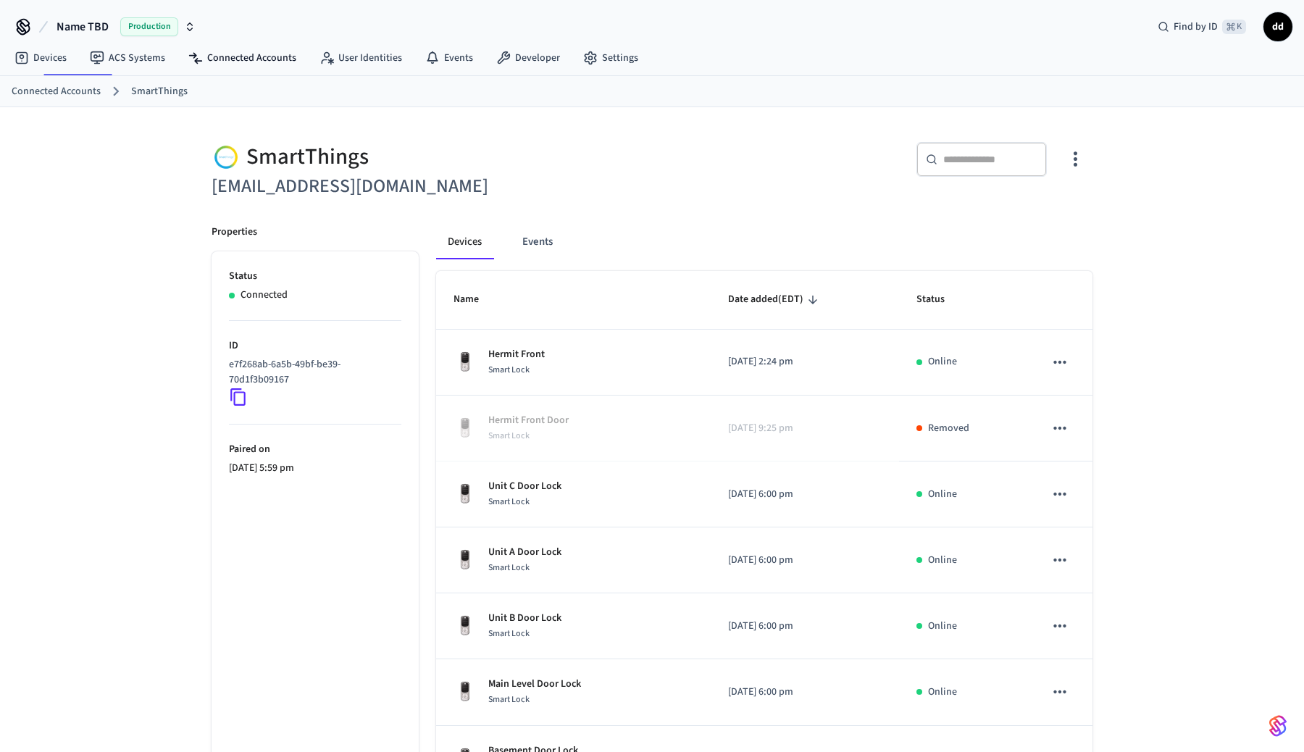
scroll to position [309, 0]
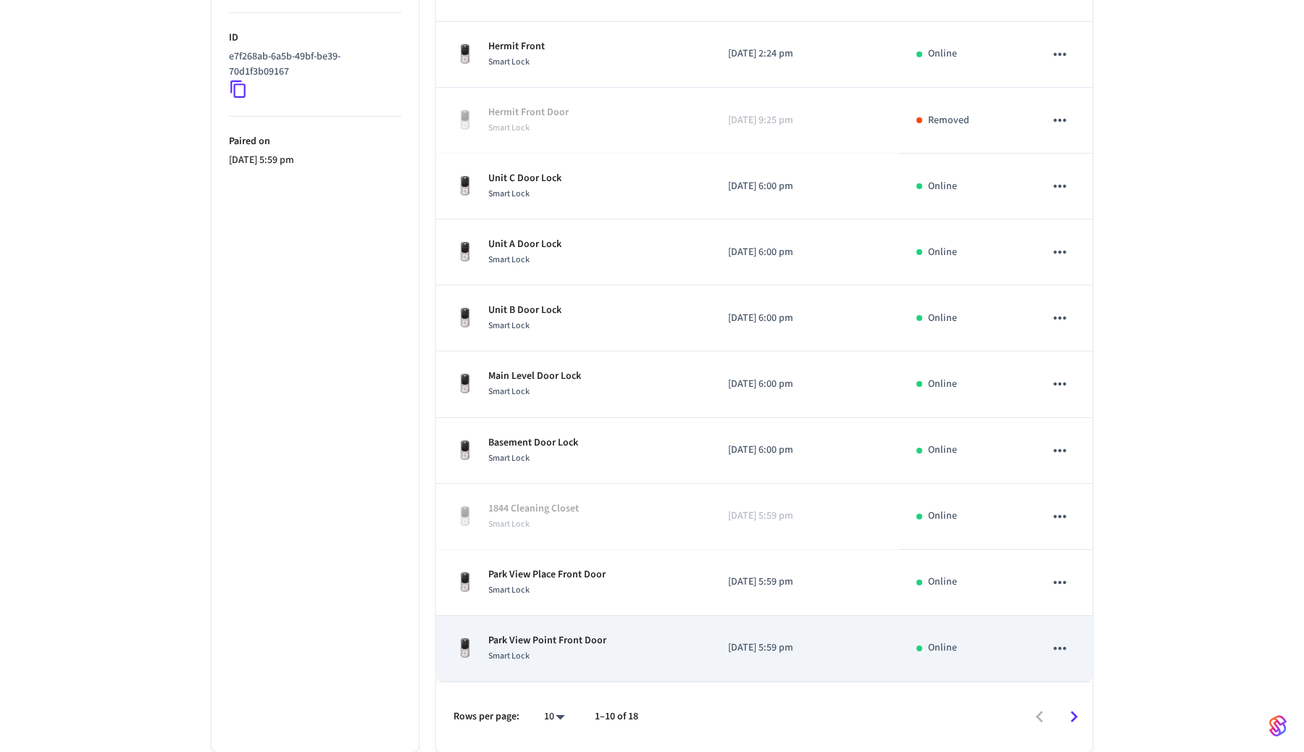
click at [533, 637] on p "Park View Point Front Door" at bounding box center [547, 640] width 118 height 15
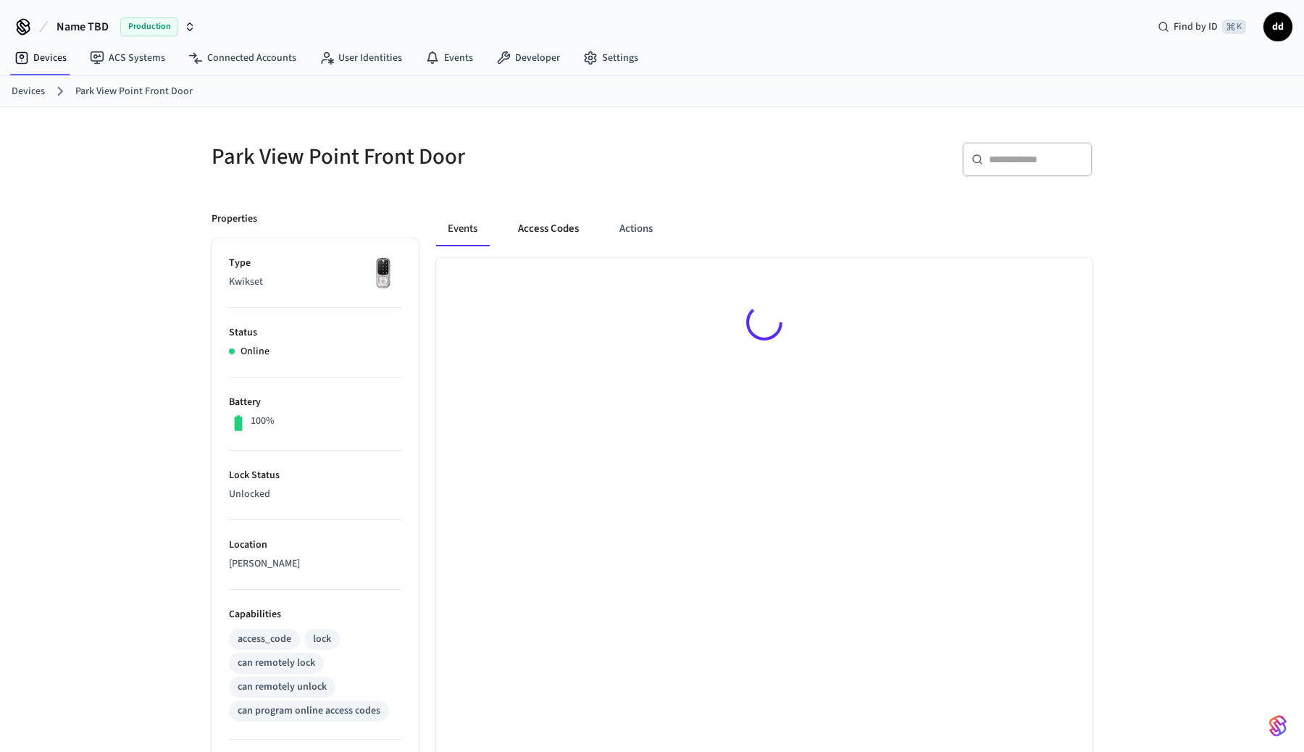
click at [552, 232] on button "Access Codes" at bounding box center [548, 229] width 84 height 35
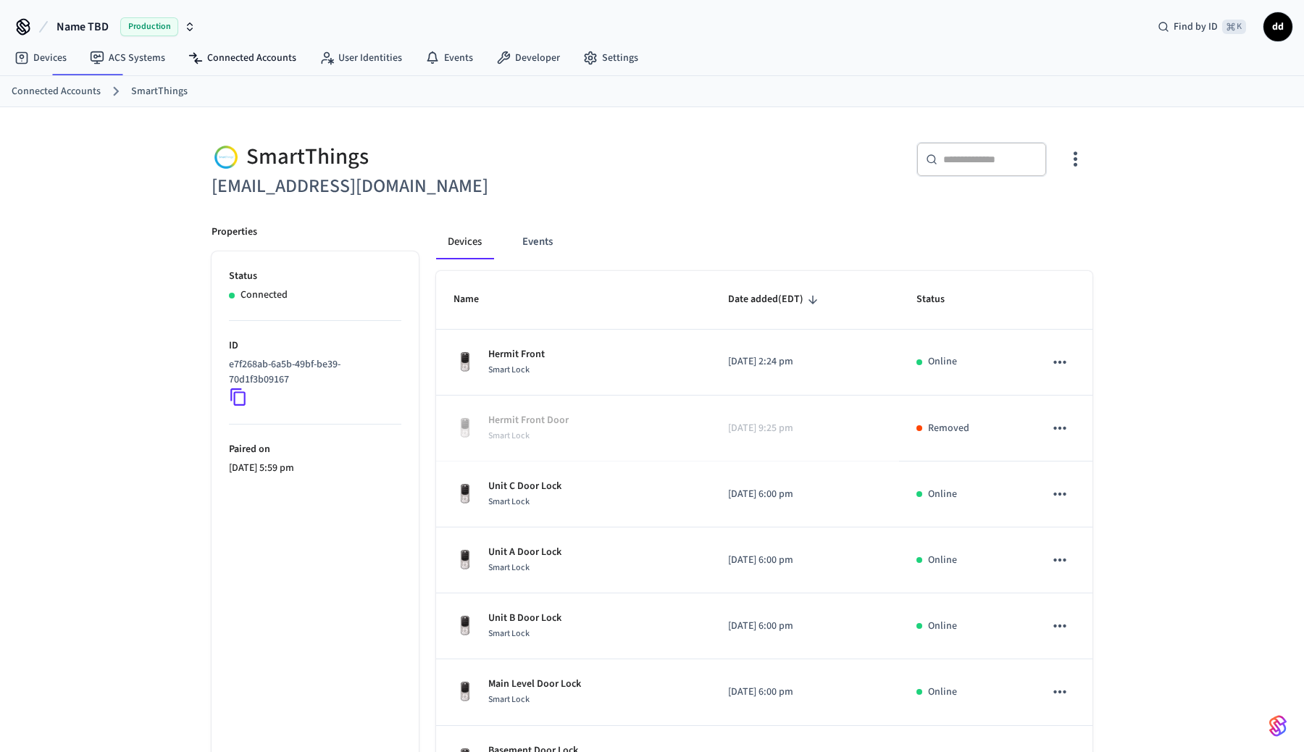
scroll to position [309, 0]
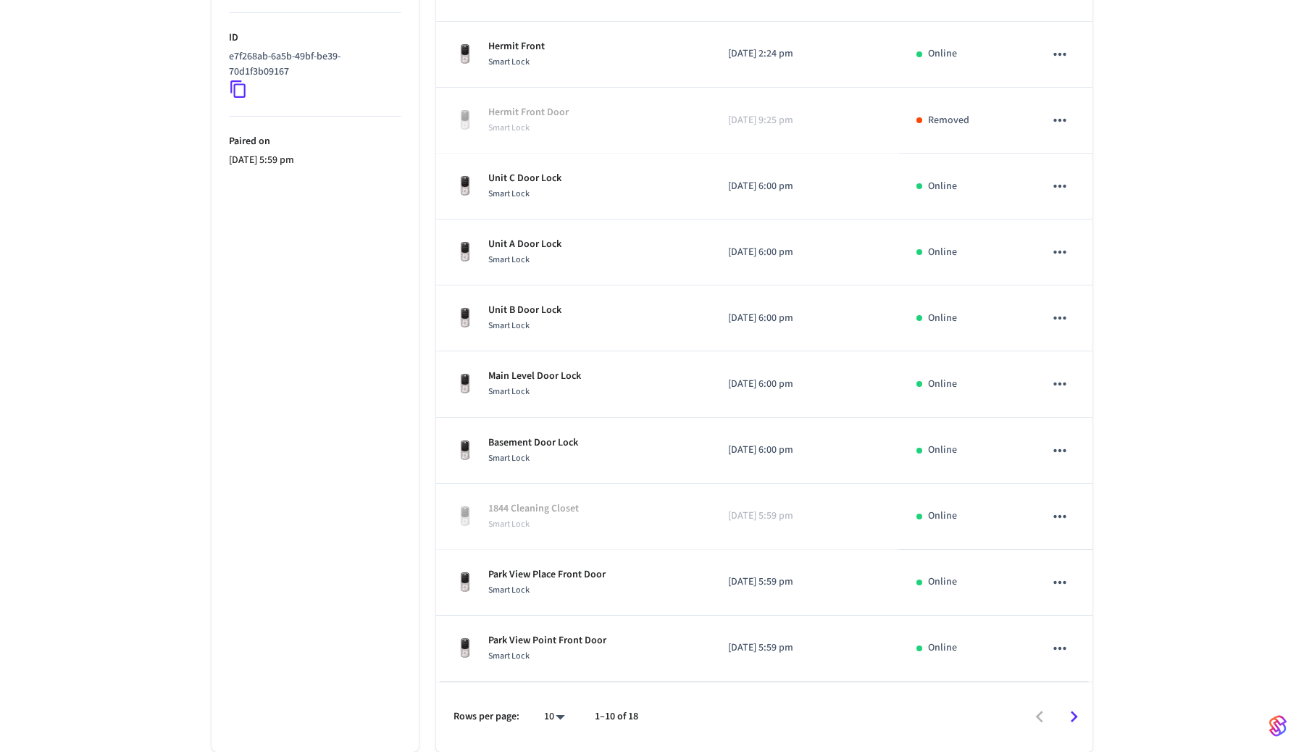
click at [1071, 718] on icon "Go to next page" at bounding box center [1074, 717] width 22 height 22
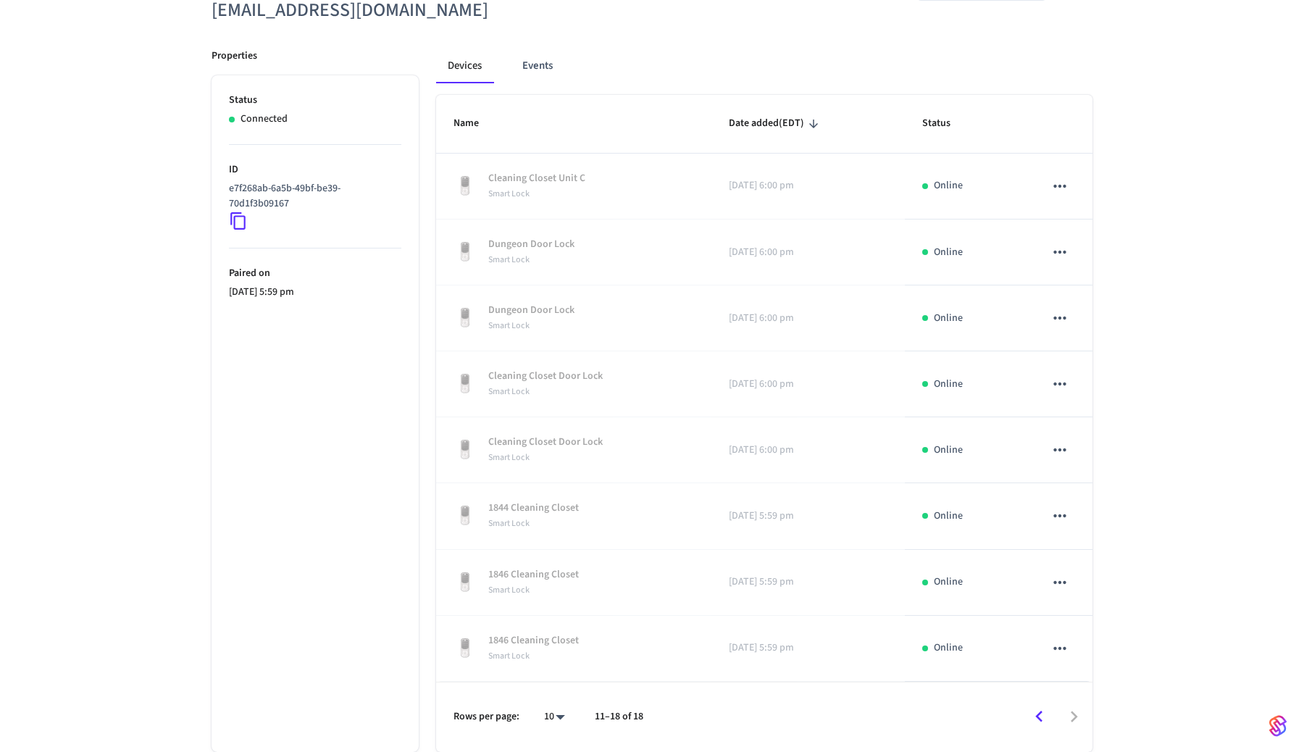
scroll to position [173, 0]
click at [1038, 717] on icon "Go to previous page" at bounding box center [1039, 720] width 7 height 12
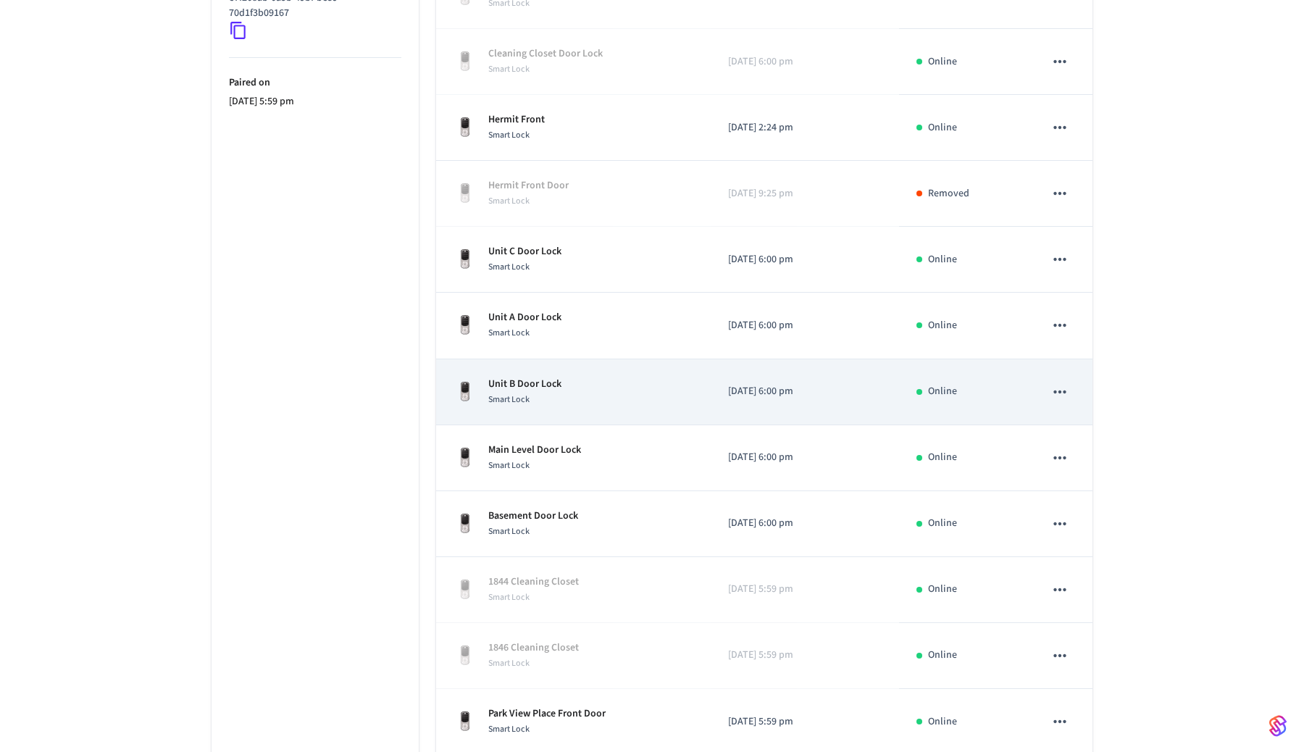
scroll to position [506, 0]
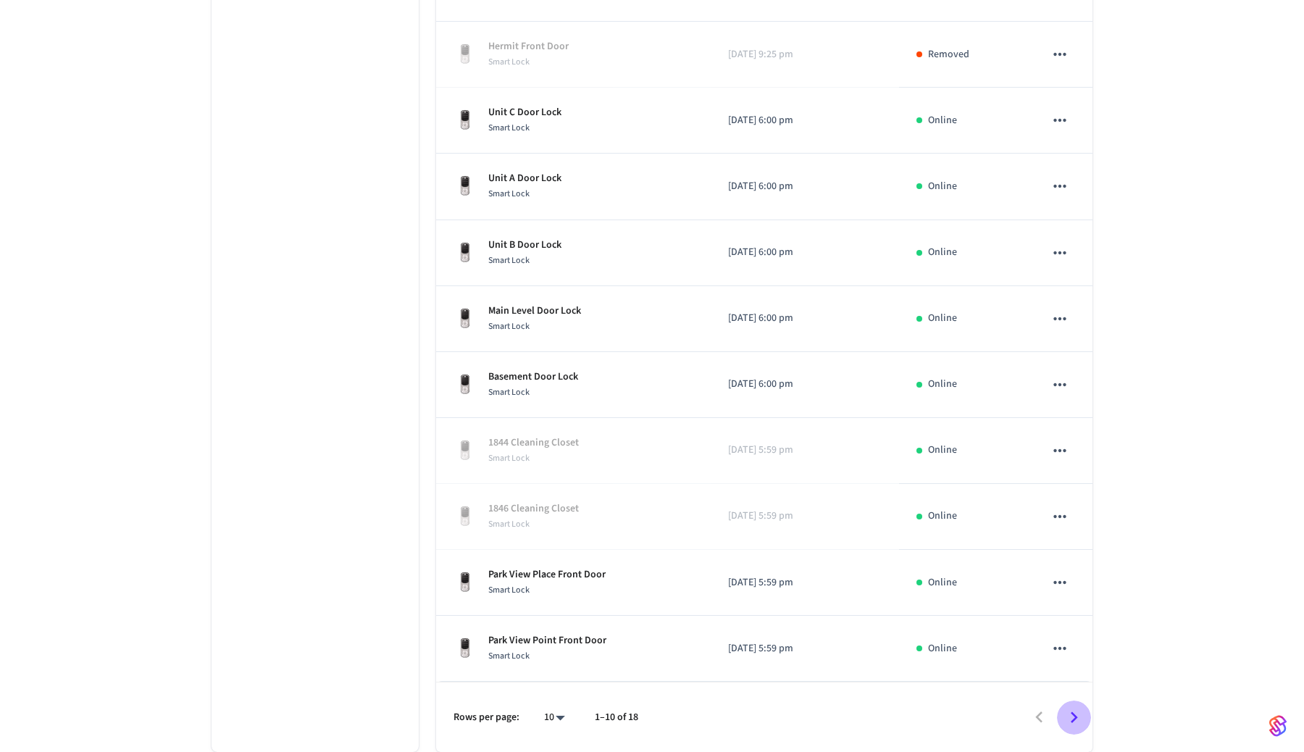
click at [1077, 714] on icon "Go to next page" at bounding box center [1074, 717] width 22 height 22
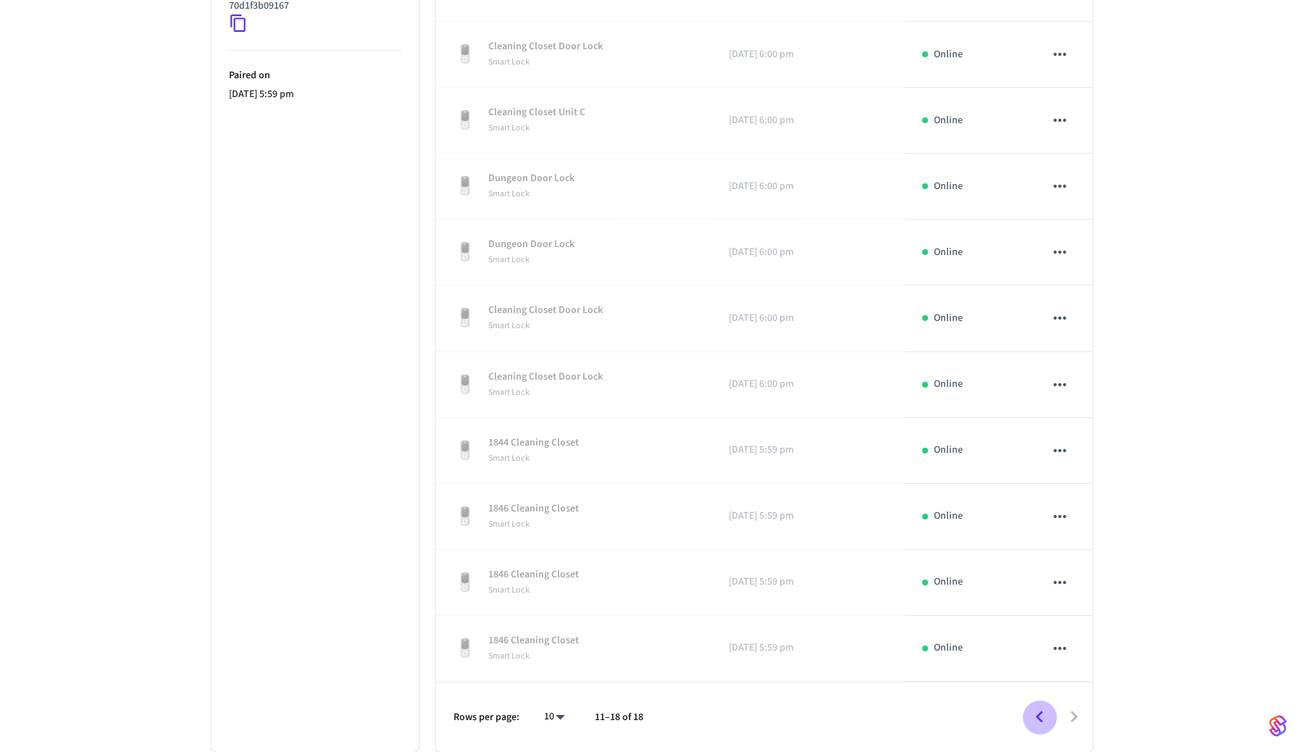
click at [1043, 717] on icon "Go to previous page" at bounding box center [1039, 717] width 22 height 22
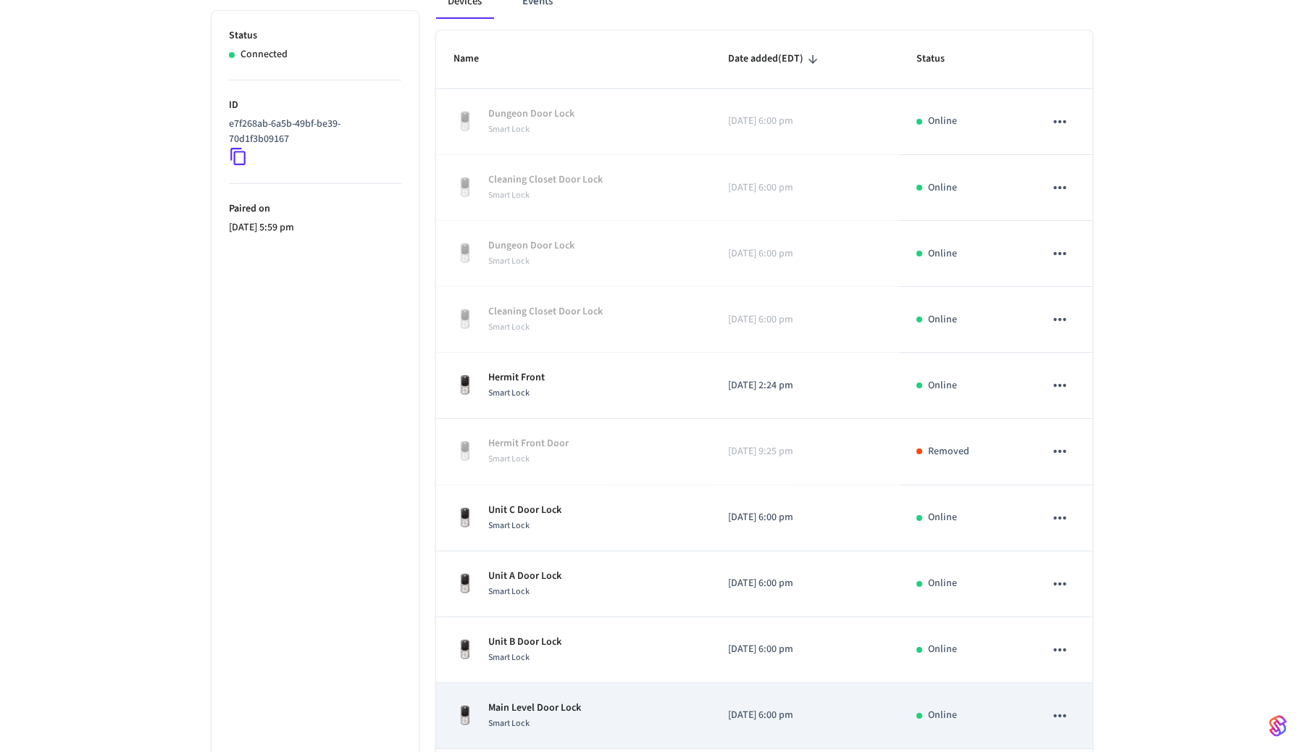
scroll to position [0, 0]
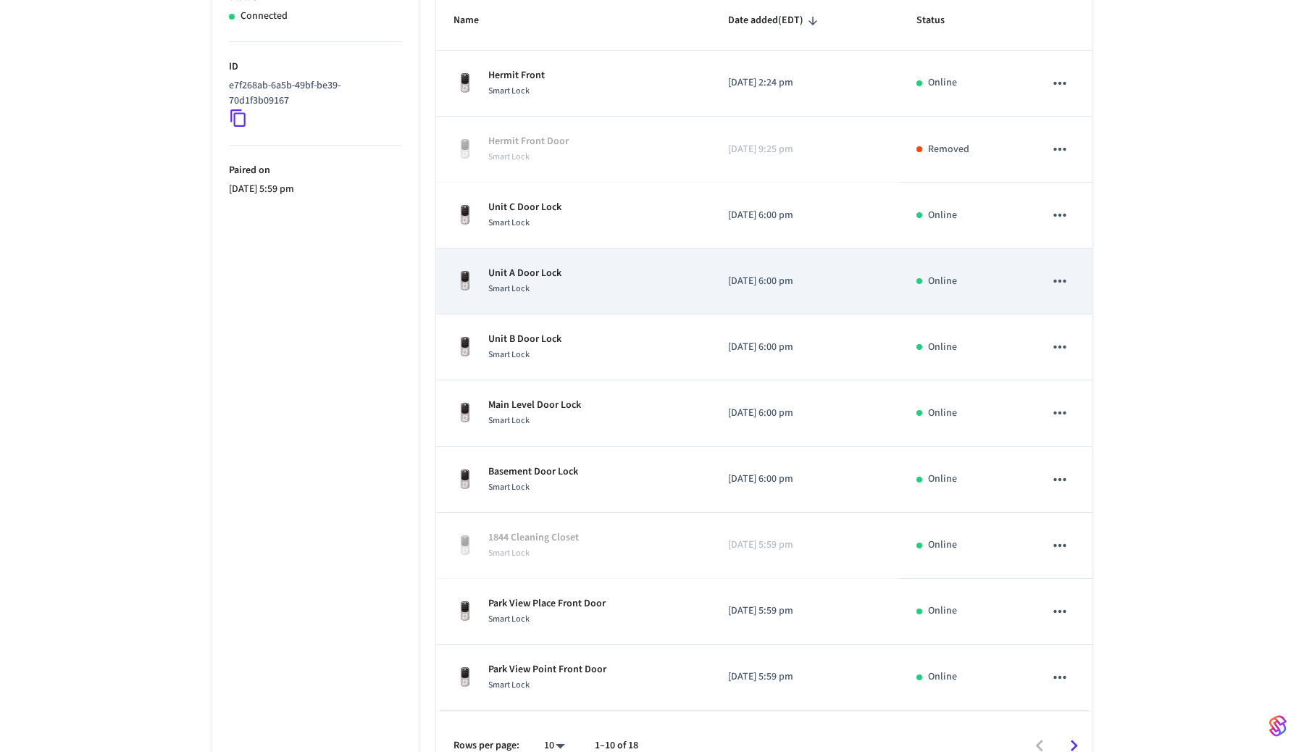
scroll to position [309, 0]
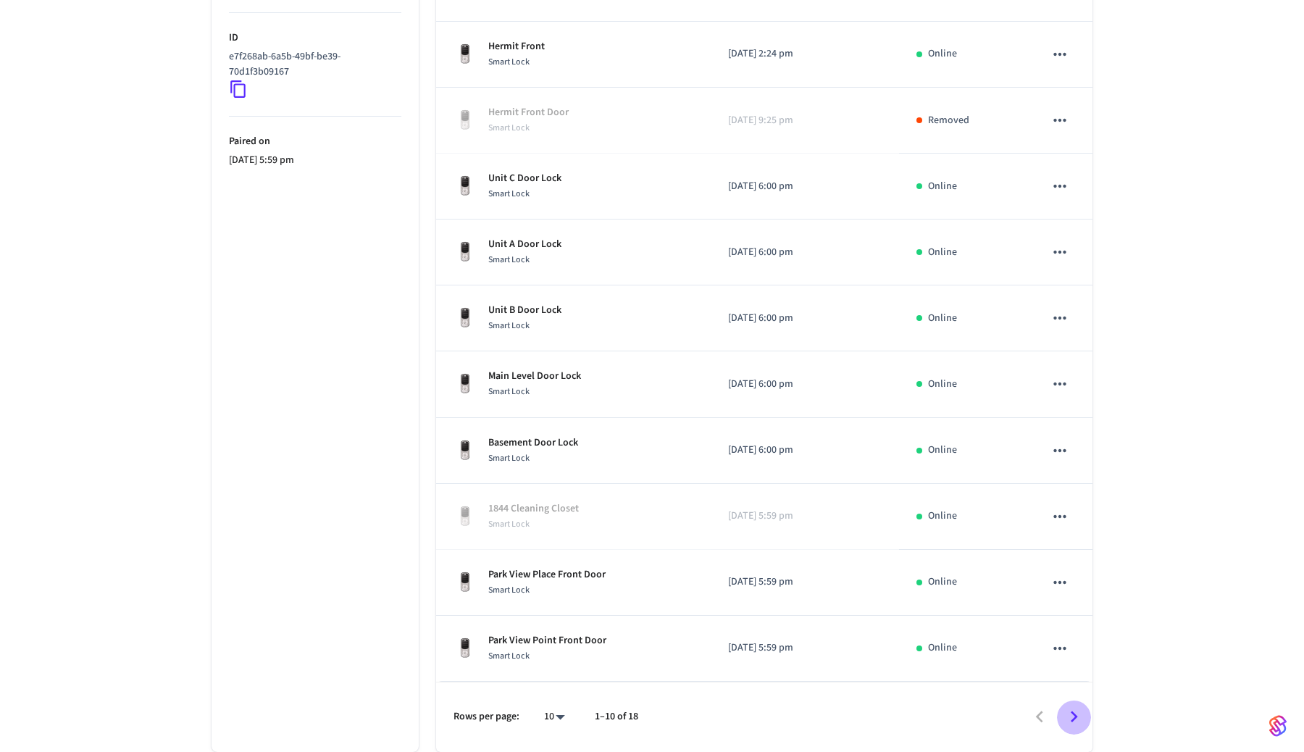
click at [1072, 715] on icon "Go to next page" at bounding box center [1074, 717] width 22 height 22
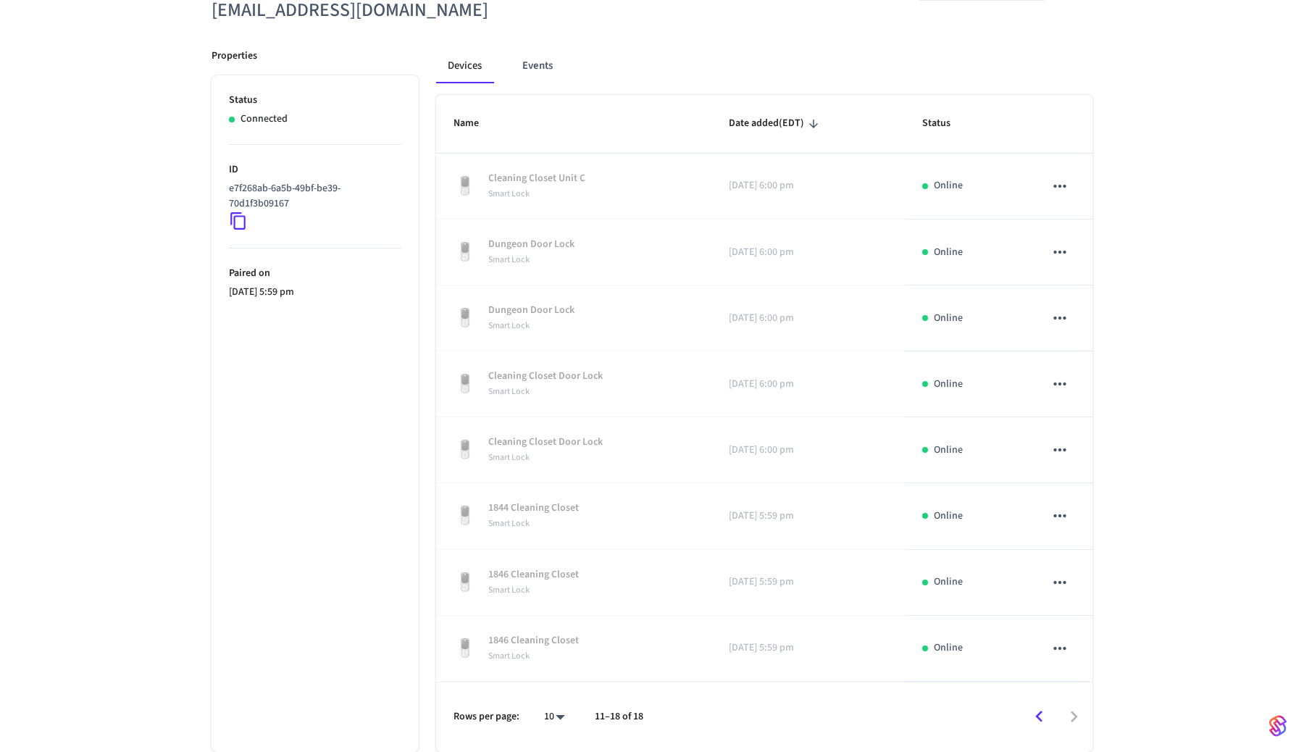
click at [1040, 711] on icon "Go to previous page" at bounding box center [1039, 717] width 22 height 22
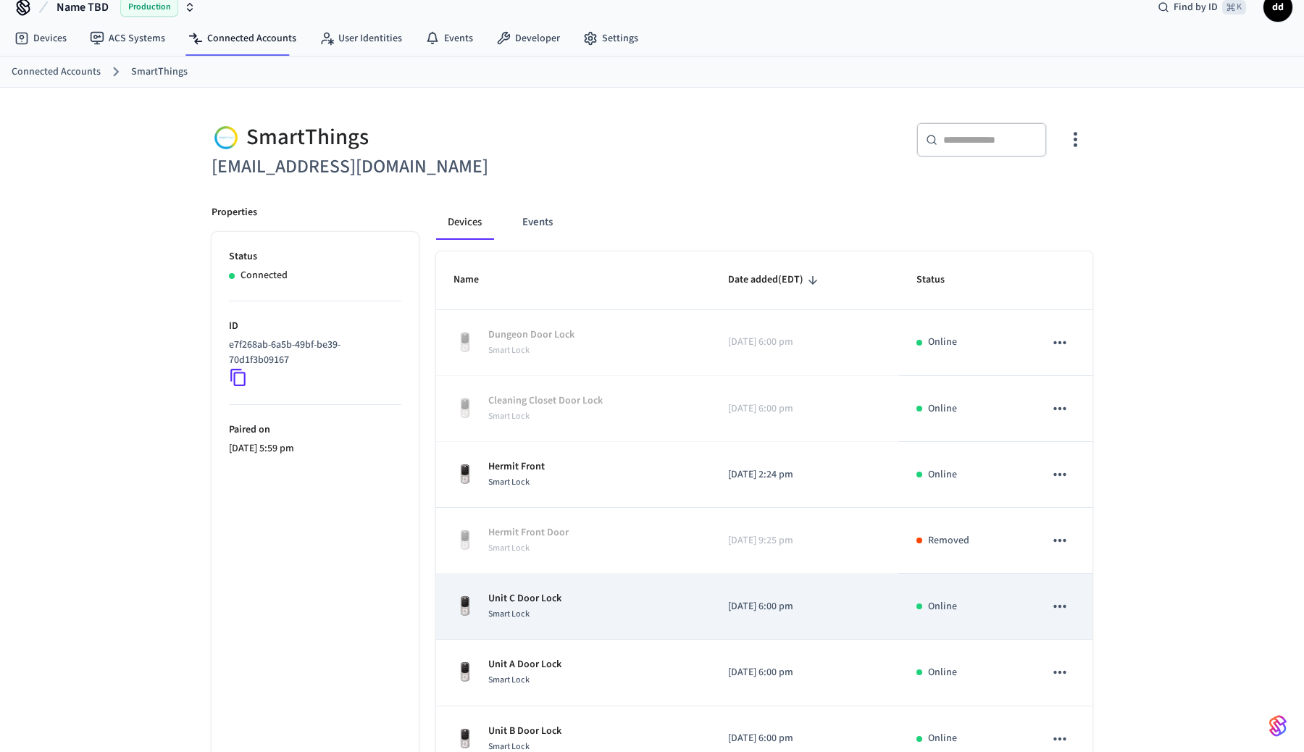
scroll to position [0, 0]
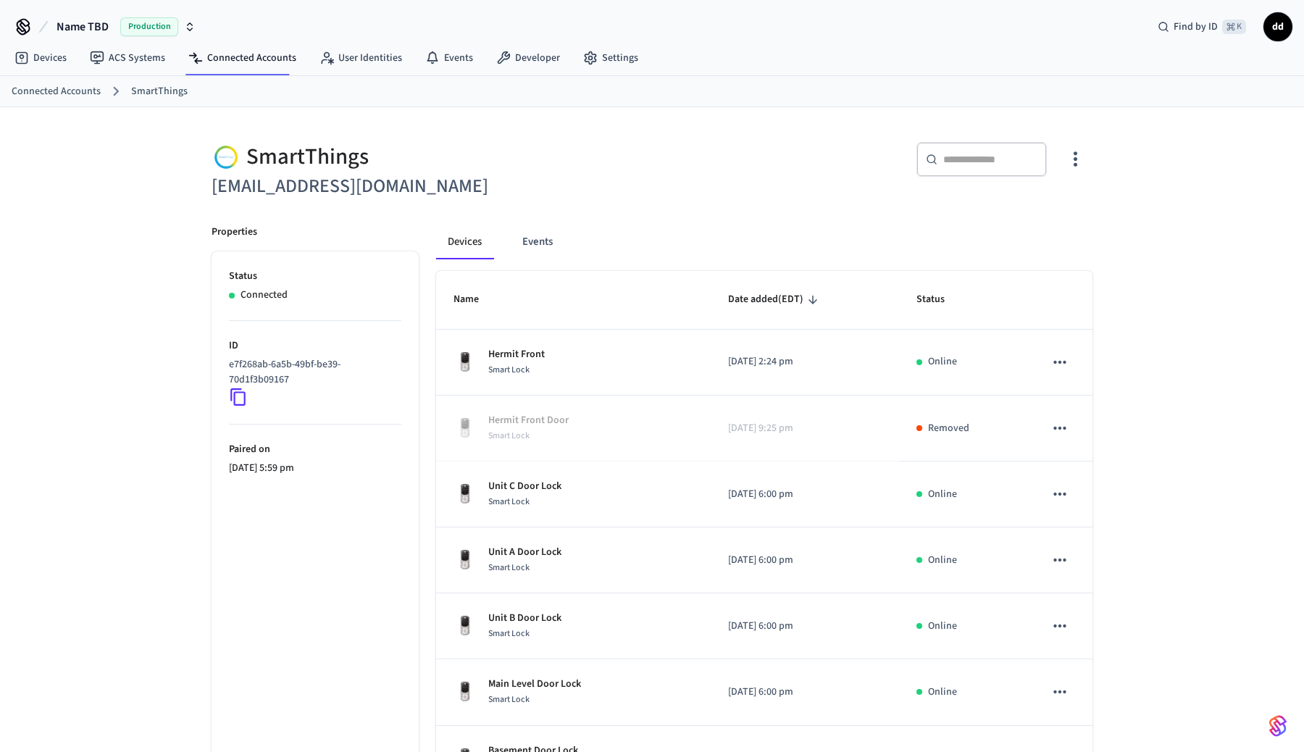
click at [78, 28] on span "Name TBD" at bounding box center [83, 26] width 52 height 17
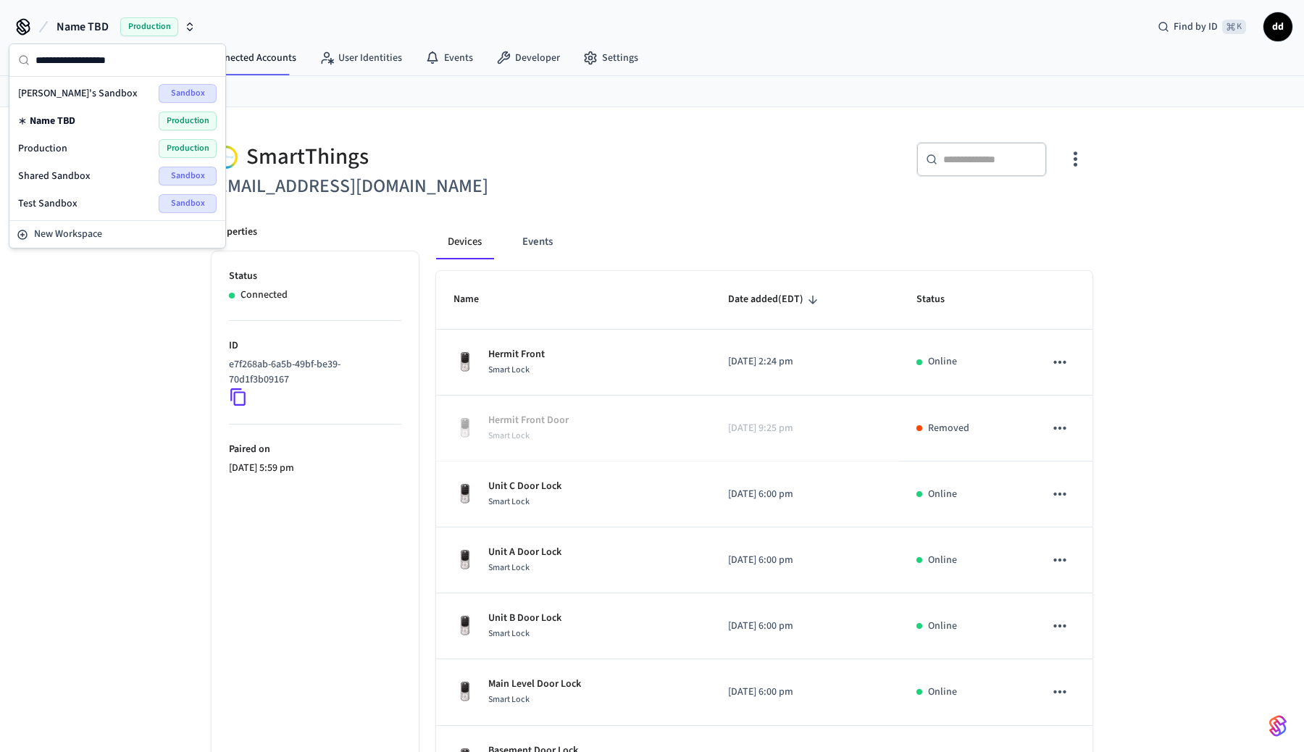
click at [62, 175] on span "Shared Sandbox" at bounding box center [54, 176] width 72 height 14
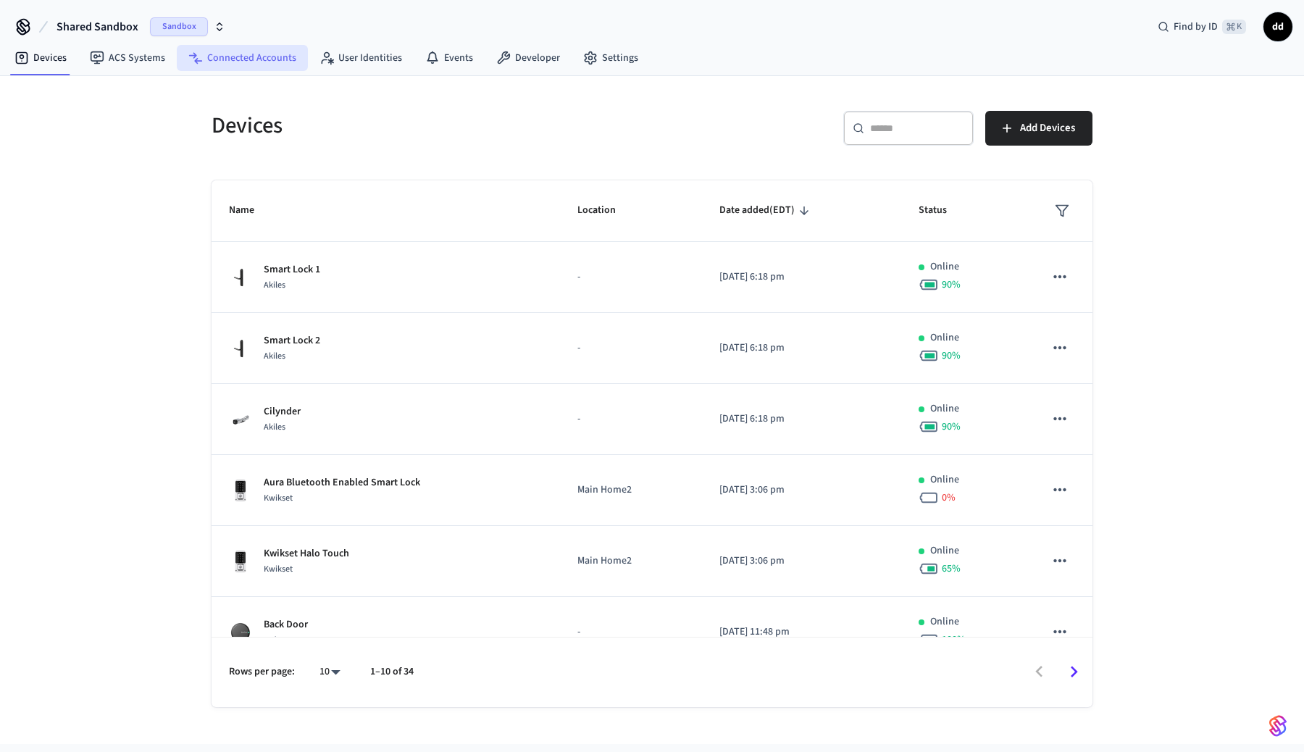
click at [241, 60] on link "Connected Accounts" at bounding box center [242, 58] width 131 height 26
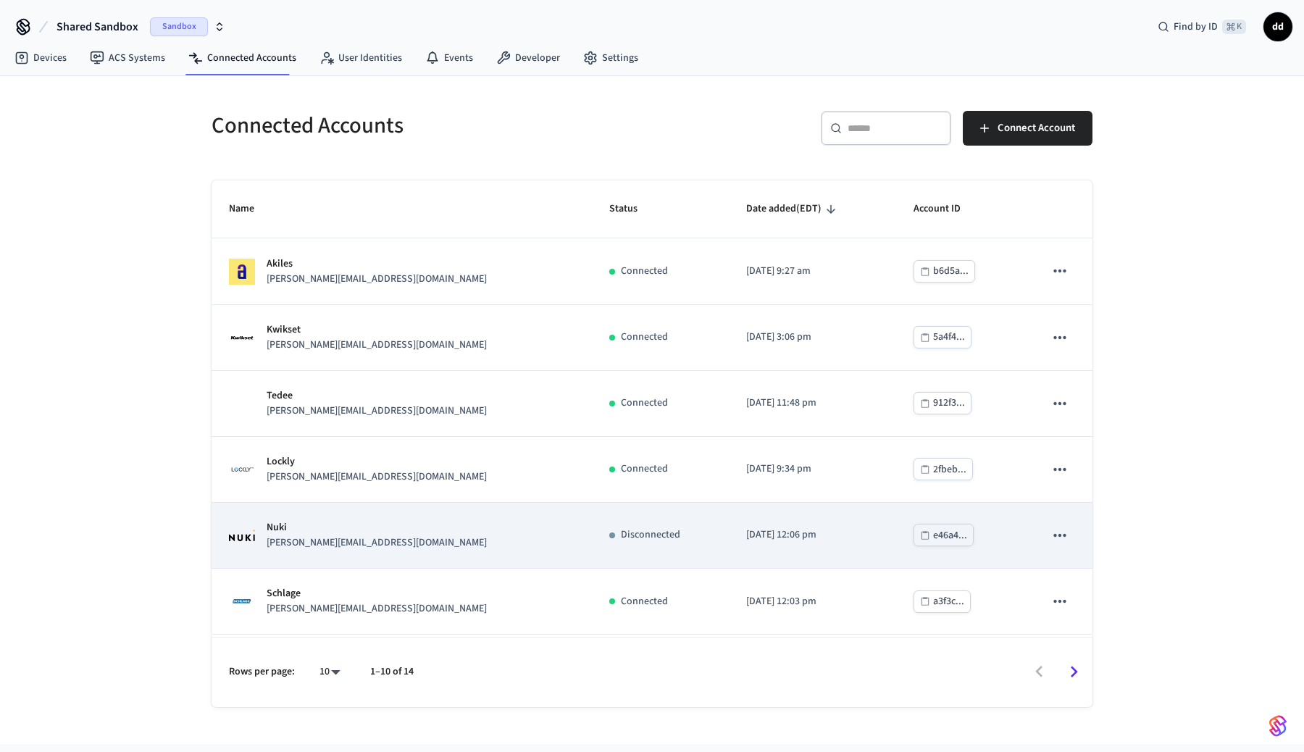
scroll to position [263, 0]
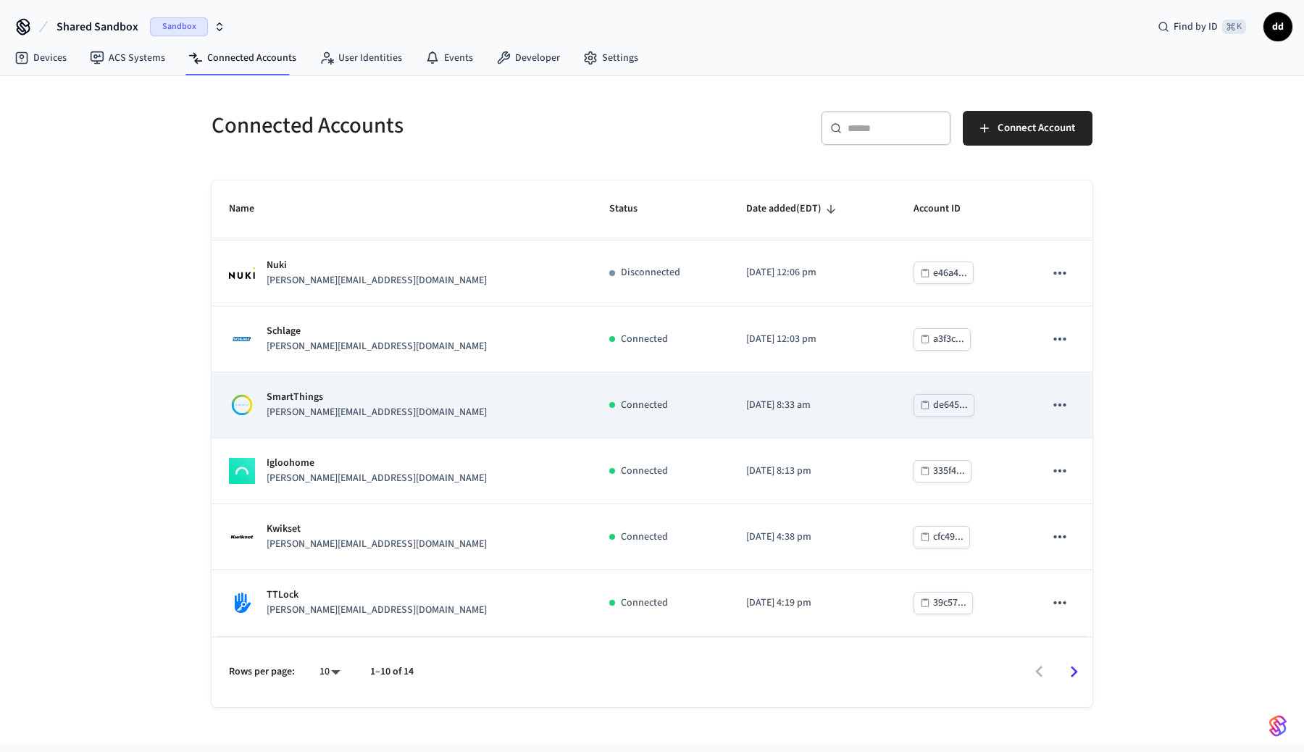
click at [338, 412] on p "[PERSON_NAME][EMAIL_ADDRESS][DOMAIN_NAME]" at bounding box center [377, 412] width 220 height 15
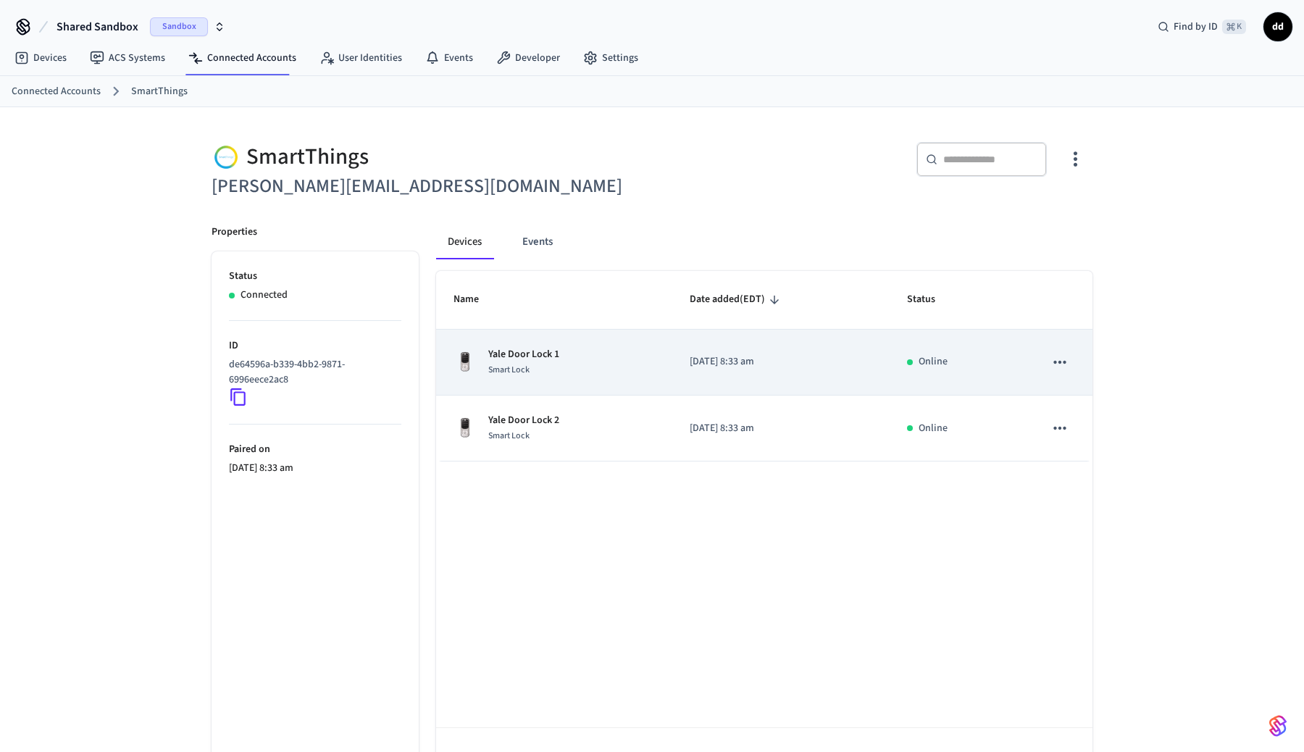
click at [627, 368] on div "Yale Door Lock 1 Smart Lock" at bounding box center [554, 362] width 201 height 30
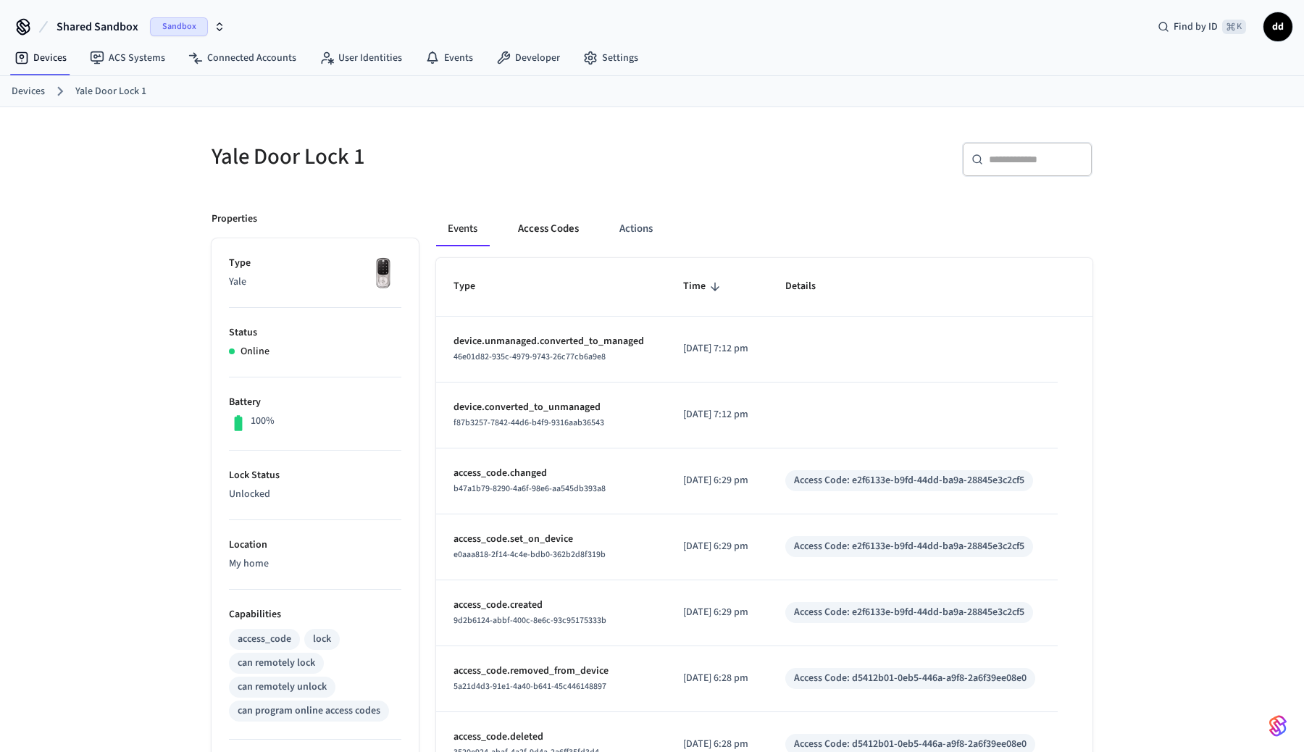
click at [584, 242] on button "Access Codes" at bounding box center [548, 229] width 84 height 35
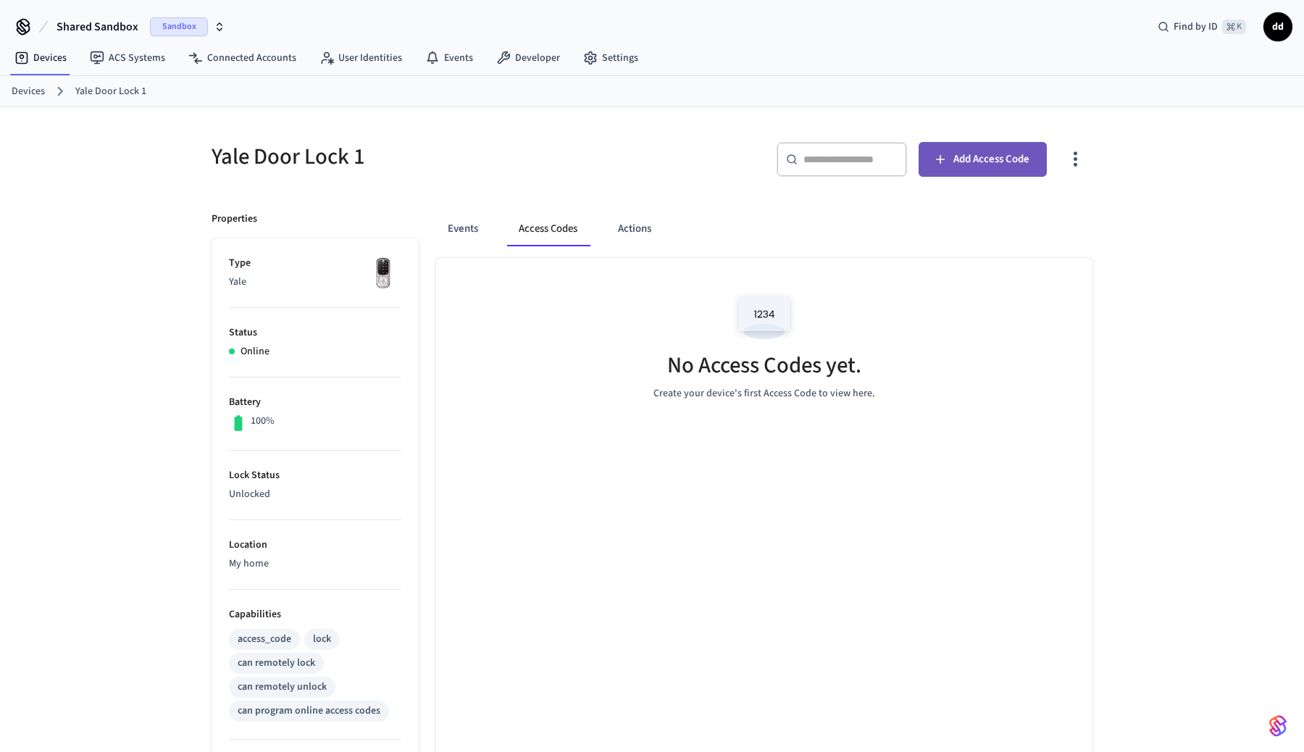
click at [984, 156] on span "Add Access Code" at bounding box center [991, 159] width 76 height 19
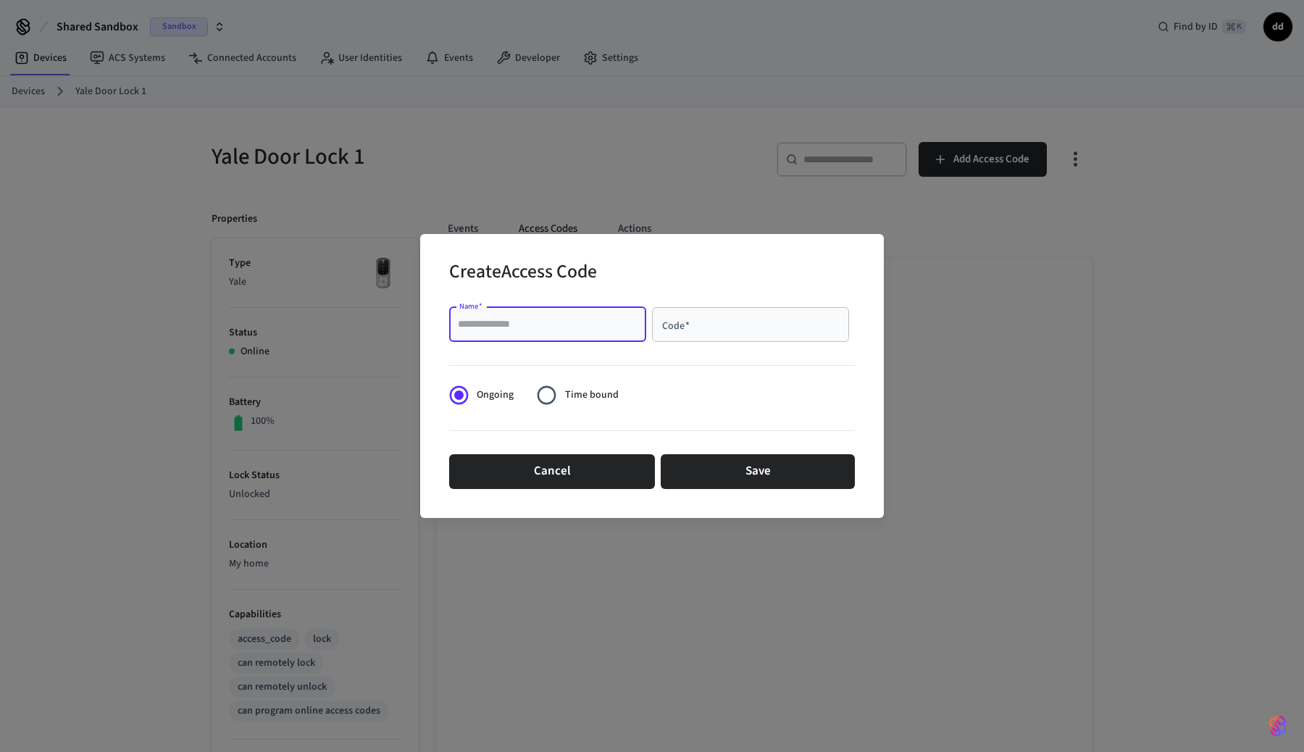
click at [608, 325] on input "Name   *" at bounding box center [548, 324] width 180 height 14
type input "****"
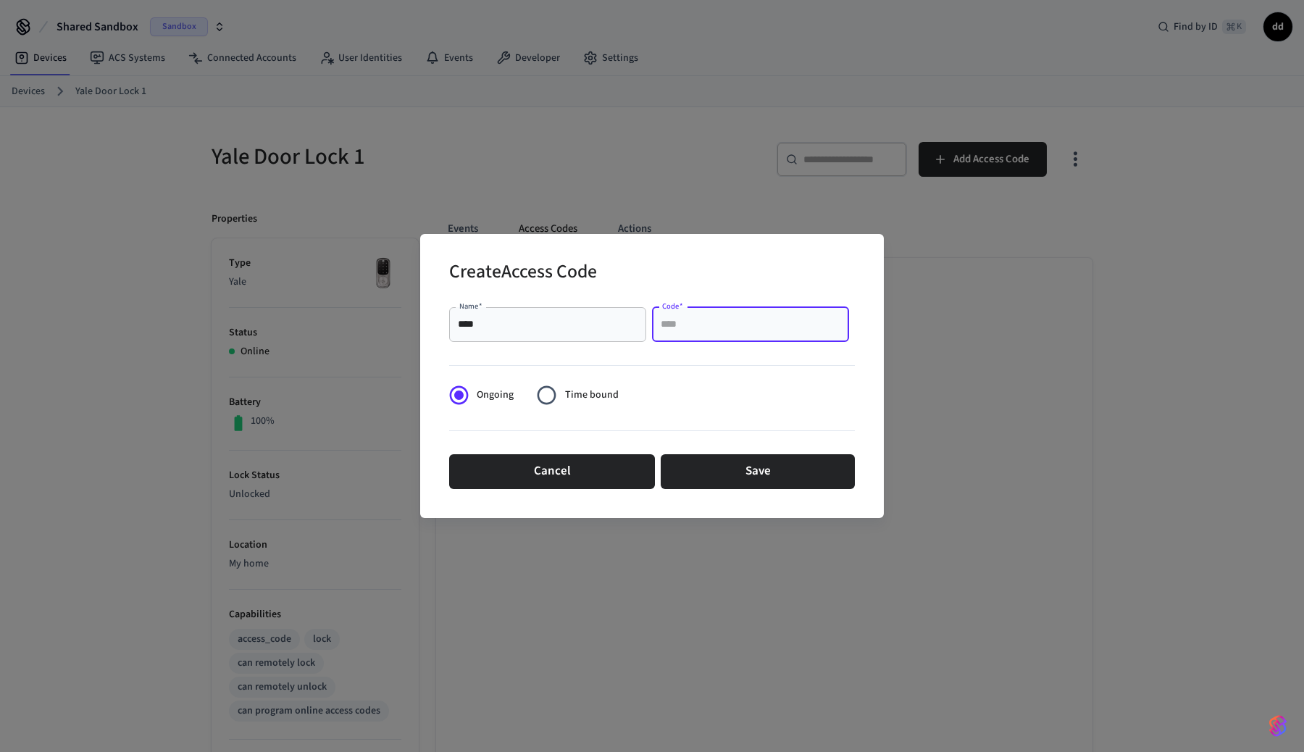
click at [703, 325] on input "Code   *" at bounding box center [751, 324] width 180 height 14
type input "****"
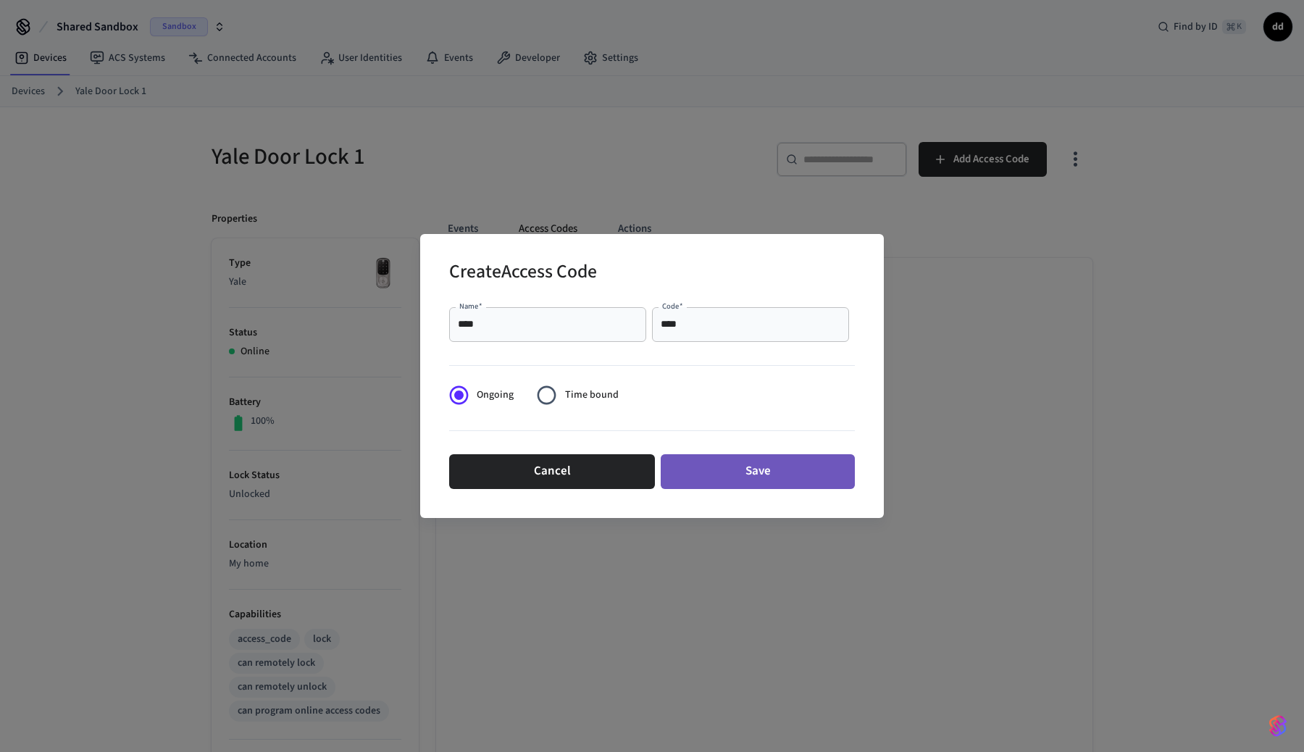
click at [745, 462] on button "Save" at bounding box center [758, 471] width 194 height 35
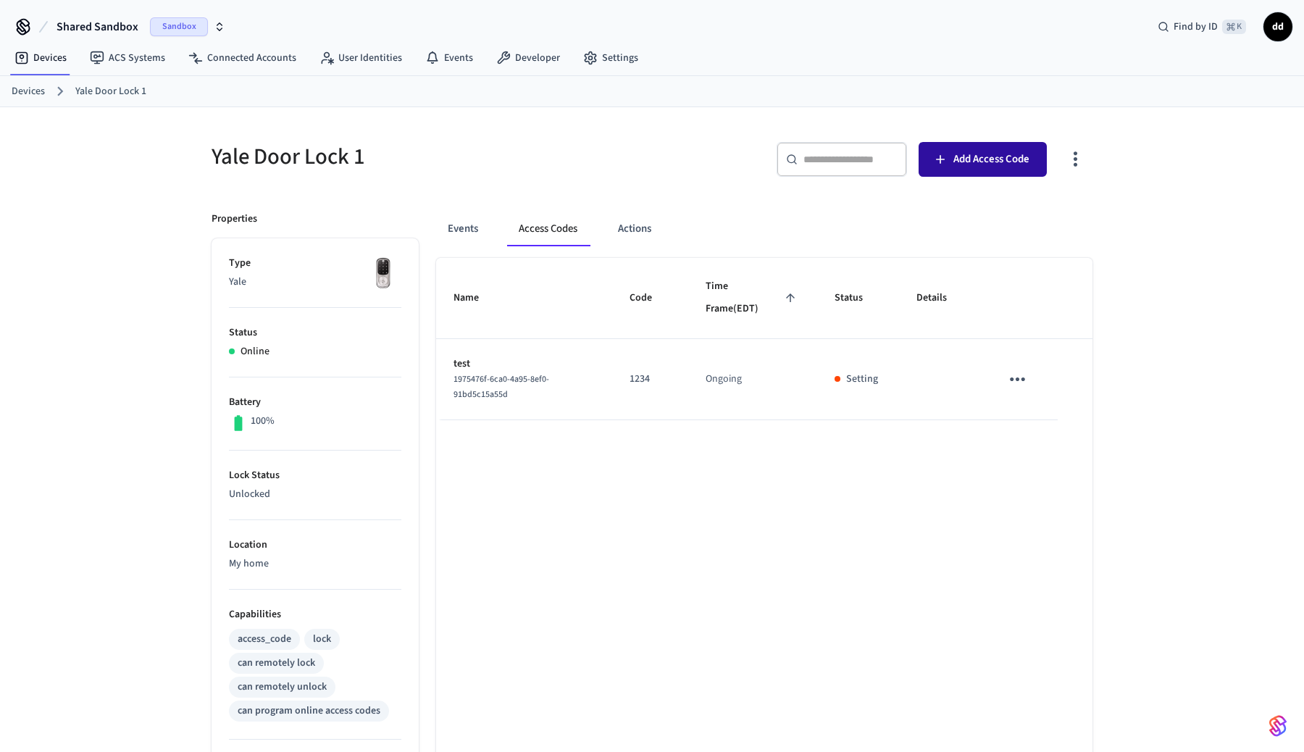
click at [979, 159] on span "Add Access Code" at bounding box center [991, 159] width 76 height 19
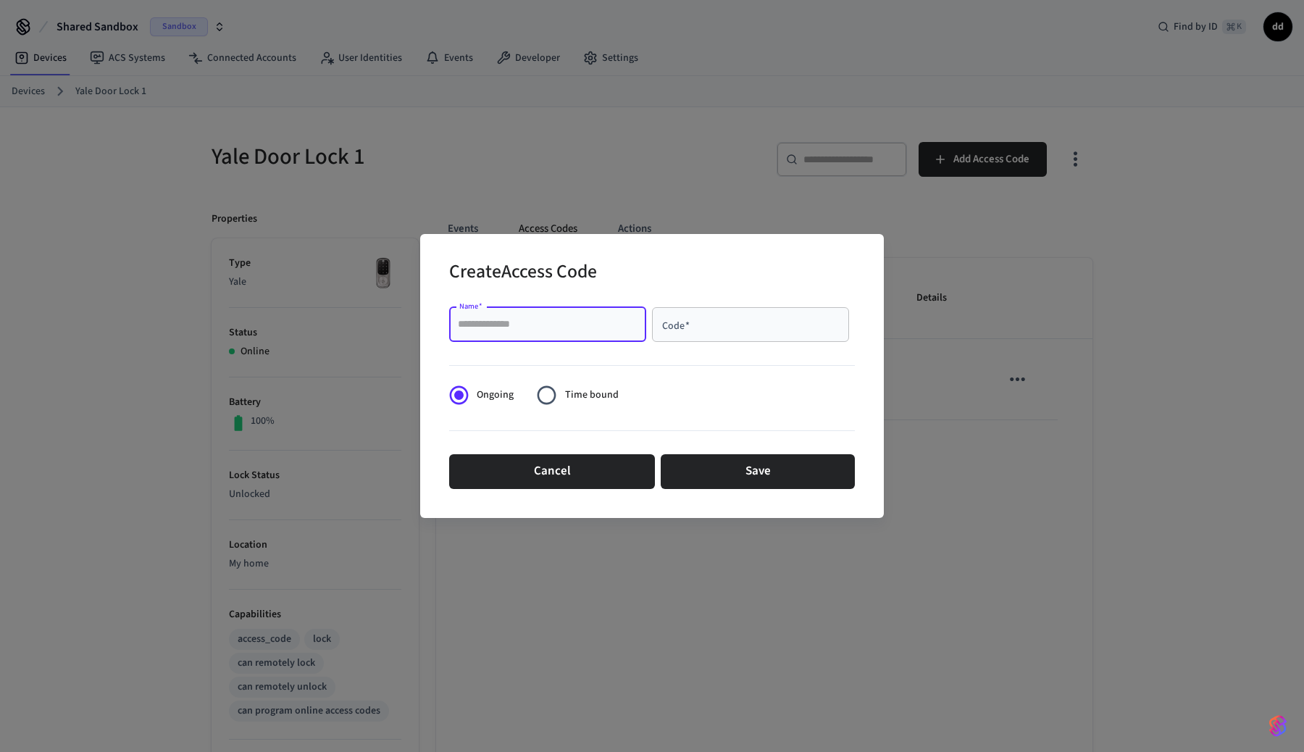
click at [565, 323] on input "Name   *" at bounding box center [548, 324] width 180 height 14
type input "*"
type input "****"
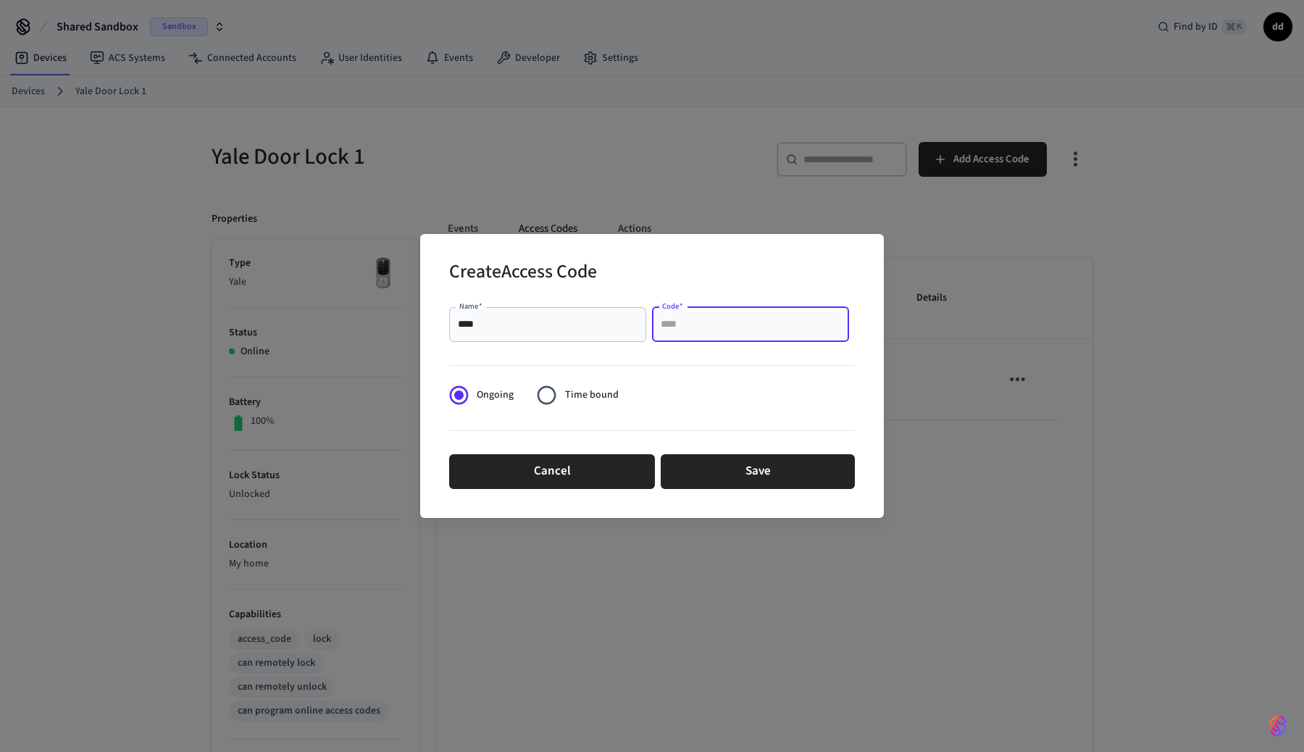
click at [730, 327] on input "Code   *" at bounding box center [751, 324] width 180 height 14
type input "****"
click at [774, 472] on button "Save" at bounding box center [758, 471] width 194 height 35
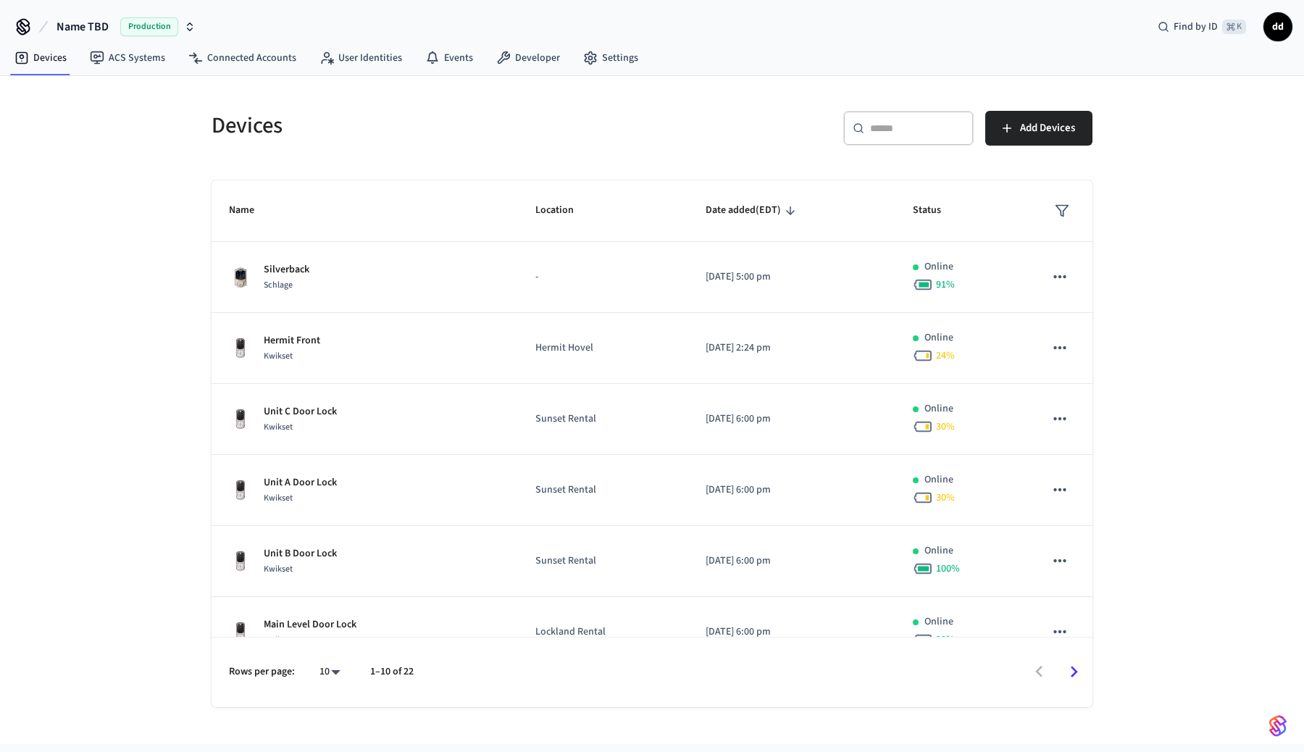
click at [99, 25] on span "Name TBD" at bounding box center [83, 26] width 52 height 17
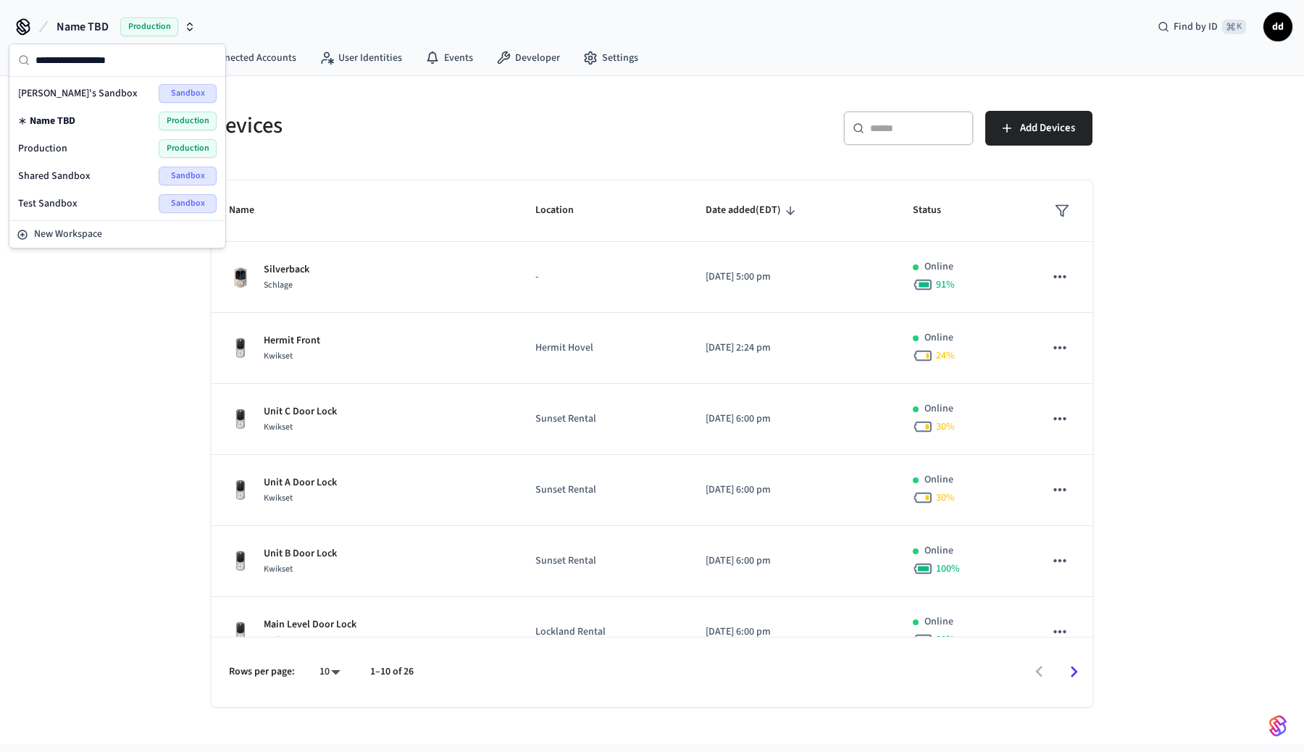
click at [77, 175] on span "Shared Sandbox" at bounding box center [54, 176] width 72 height 14
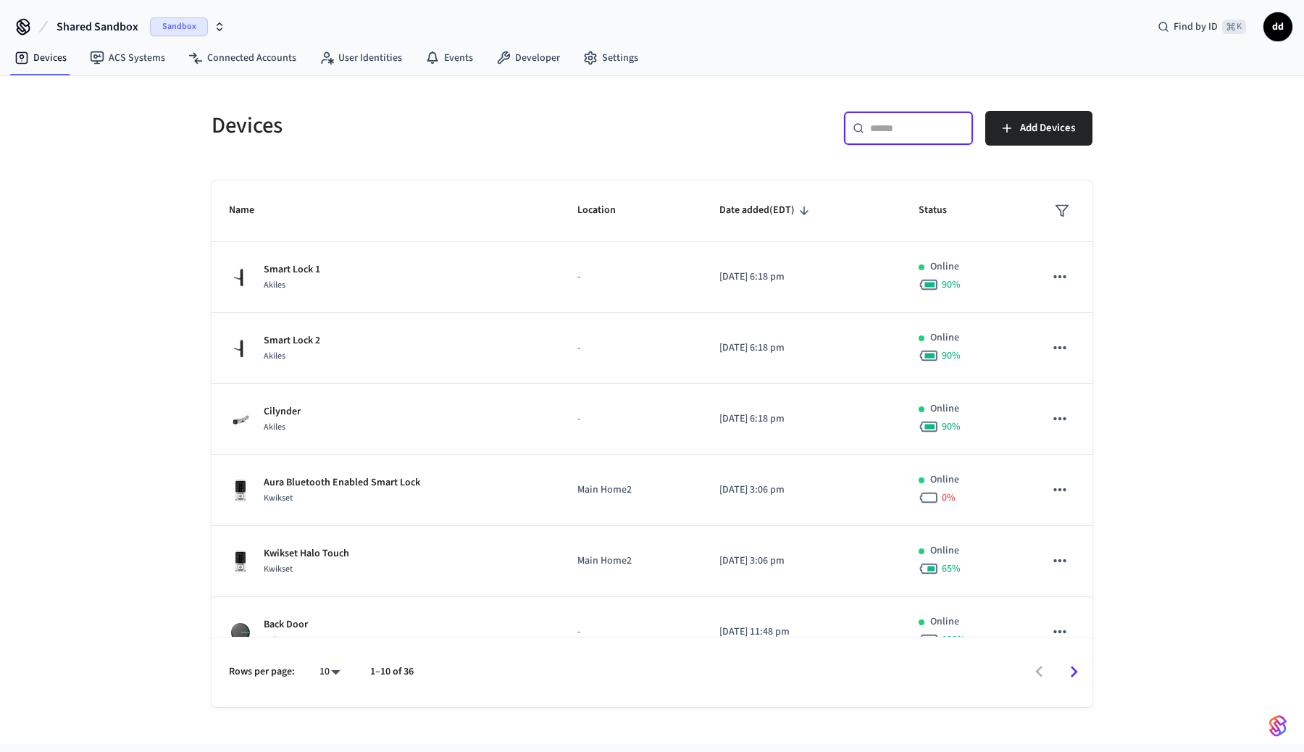
click at [918, 130] on input "text" at bounding box center [917, 128] width 94 height 14
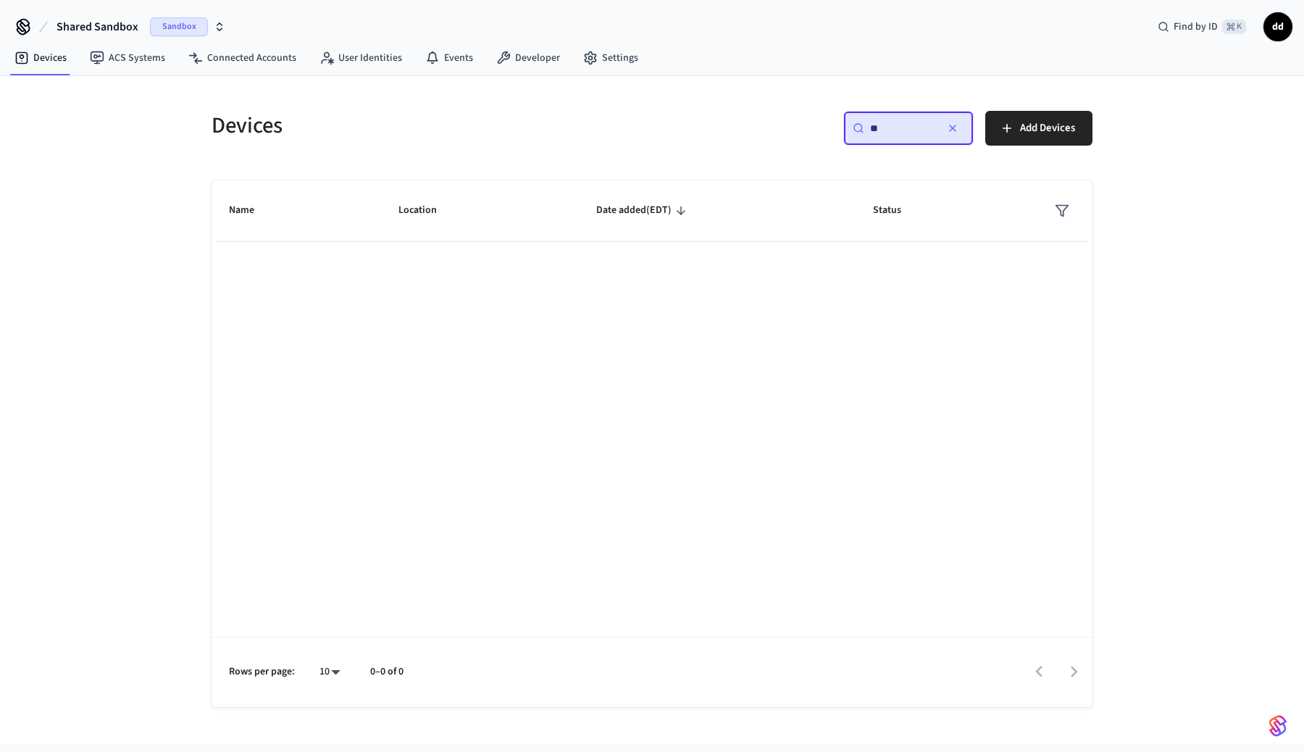
type input "*"
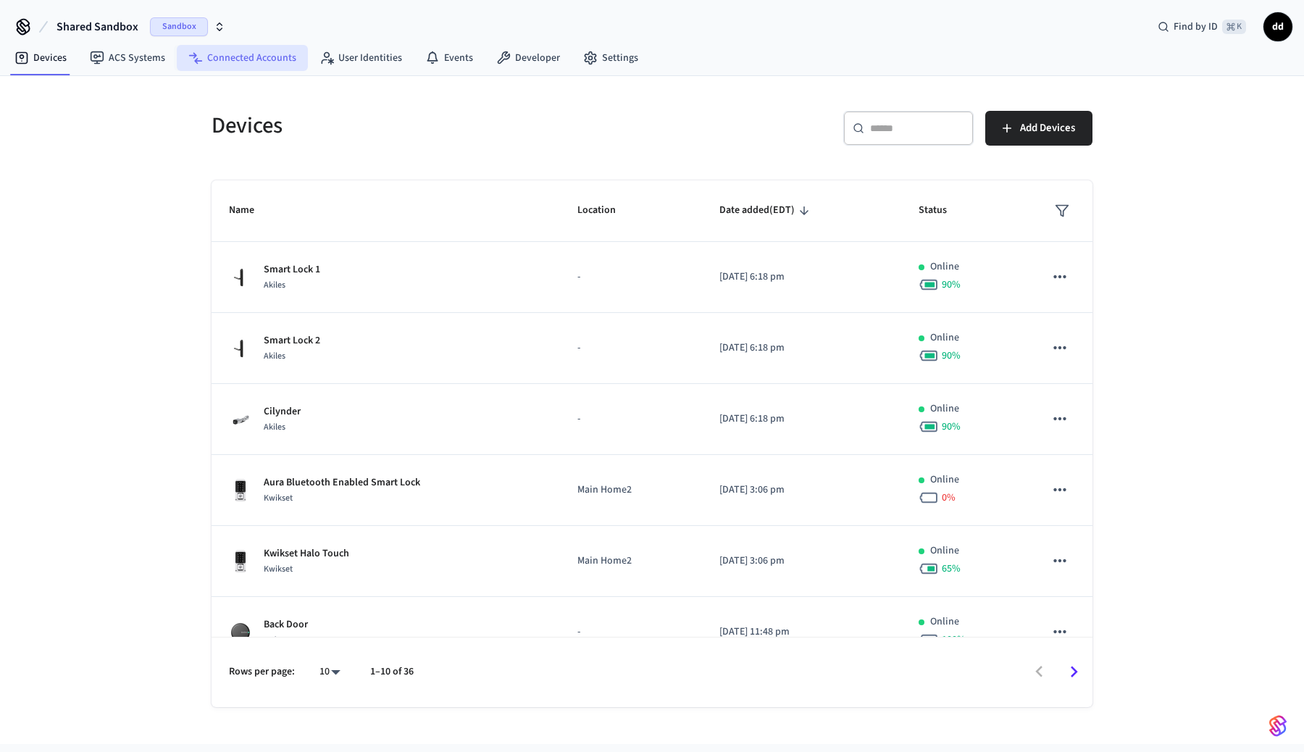
click at [229, 51] on link "Connected Accounts" at bounding box center [242, 58] width 131 height 26
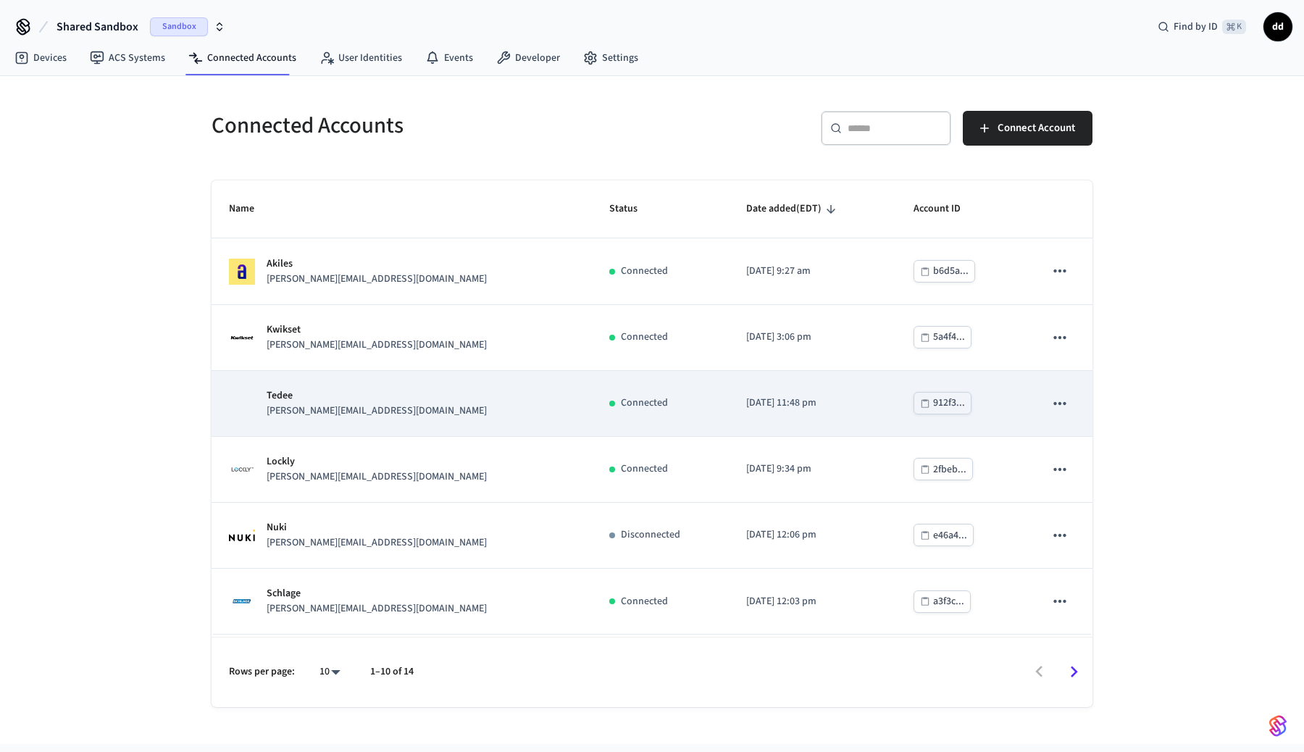
scroll to position [263, 0]
click at [371, 415] on div "SmartThings jane@example.com" at bounding box center [402, 405] width 346 height 30
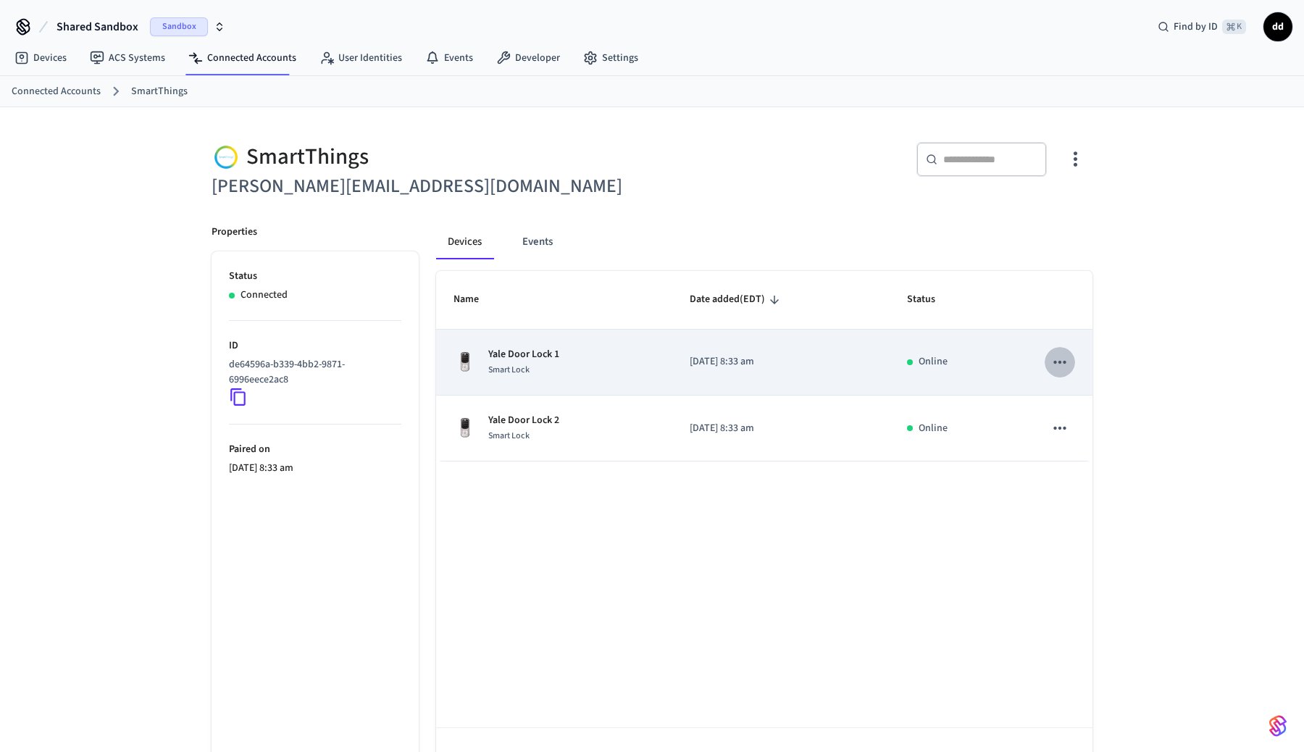
click at [1059, 360] on icon "sticky table" at bounding box center [1060, 362] width 19 height 19
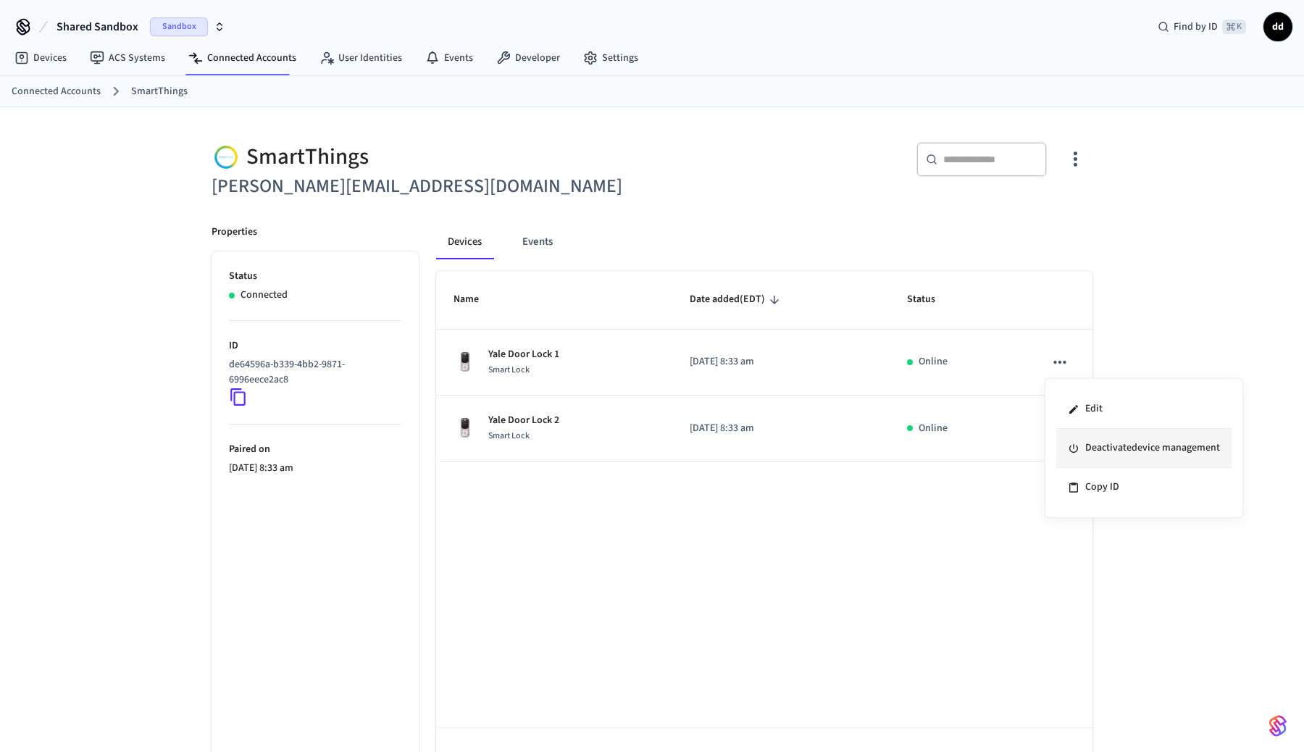
click at [1128, 448] on li "Deactivate device management" at bounding box center [1143, 448] width 175 height 39
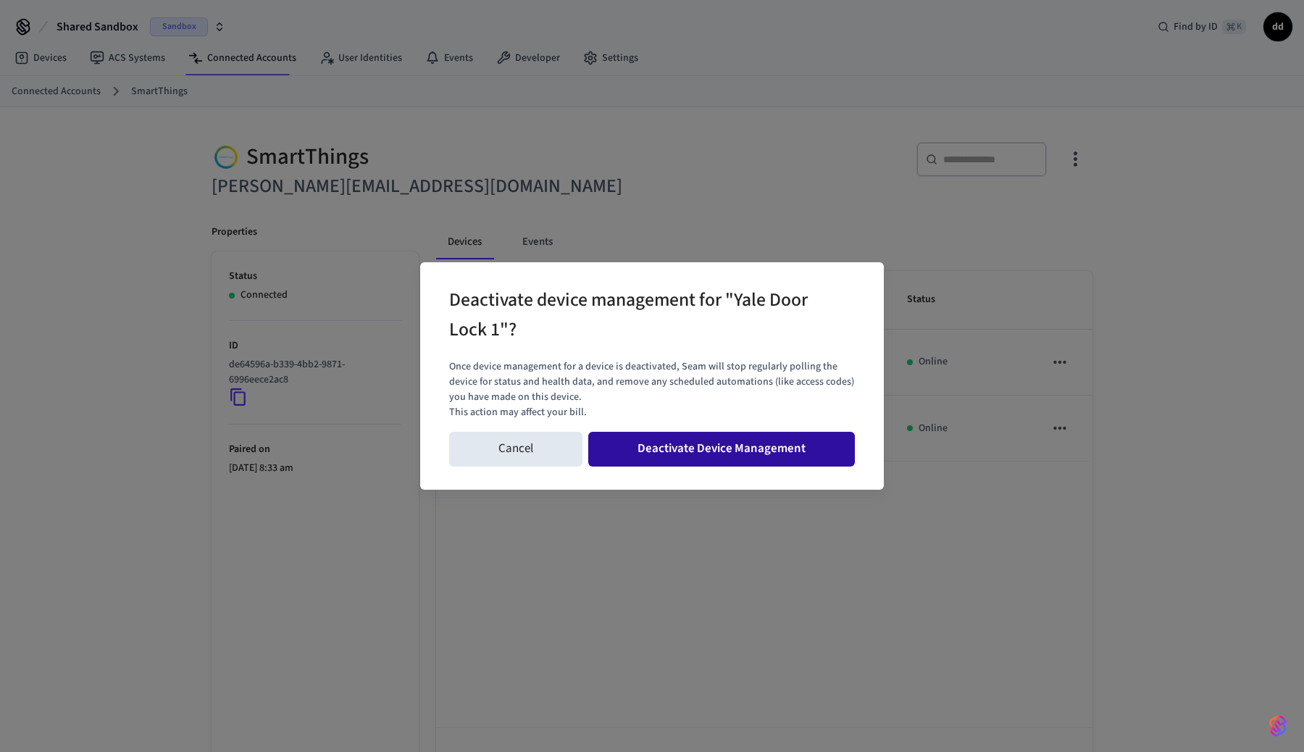
click at [700, 456] on button "Deactivate Device Management" at bounding box center [721, 449] width 267 height 35
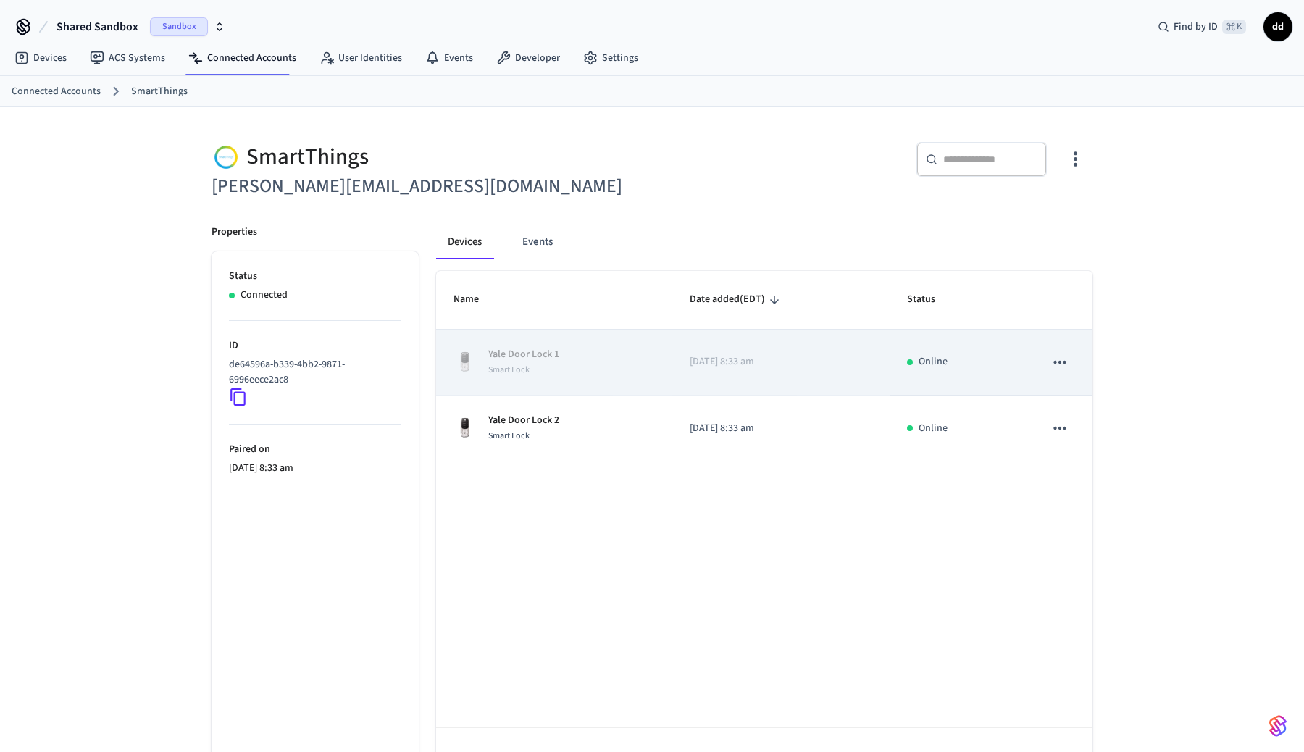
click at [1064, 365] on icon "sticky table" at bounding box center [1060, 362] width 19 height 19
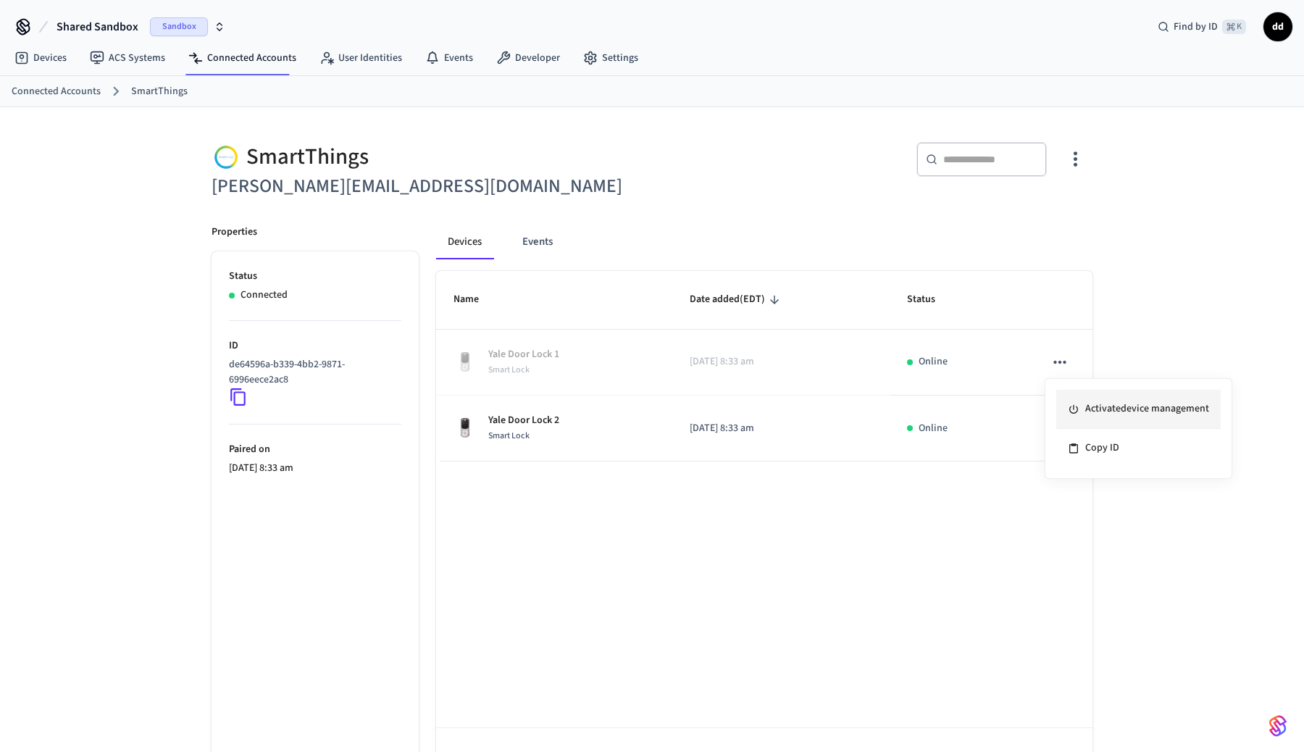
click at [1123, 417] on li "Activate device management" at bounding box center [1138, 409] width 164 height 39
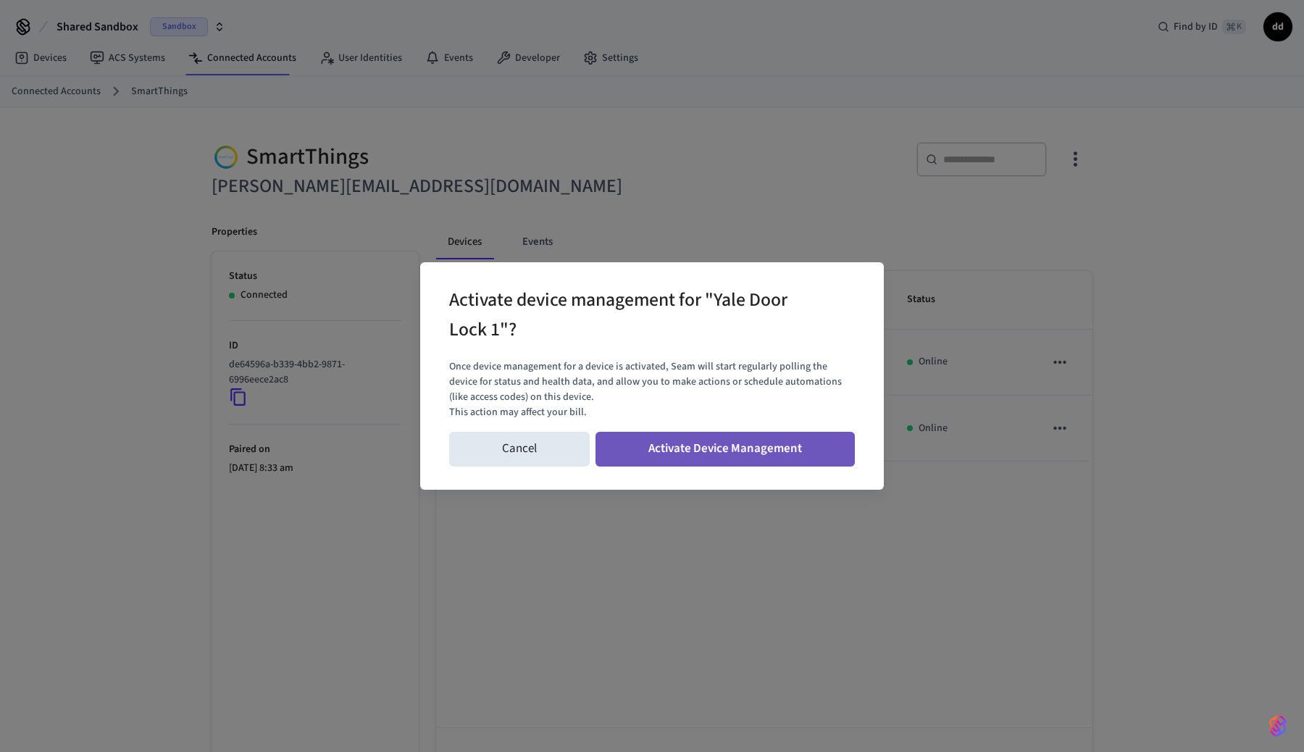
click at [740, 462] on button "Activate Device Management" at bounding box center [725, 449] width 259 height 35
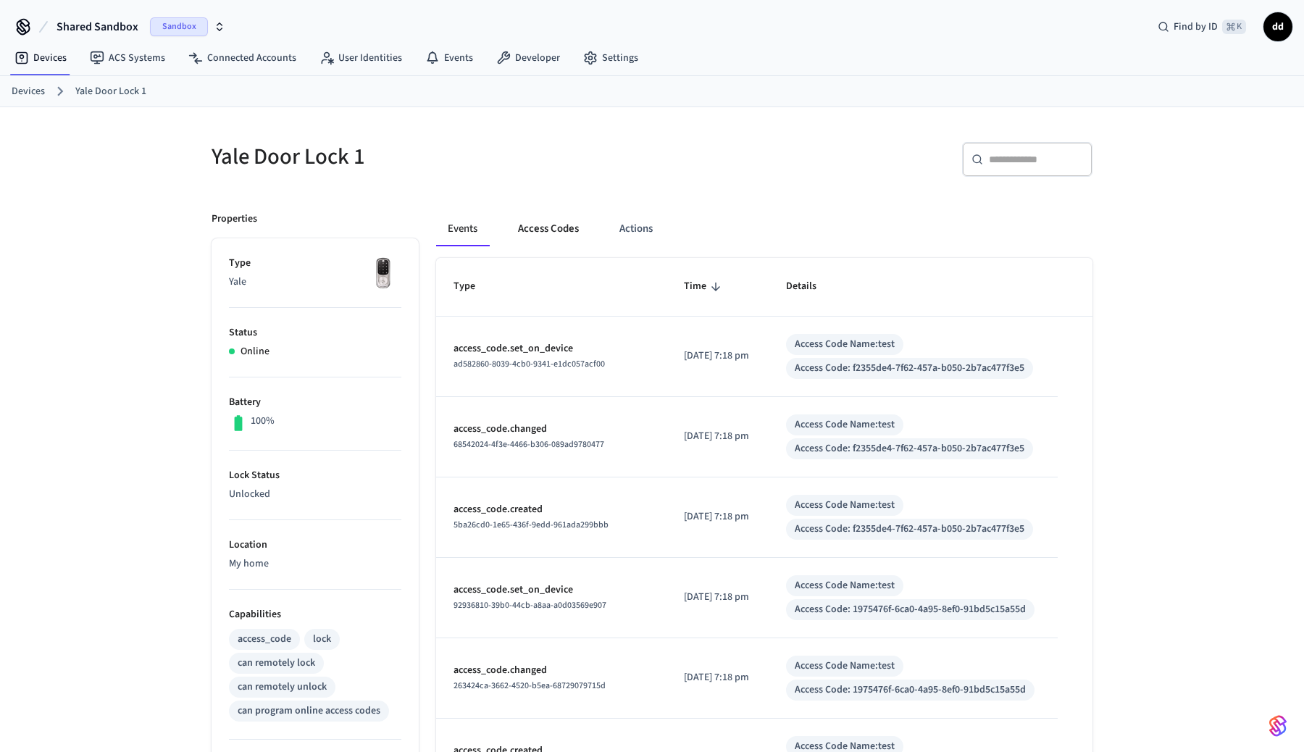
click at [555, 219] on button "Access Codes" at bounding box center [548, 229] width 84 height 35
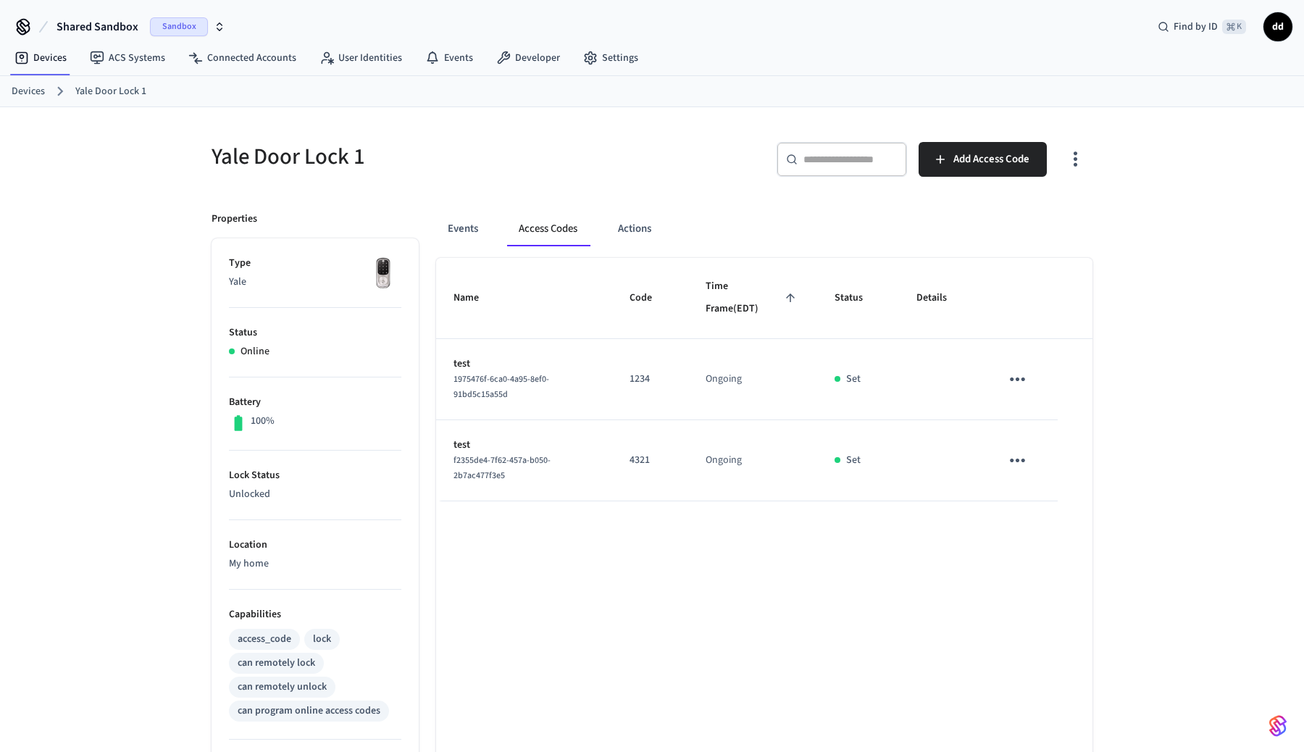
click at [1027, 381] on icon "sticky table" at bounding box center [1017, 379] width 22 height 22
click at [1051, 460] on li "Delete" at bounding box center [1052, 460] width 69 height 38
click at [1024, 385] on icon "sticky table" at bounding box center [1017, 379] width 22 height 22
click at [1053, 459] on li "Delete" at bounding box center [1052, 460] width 69 height 38
